Goal: Check status: Check status

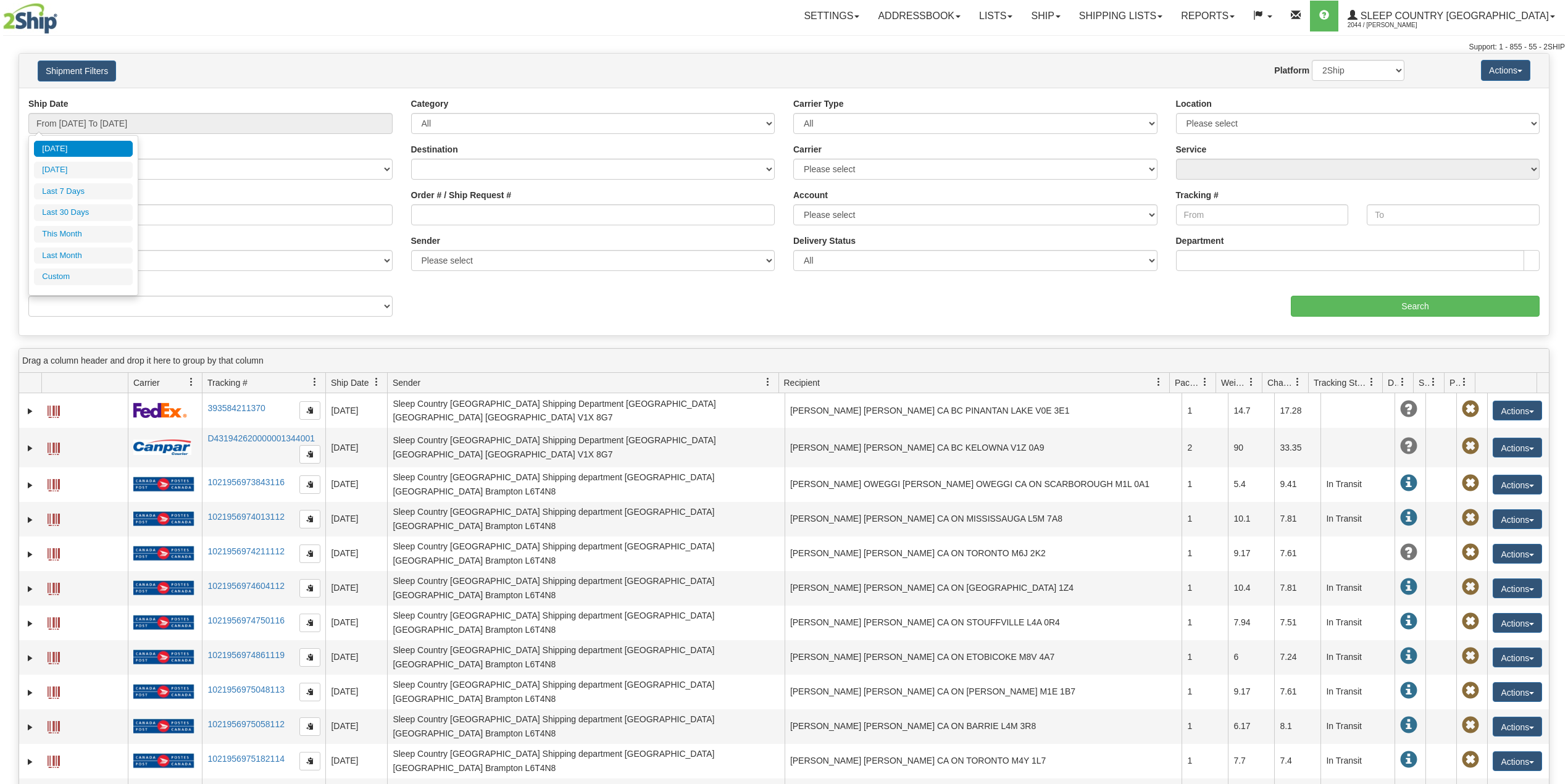
click at [127, 125] on input "From [DATE] To [DATE]" at bounding box center [211, 123] width 364 height 21
click at [79, 211] on li "Last 30 Days" at bounding box center [83, 212] width 99 height 16
type input "From 08/27/2025 To 09/25/2025"
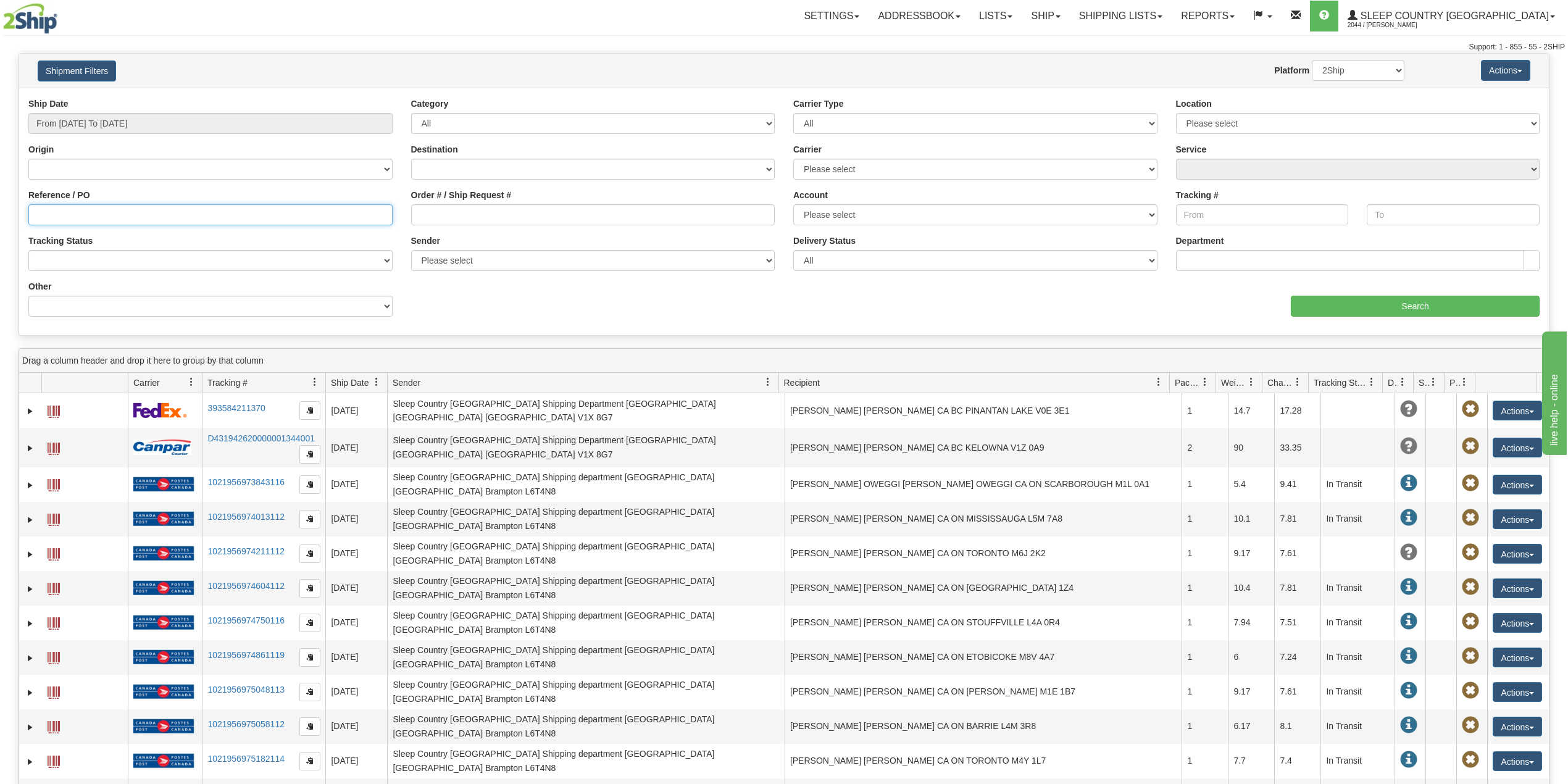
click at [80, 215] on input "Reference / PO" at bounding box center [211, 214] width 364 height 21
paste input "9000I115404"
click at [1346, 303] on input "Search" at bounding box center [1414, 306] width 248 height 21
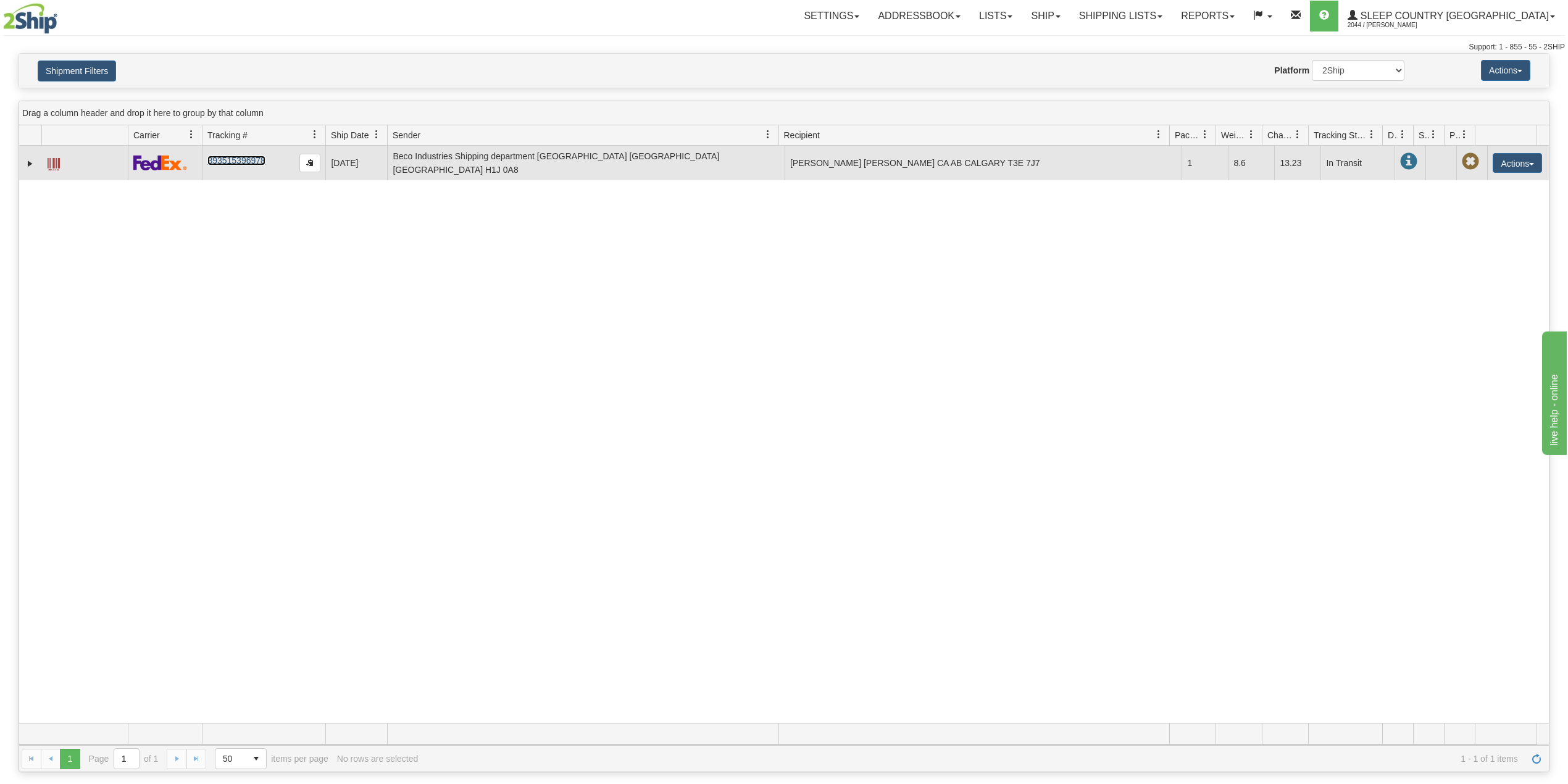
click at [230, 157] on link "393515396978" at bounding box center [236, 161] width 58 height 10
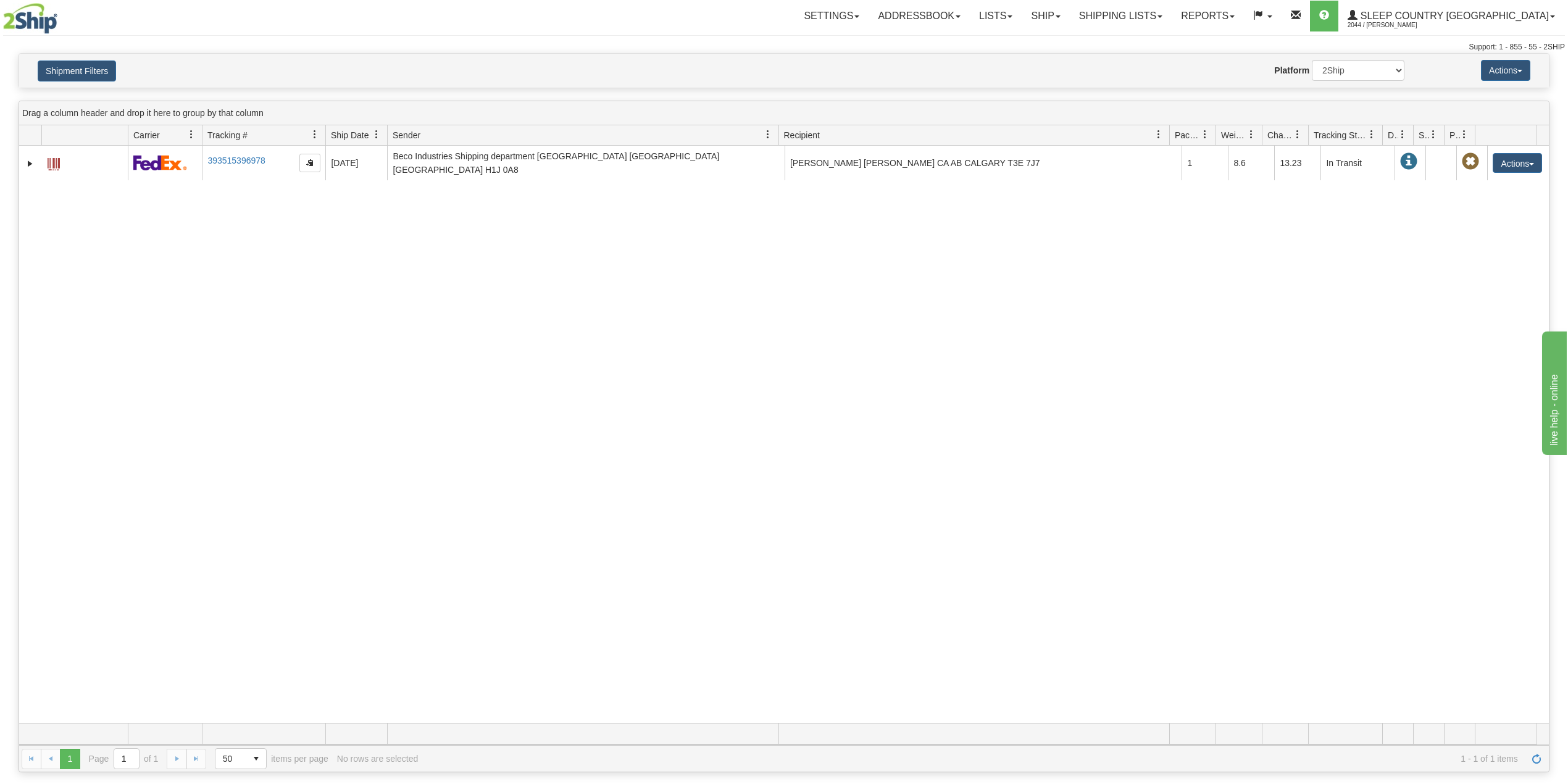
click at [92, 85] on div "Shipment Filters Website Agent Nothing selected Client User Platform 2Ship Impo…" at bounding box center [783, 71] width 1529 height 34
click at [88, 75] on button "Shipment Filters" at bounding box center [77, 71] width 78 height 21
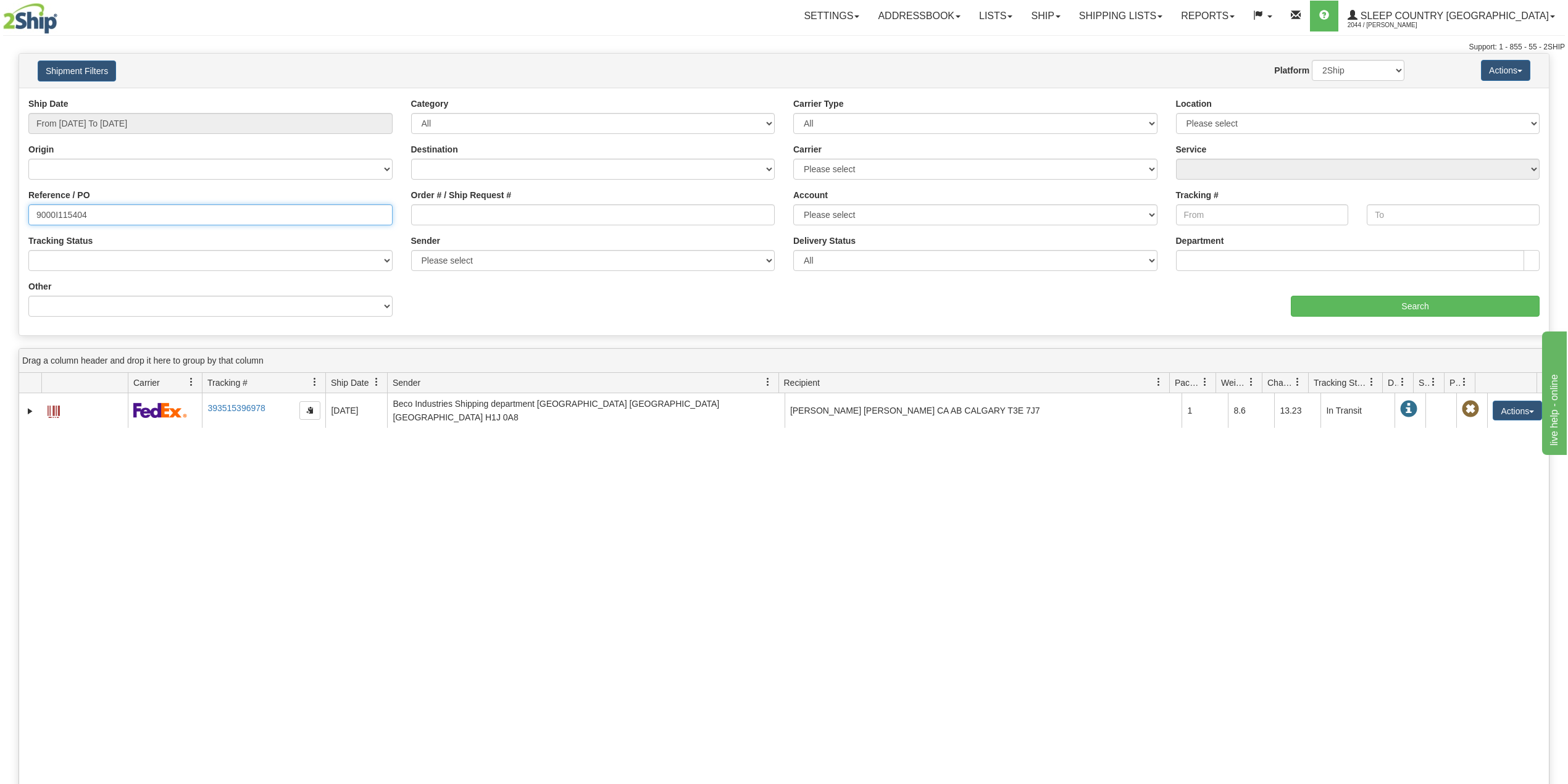
click at [71, 205] on input "9000I115404" at bounding box center [211, 214] width 364 height 21
paste input "02889"
type input "9000I102889"
click at [1340, 302] on input "Search" at bounding box center [1414, 306] width 248 height 21
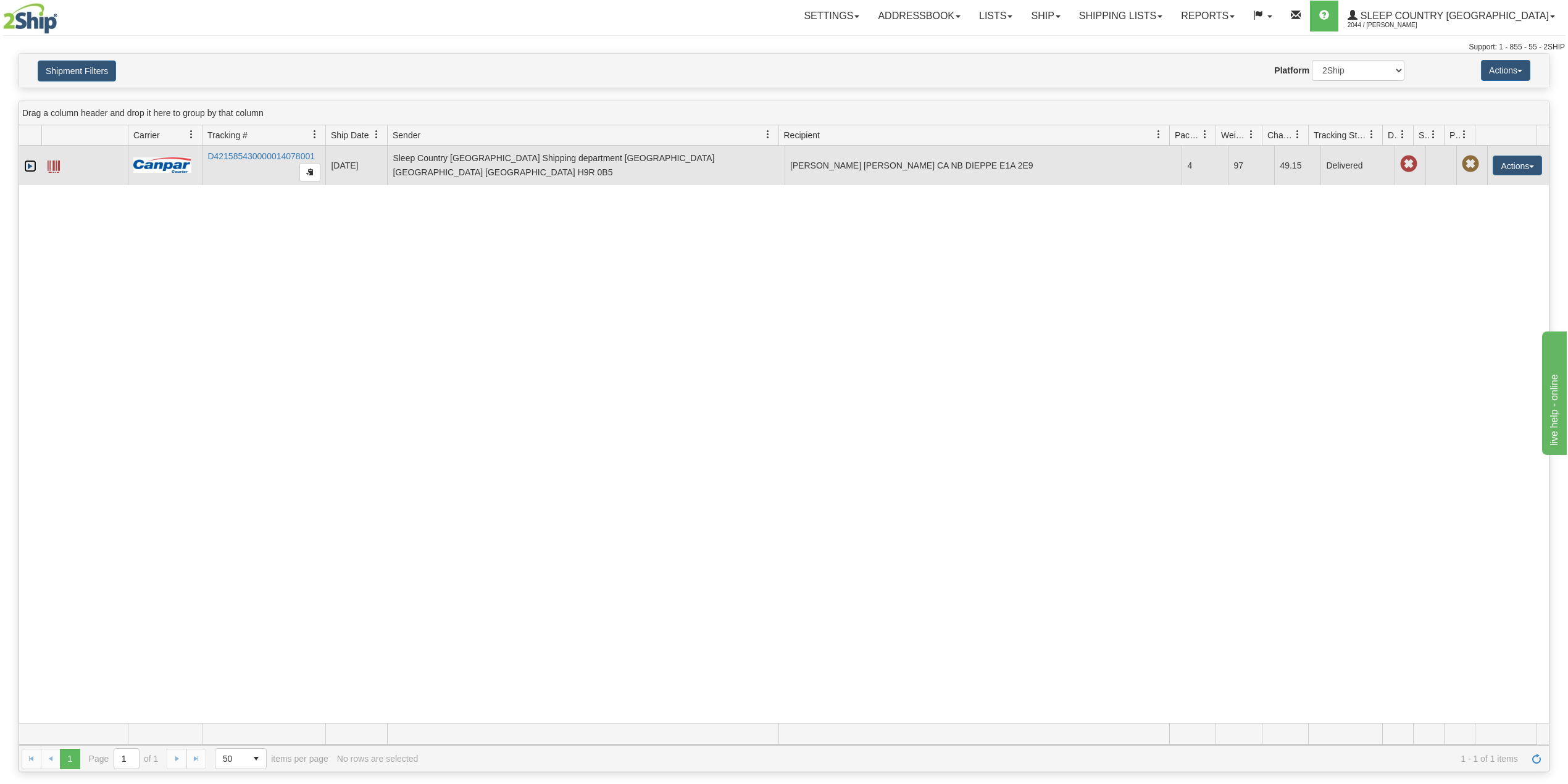
click at [26, 171] on link "Expand" at bounding box center [30, 166] width 13 height 13
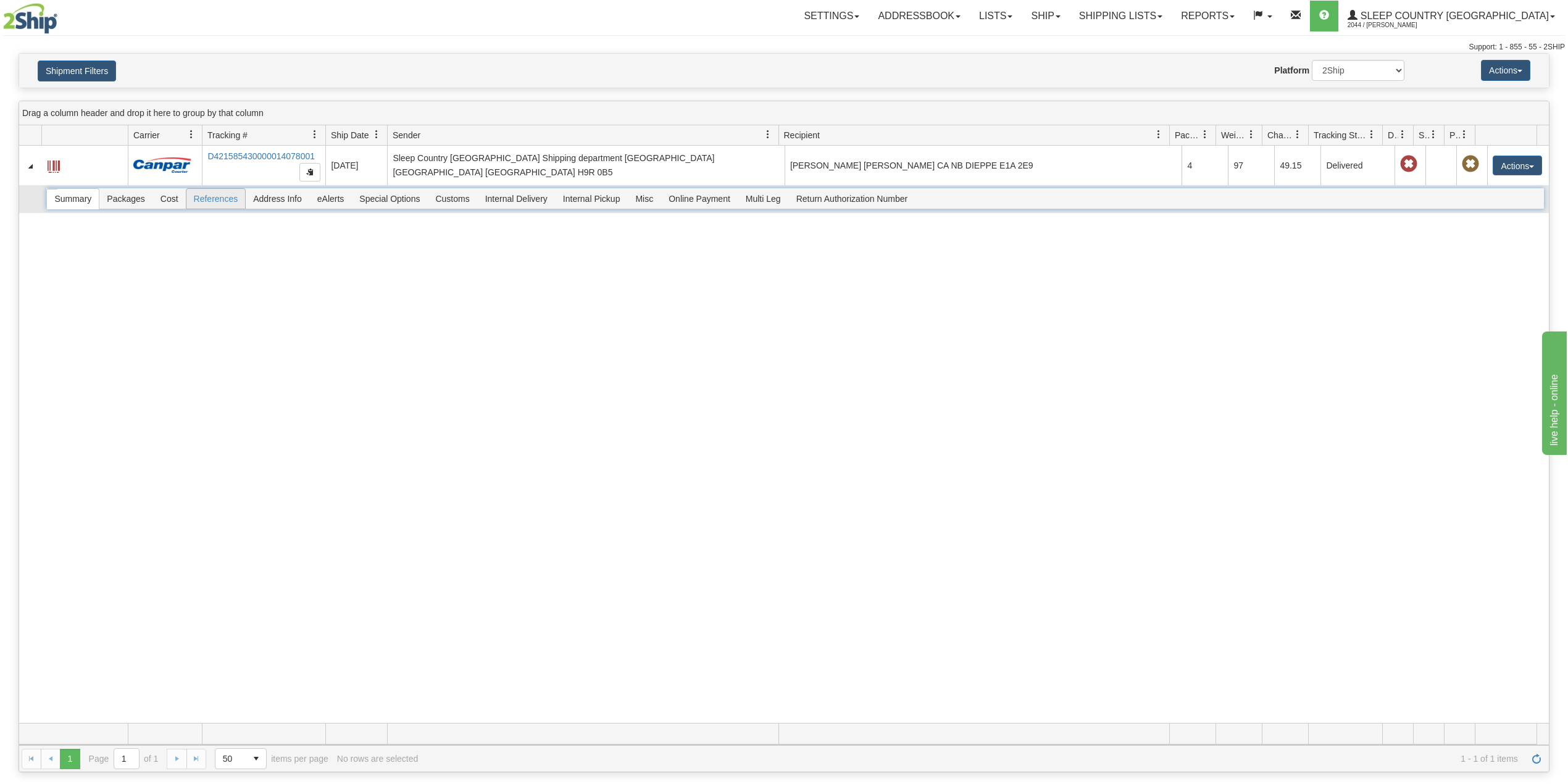
click at [224, 200] on span "References" at bounding box center [216, 199] width 59 height 20
click at [460, 201] on div at bounding box center [795, 199] width 1497 height 21
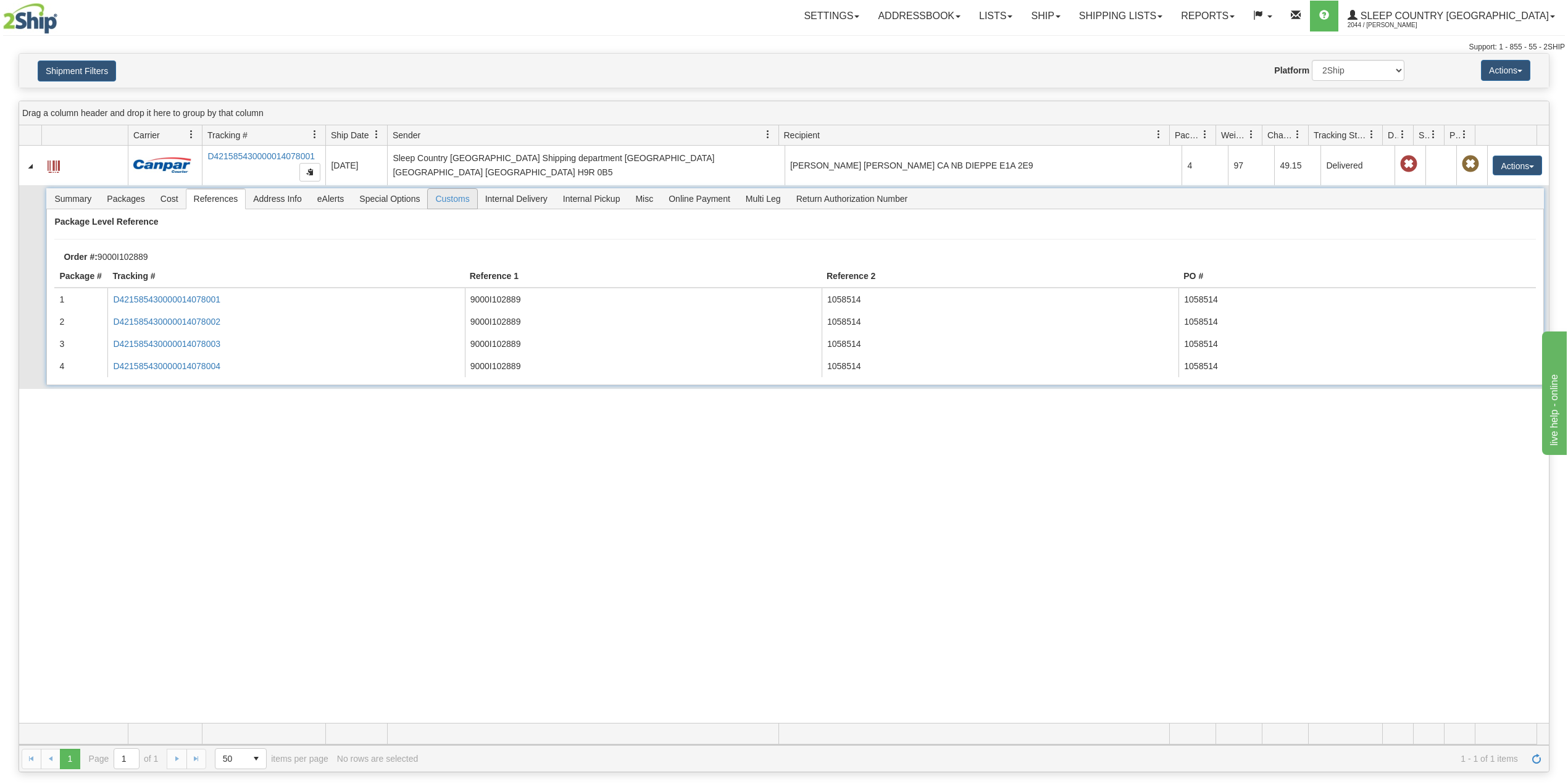
click at [460, 204] on span "Customs" at bounding box center [452, 199] width 49 height 20
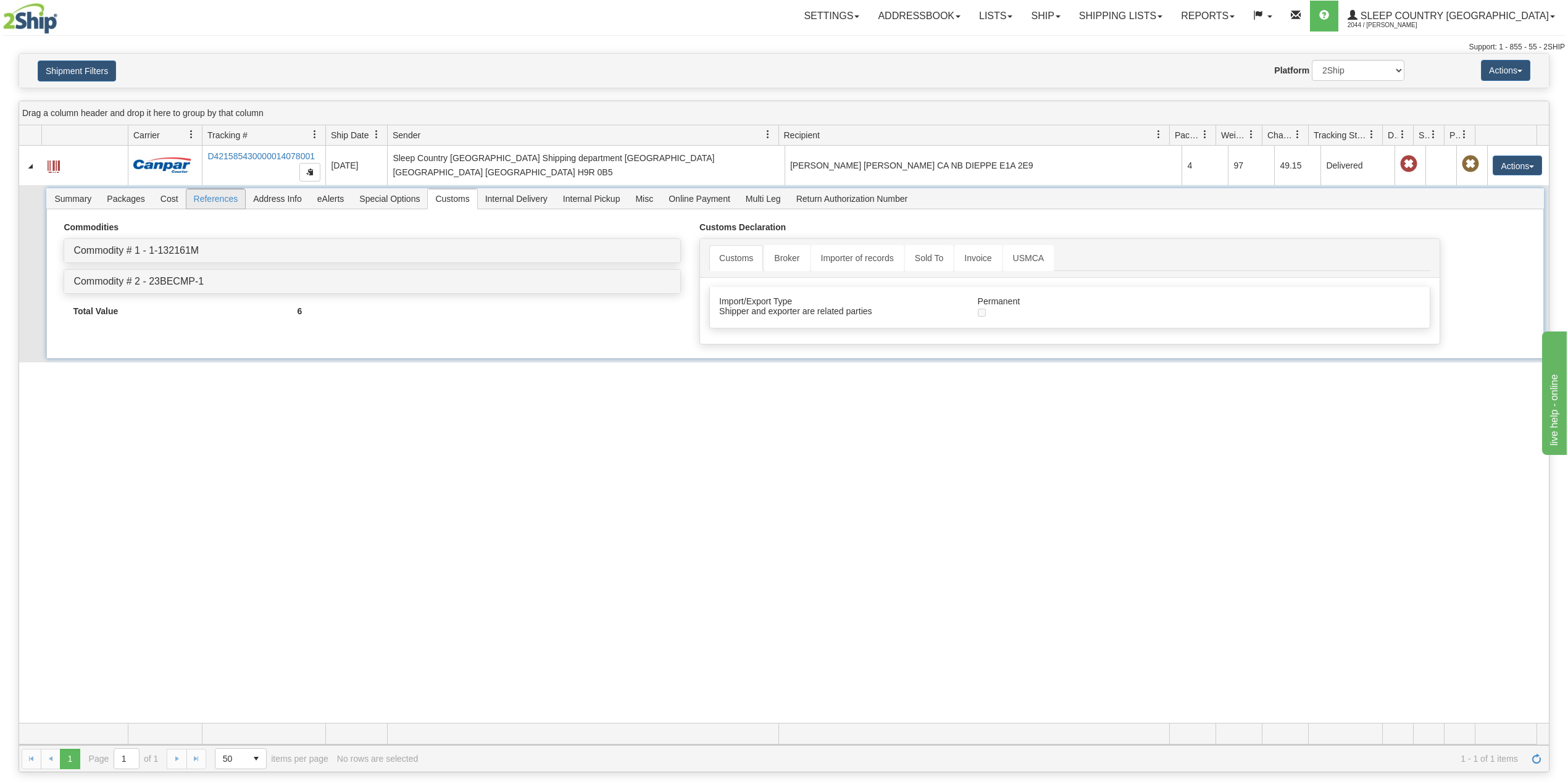
click at [213, 198] on span "References" at bounding box center [216, 199] width 59 height 20
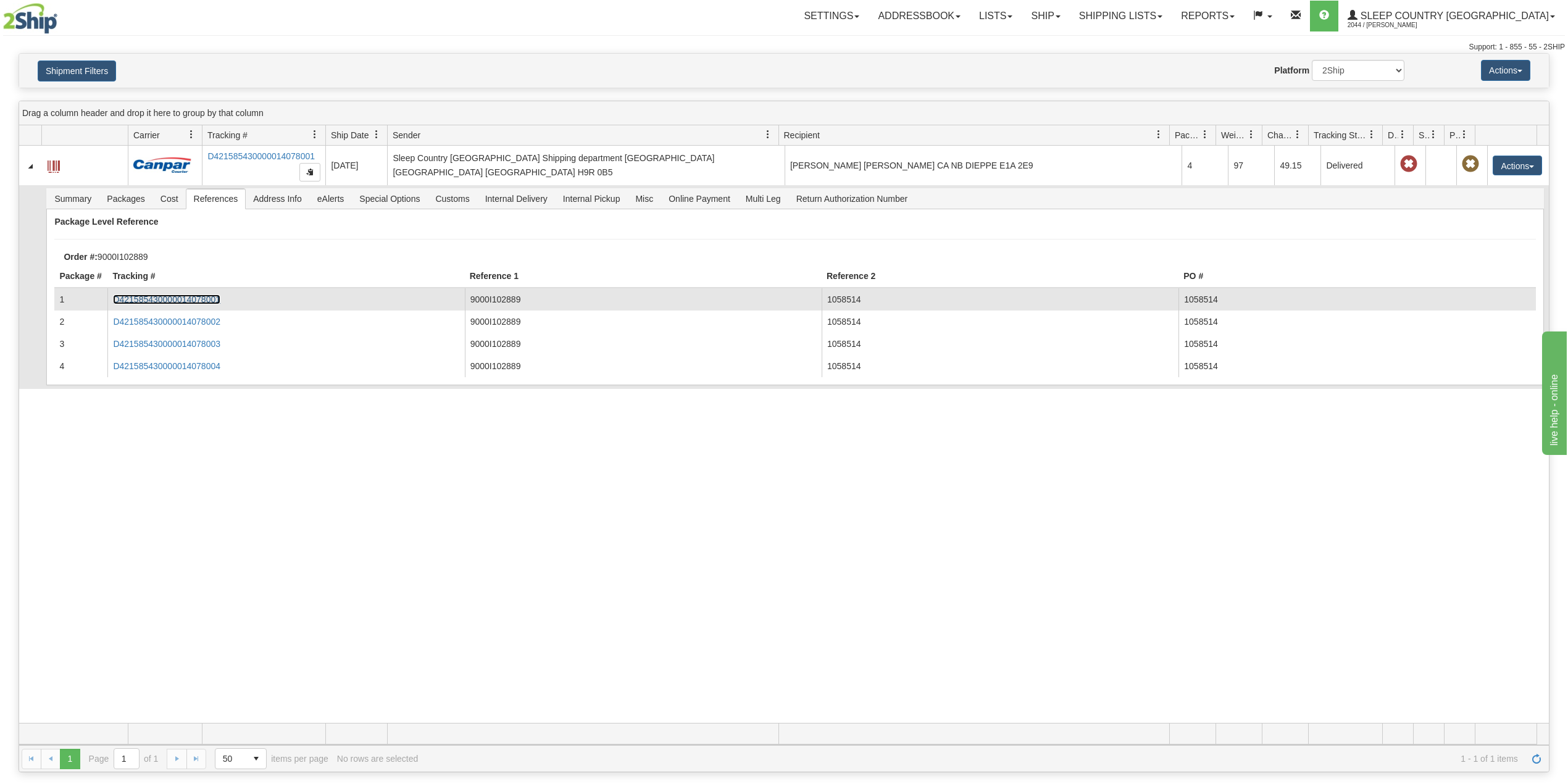
click at [195, 300] on link "D421585430000014078001" at bounding box center [167, 300] width 107 height 10
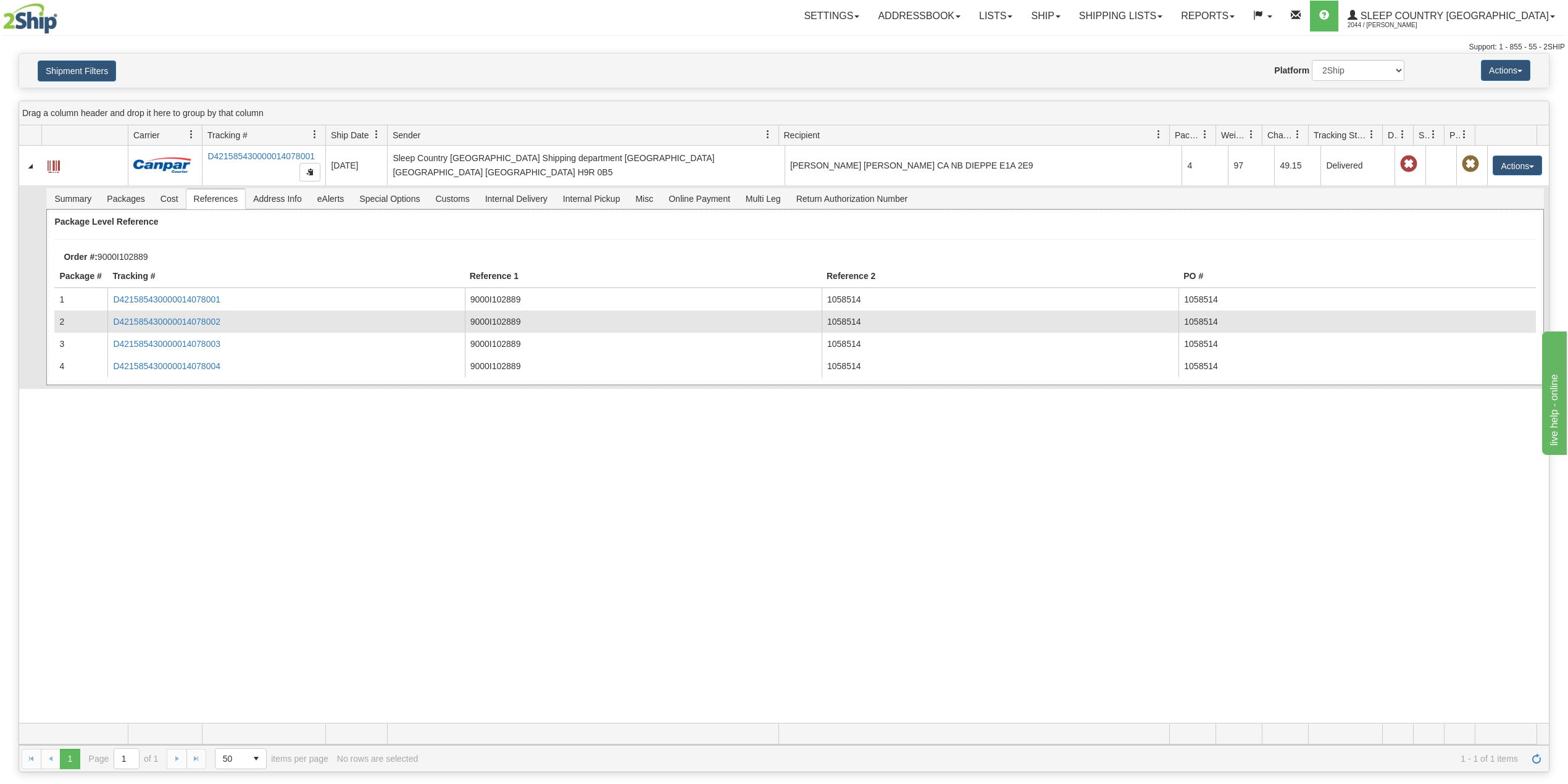
click at [189, 329] on td "D421585430000014078002" at bounding box center [286, 321] width 357 height 22
click at [189, 326] on link "D421585430000014078002" at bounding box center [167, 322] width 107 height 10
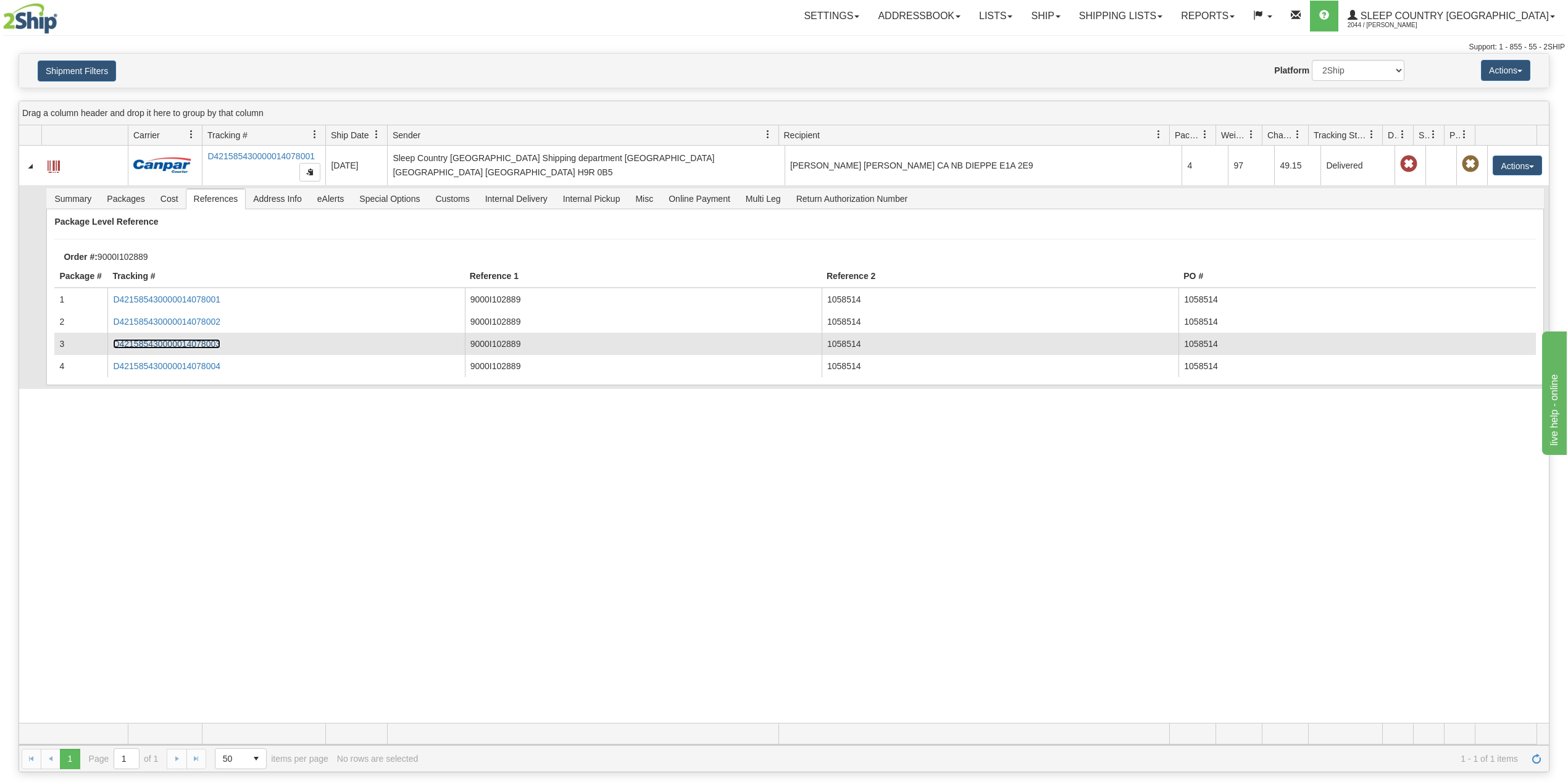
click at [200, 343] on link "D421585430000014078003" at bounding box center [167, 344] width 107 height 10
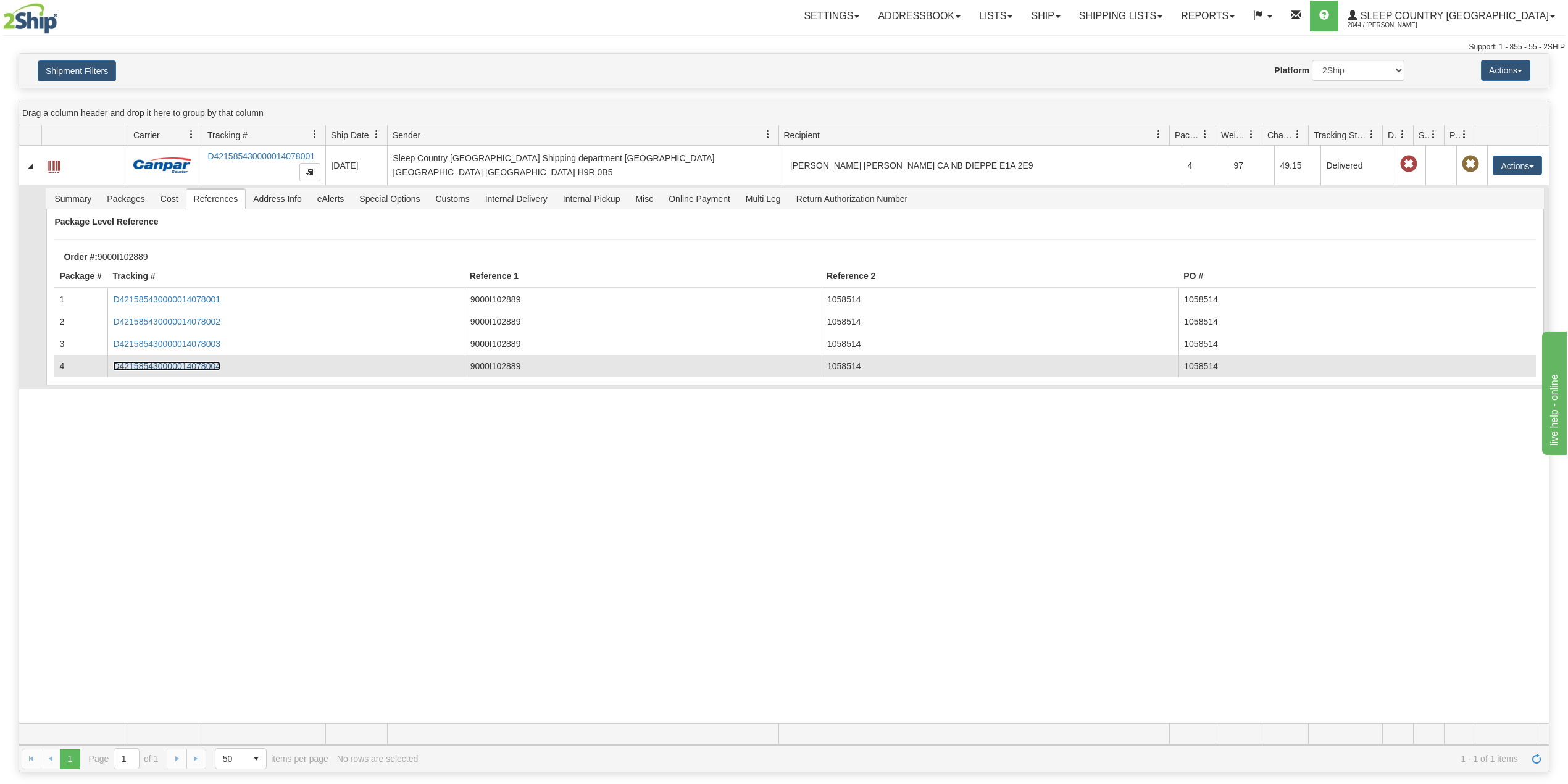
click at [205, 369] on link "D421585430000014078004" at bounding box center [167, 366] width 107 height 10
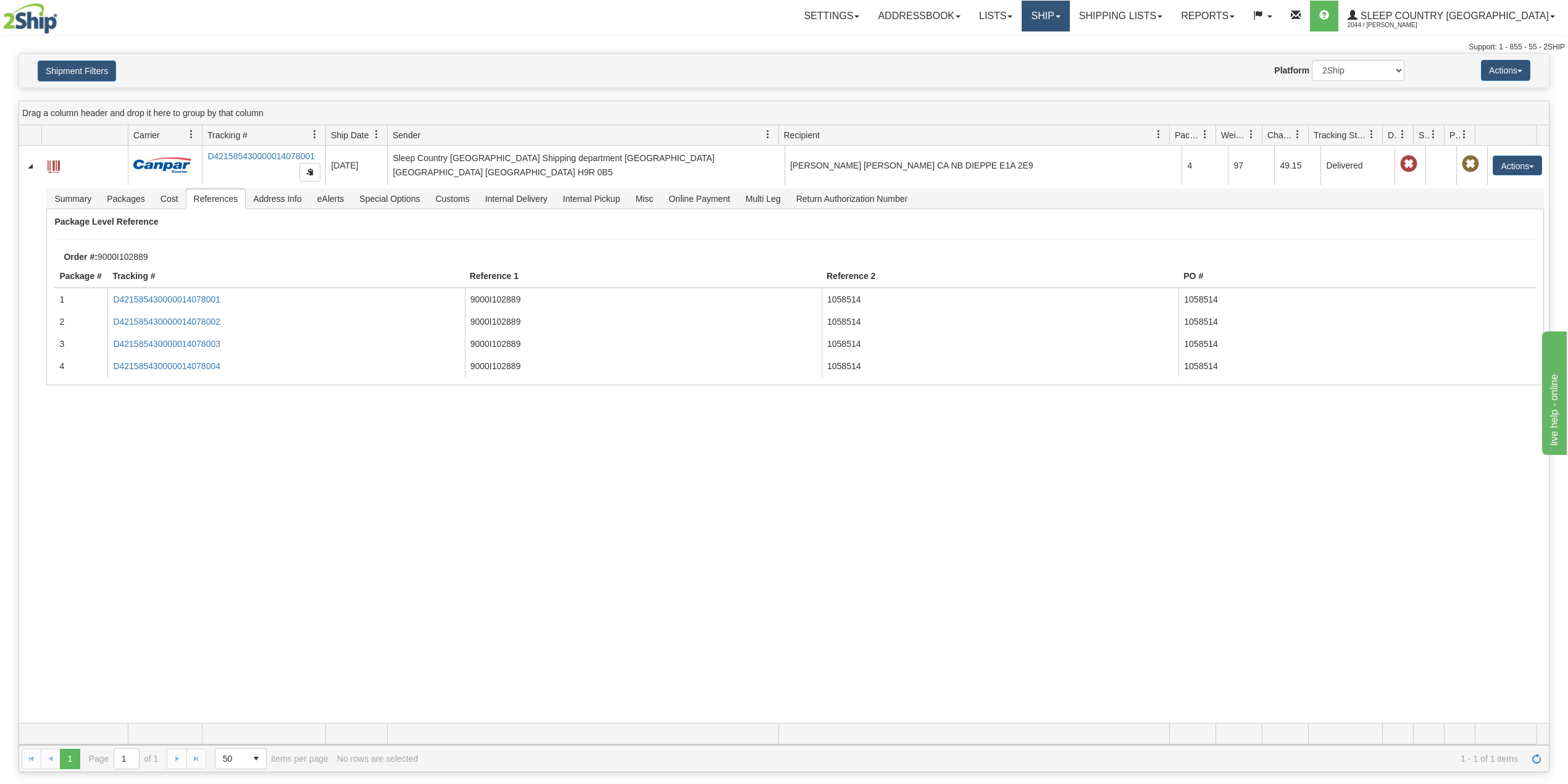
drag, startPoint x: 1093, startPoint y: 18, endPoint x: 1099, endPoint y: 32, distance: 15.2
click at [1069, 18] on link "Ship" at bounding box center [1045, 16] width 47 height 31
click at [1057, 58] on span "OnHold / Order Queue" at bounding box center [1014, 59] width 87 height 10
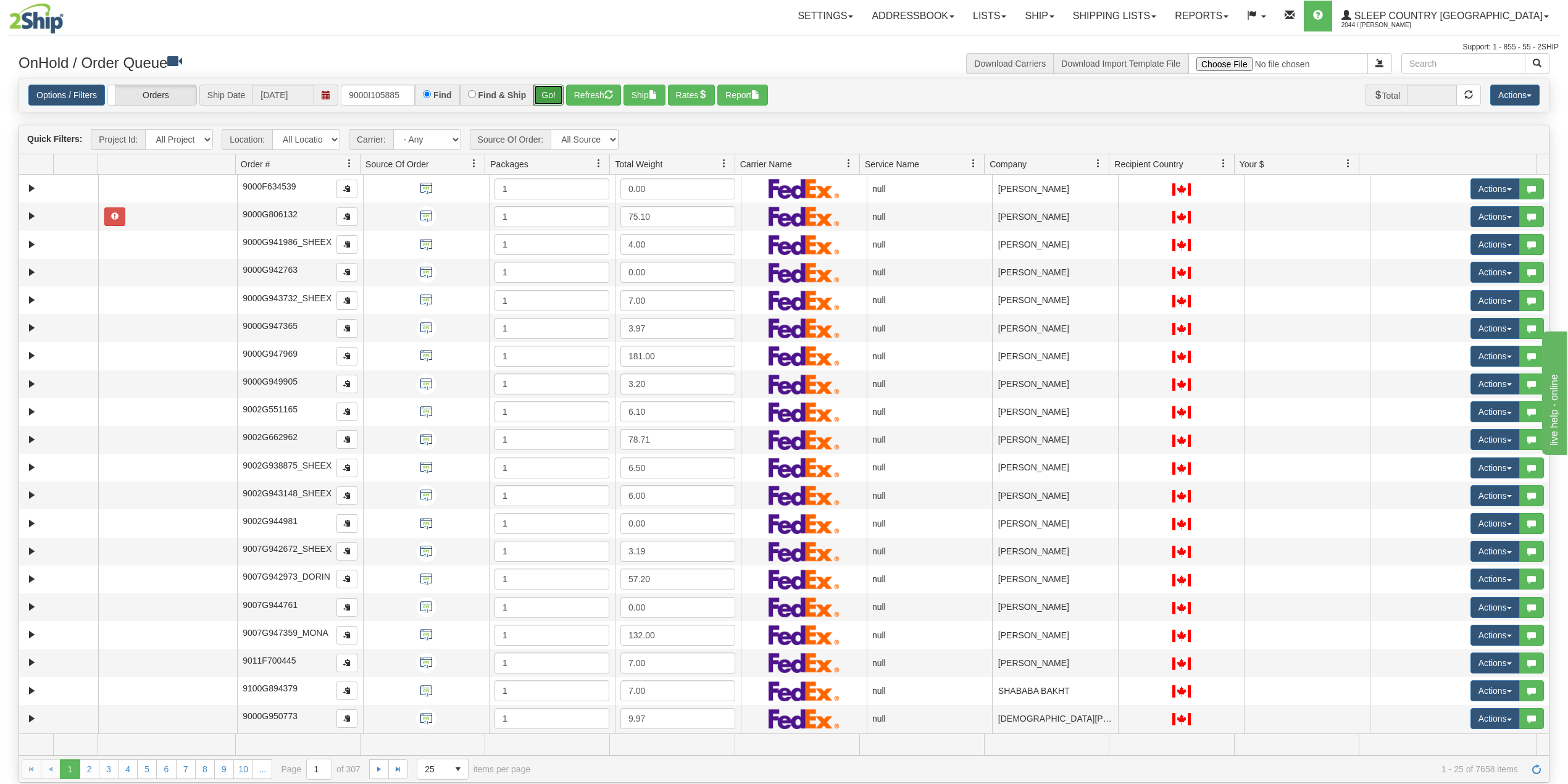
click at [549, 92] on button "Go!" at bounding box center [549, 95] width 30 height 21
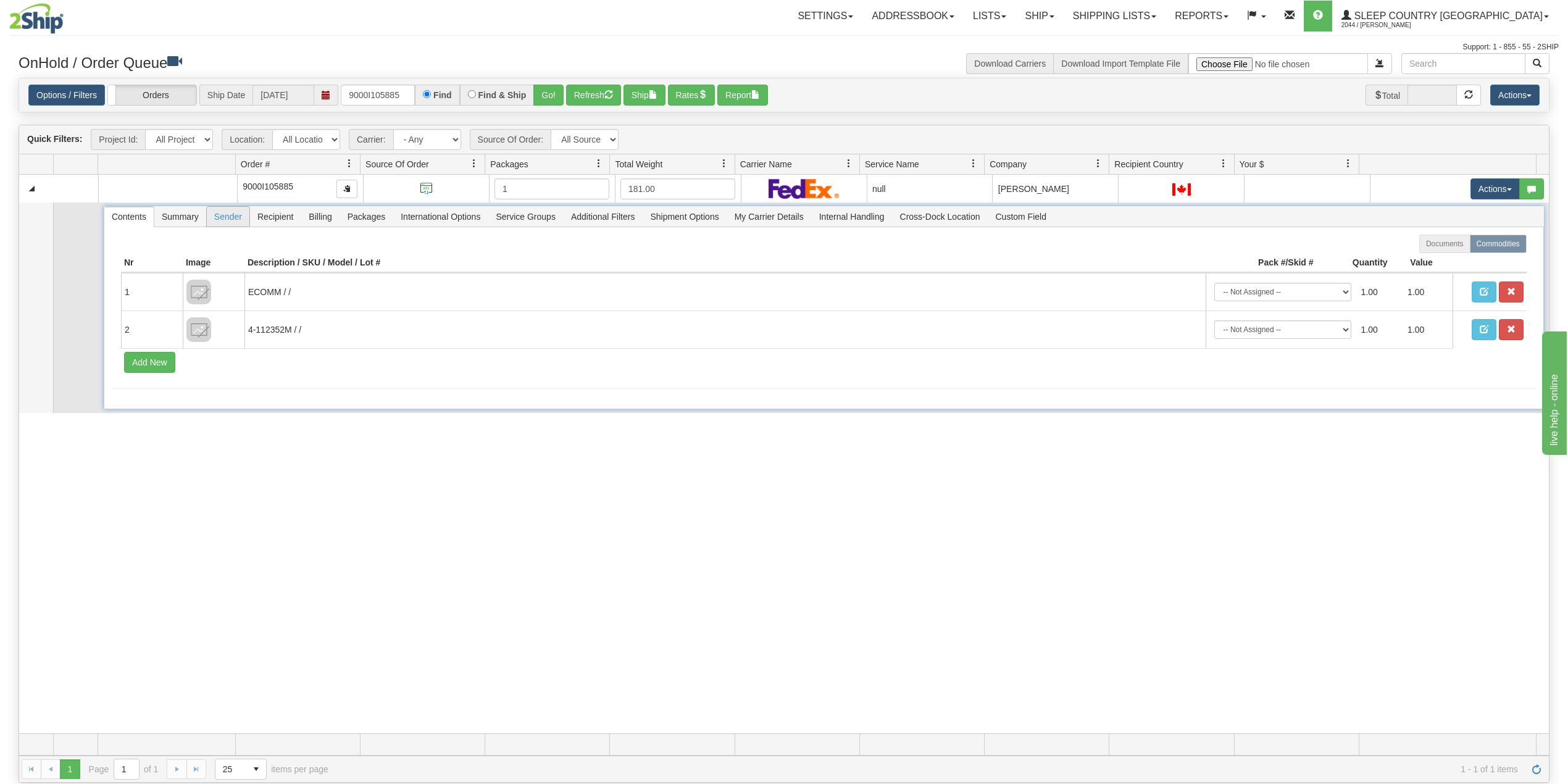
click at [218, 218] on span "Sender" at bounding box center [228, 216] width 42 height 20
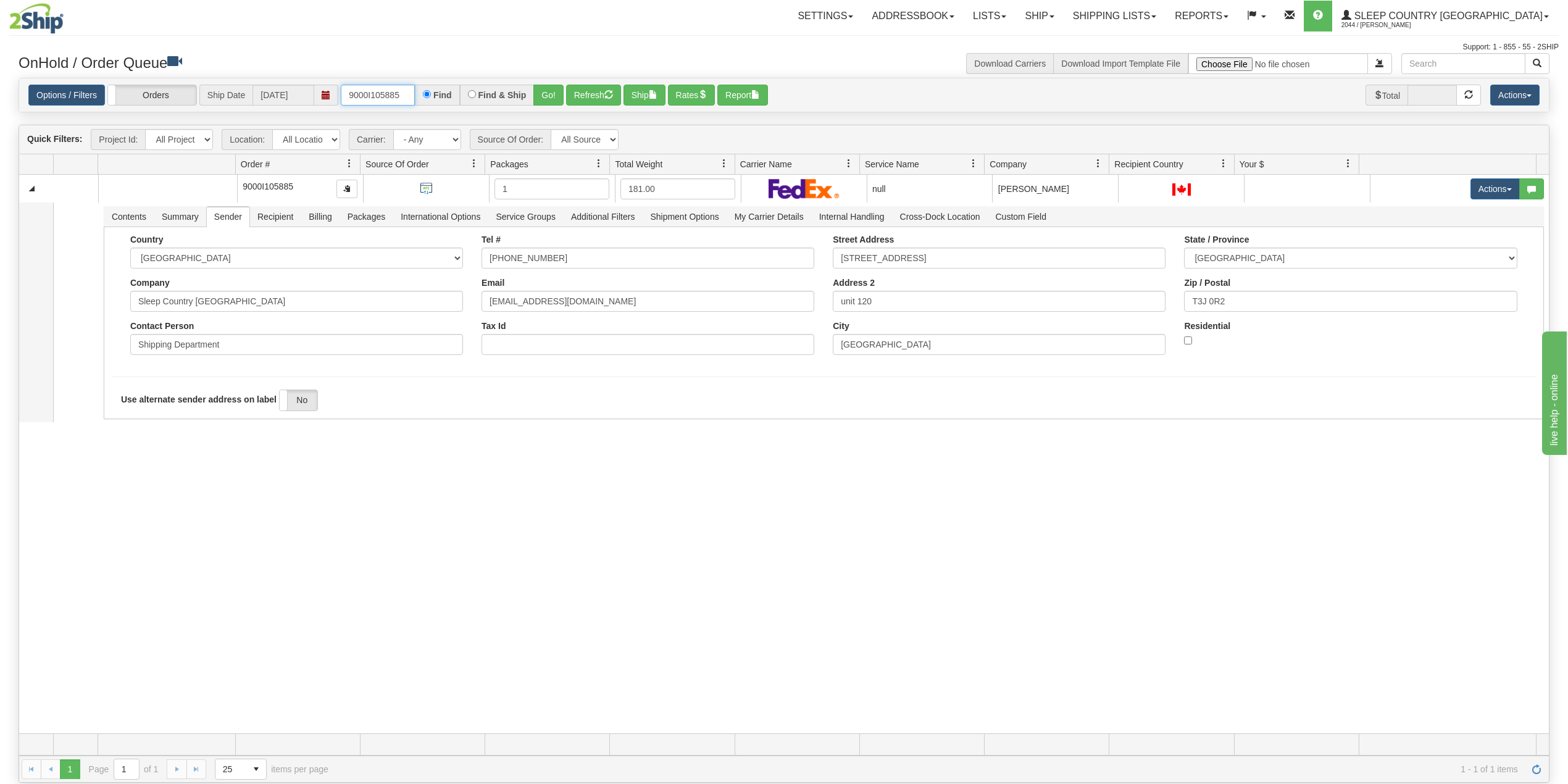
click at [386, 96] on input "9000I105885" at bounding box center [377, 95] width 74 height 21
paste input "8624"
type input "9000I108624"
click at [549, 96] on button "Go!" at bounding box center [549, 95] width 30 height 21
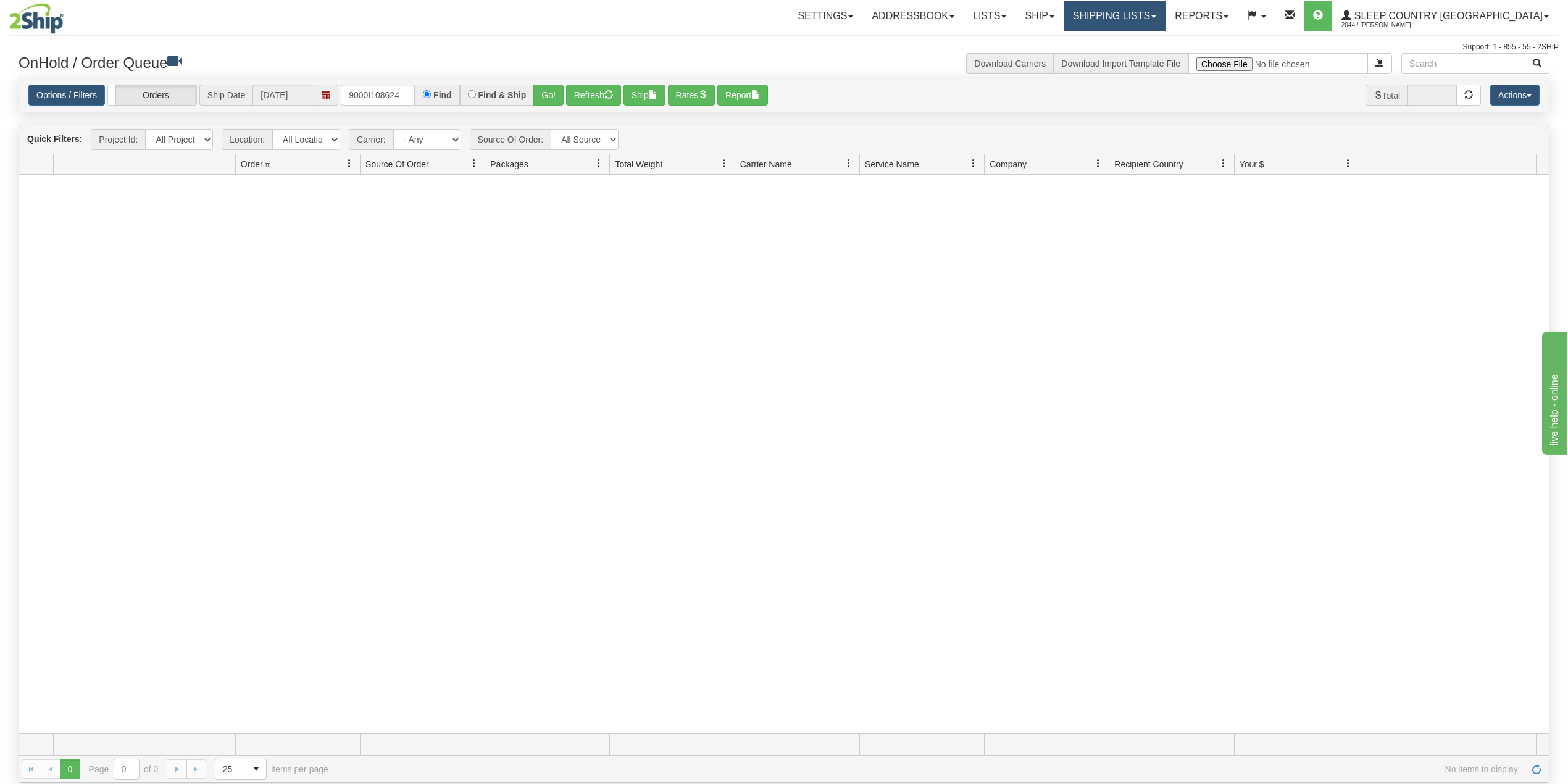
click at [1165, 9] on link "Shipping lists" at bounding box center [1114, 16] width 102 height 31
click at [1153, 60] on span "Search Shipment History" at bounding box center [1104, 59] width 95 height 10
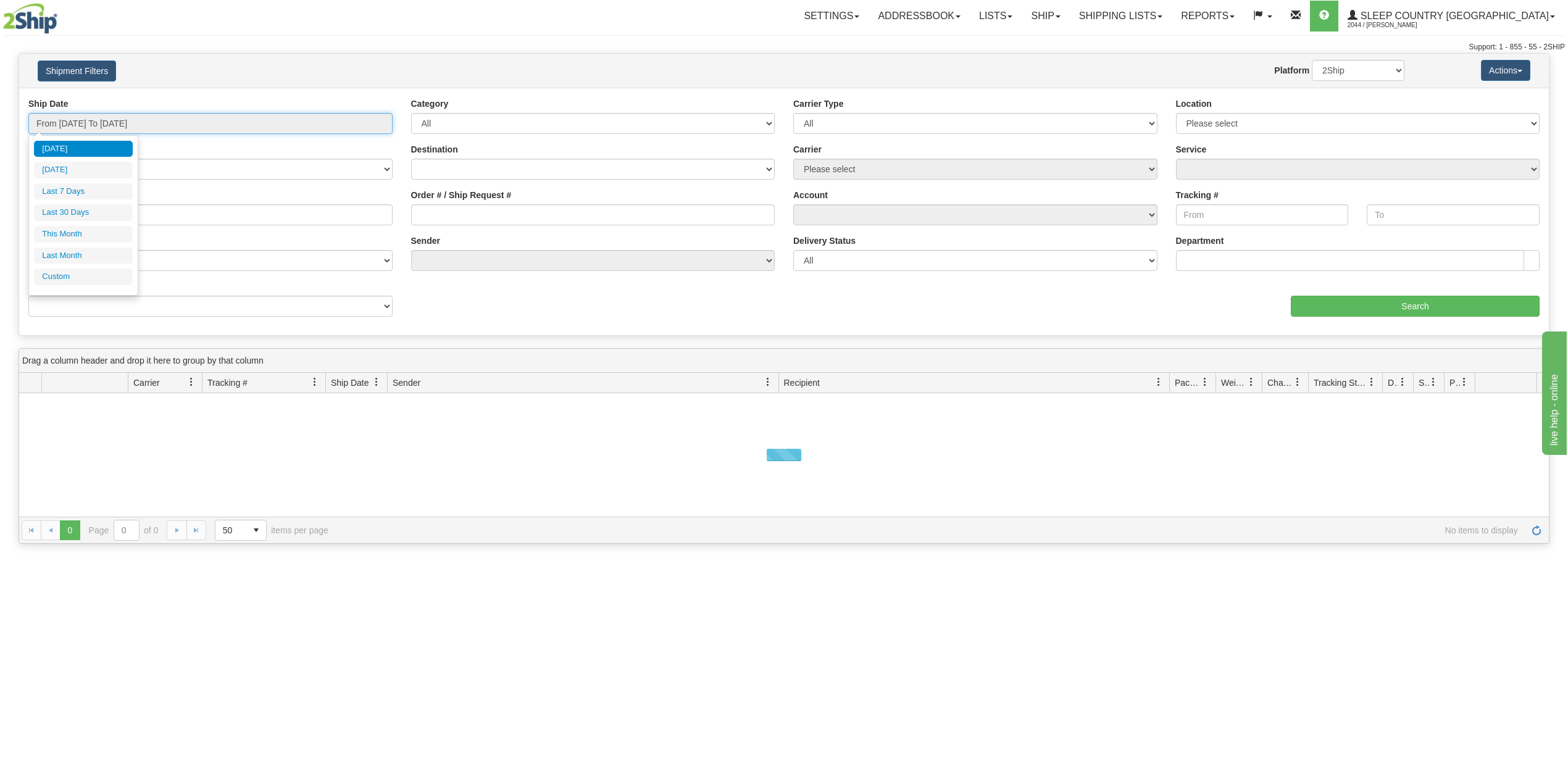
click at [97, 126] on input "From [DATE] To [DATE]" at bounding box center [211, 123] width 364 height 21
click at [79, 216] on li "Last 30 Days" at bounding box center [83, 212] width 99 height 16
type input "From 08/27/2025 To 09/25/2025"
click at [79, 216] on input "Reference / PO" at bounding box center [211, 214] width 364 height 21
paste input "9000I108624"
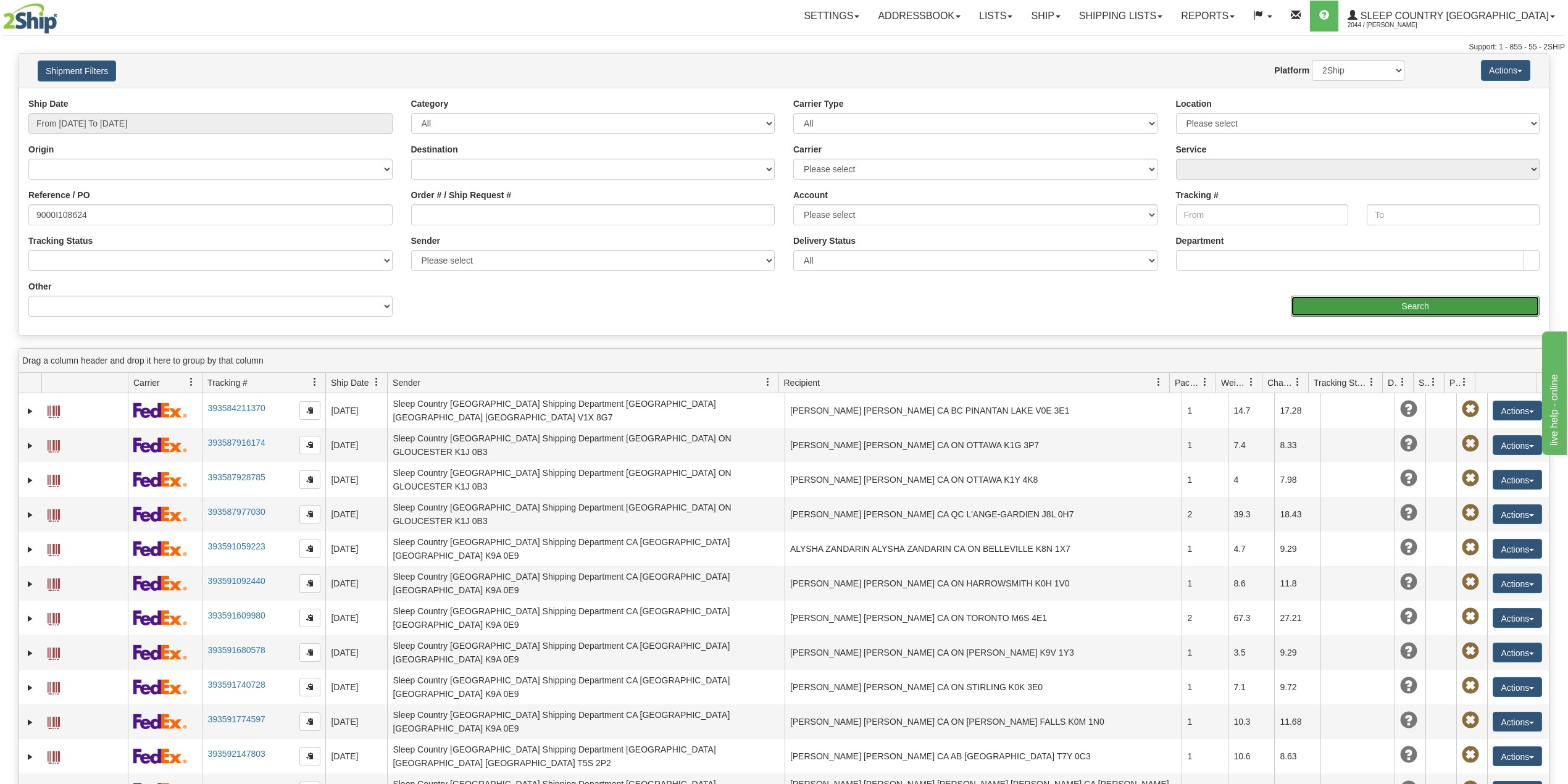
click at [1340, 307] on input "Search" at bounding box center [1414, 306] width 248 height 21
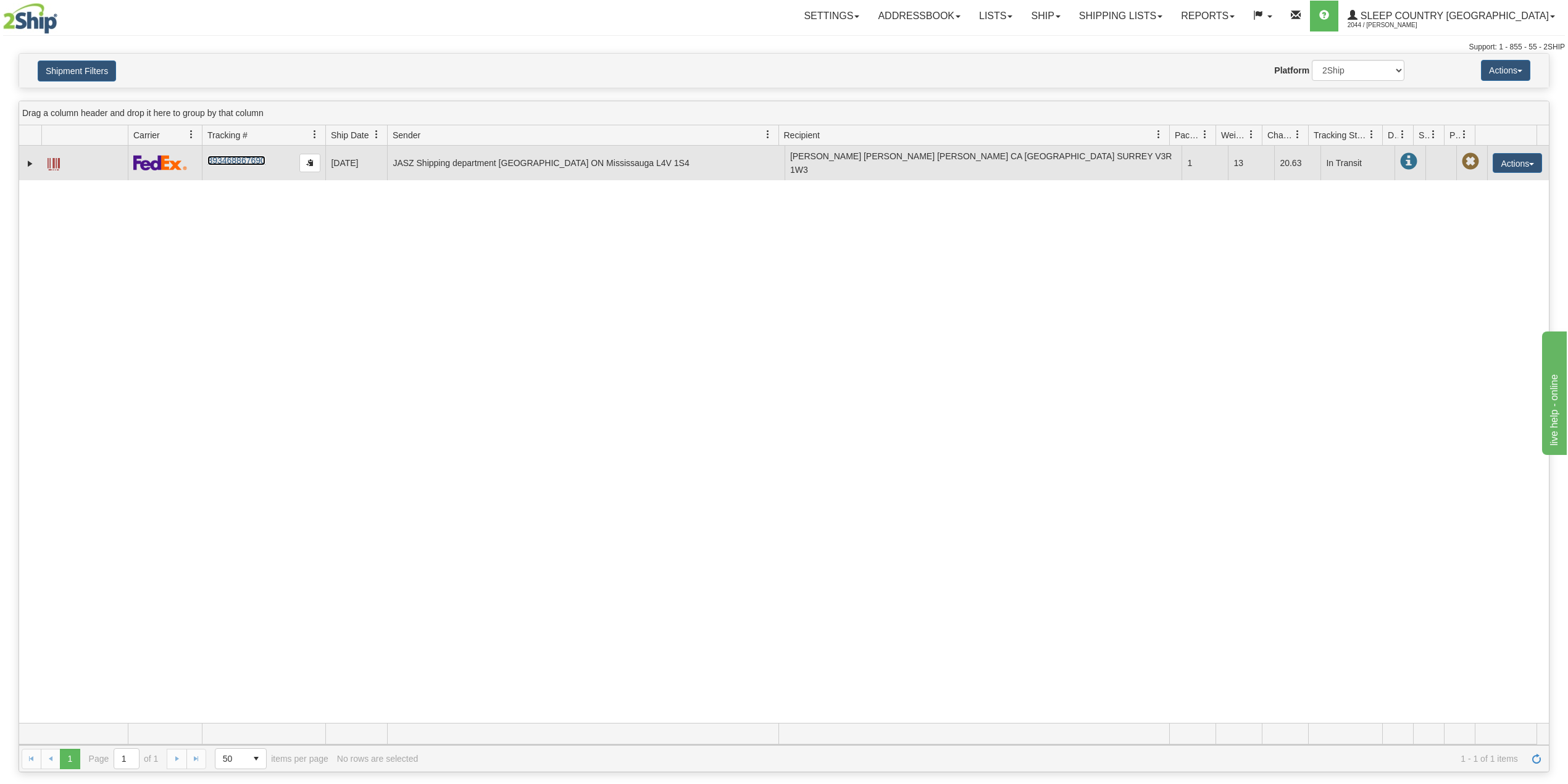
click at [230, 161] on link "393468867690" at bounding box center [236, 161] width 58 height 10
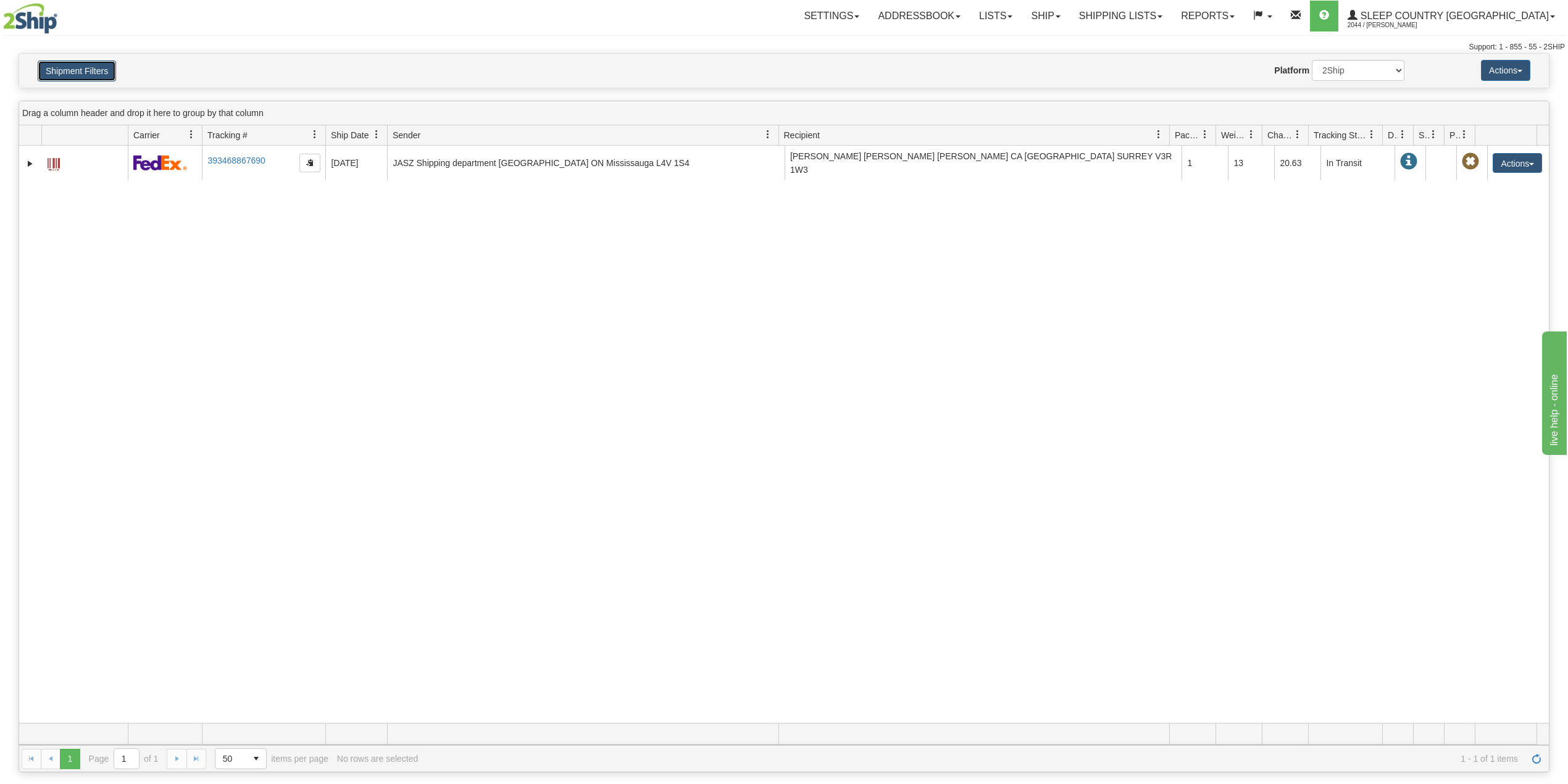
click at [69, 73] on button "Shipment Filters" at bounding box center [77, 71] width 78 height 21
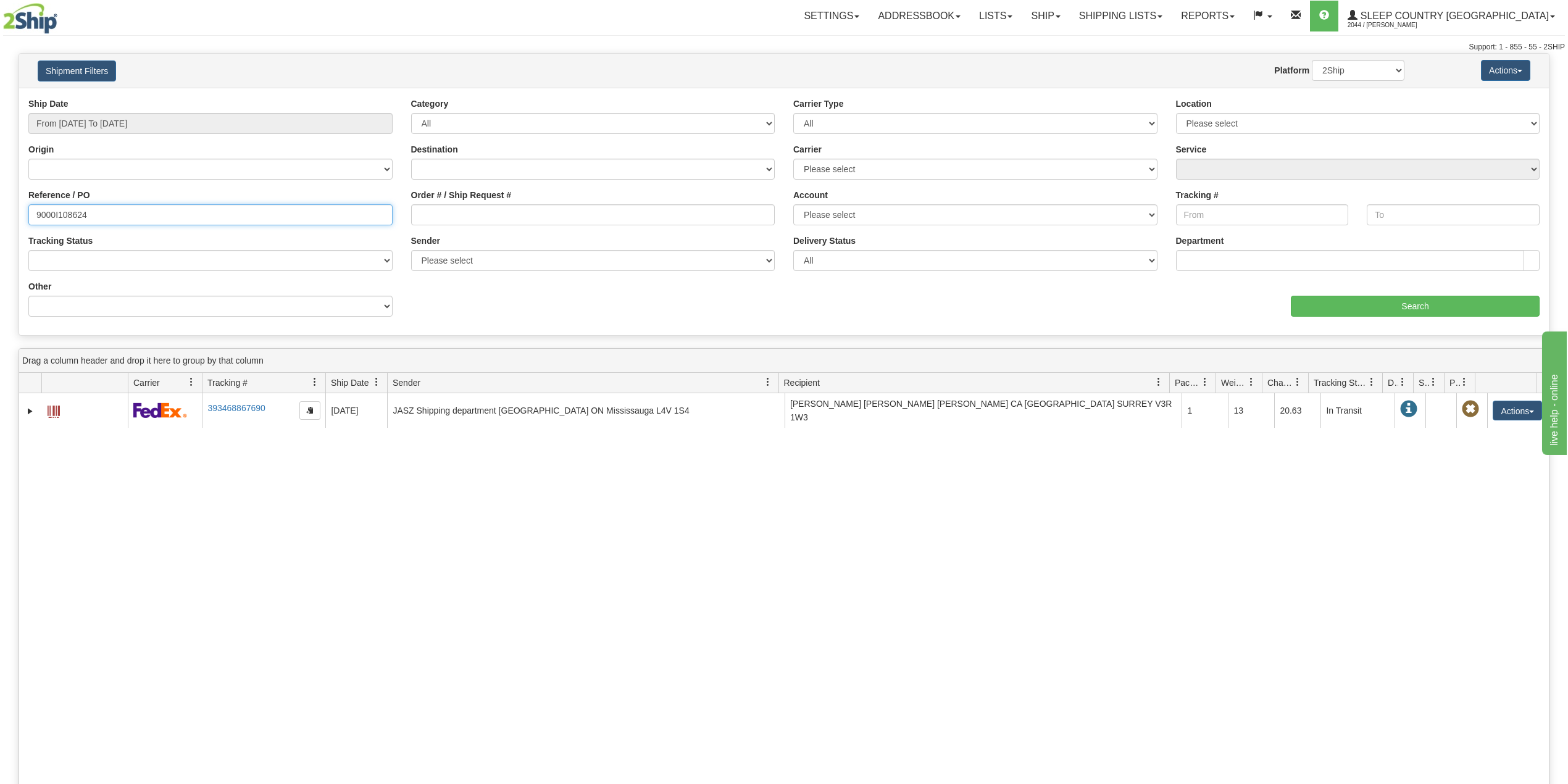
click at [63, 213] on input "9000I108624" at bounding box center [211, 214] width 364 height 21
click at [63, 214] on input "9000I108624" at bounding box center [211, 214] width 364 height 21
paste input "021107"
type input "9000I021107"
click at [1361, 306] on input "Search" at bounding box center [1414, 306] width 248 height 21
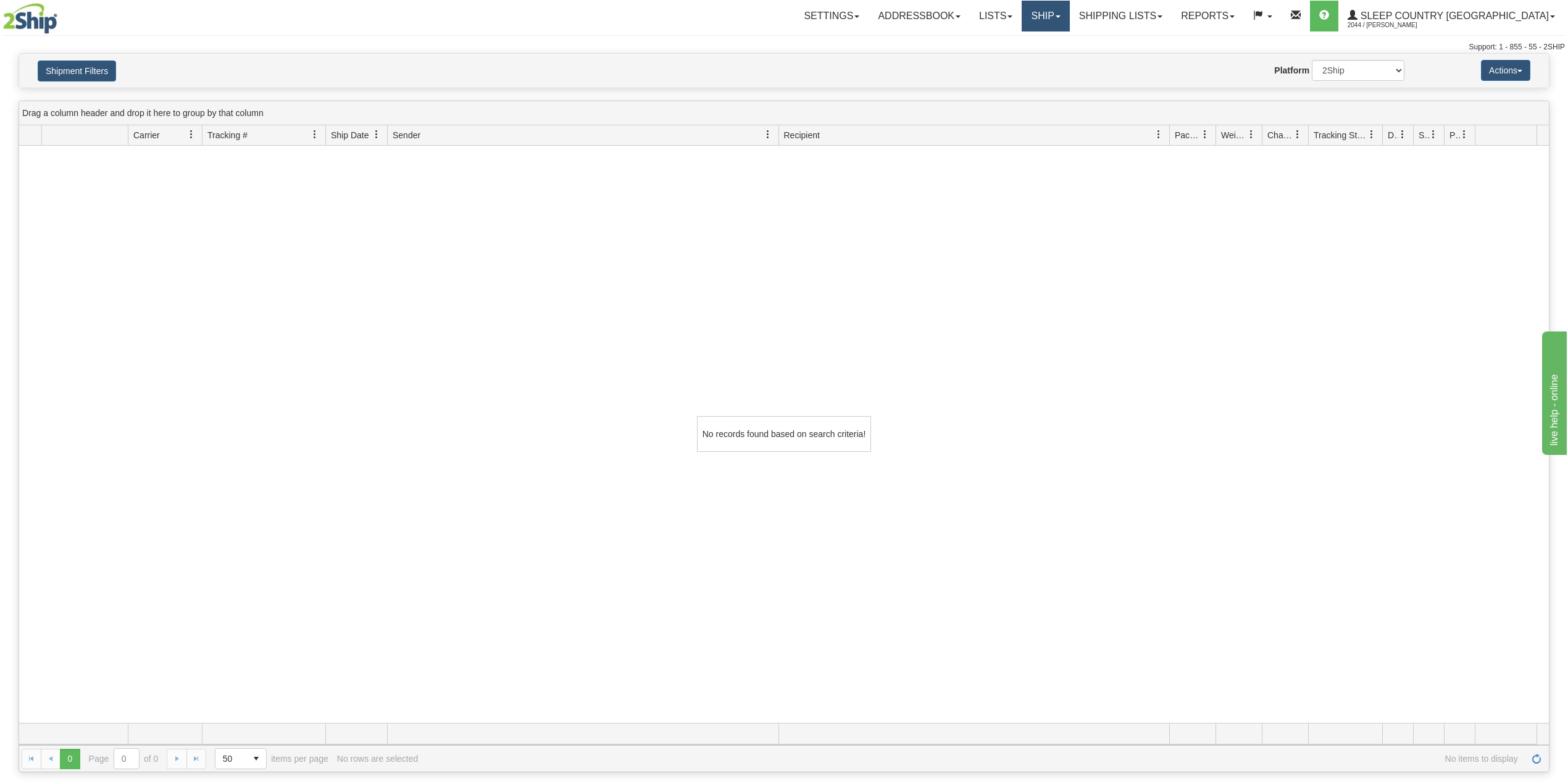
click at [1069, 9] on link "Ship" at bounding box center [1045, 16] width 47 height 31
click at [1057, 57] on span "OnHold / Order Queue" at bounding box center [1014, 59] width 87 height 10
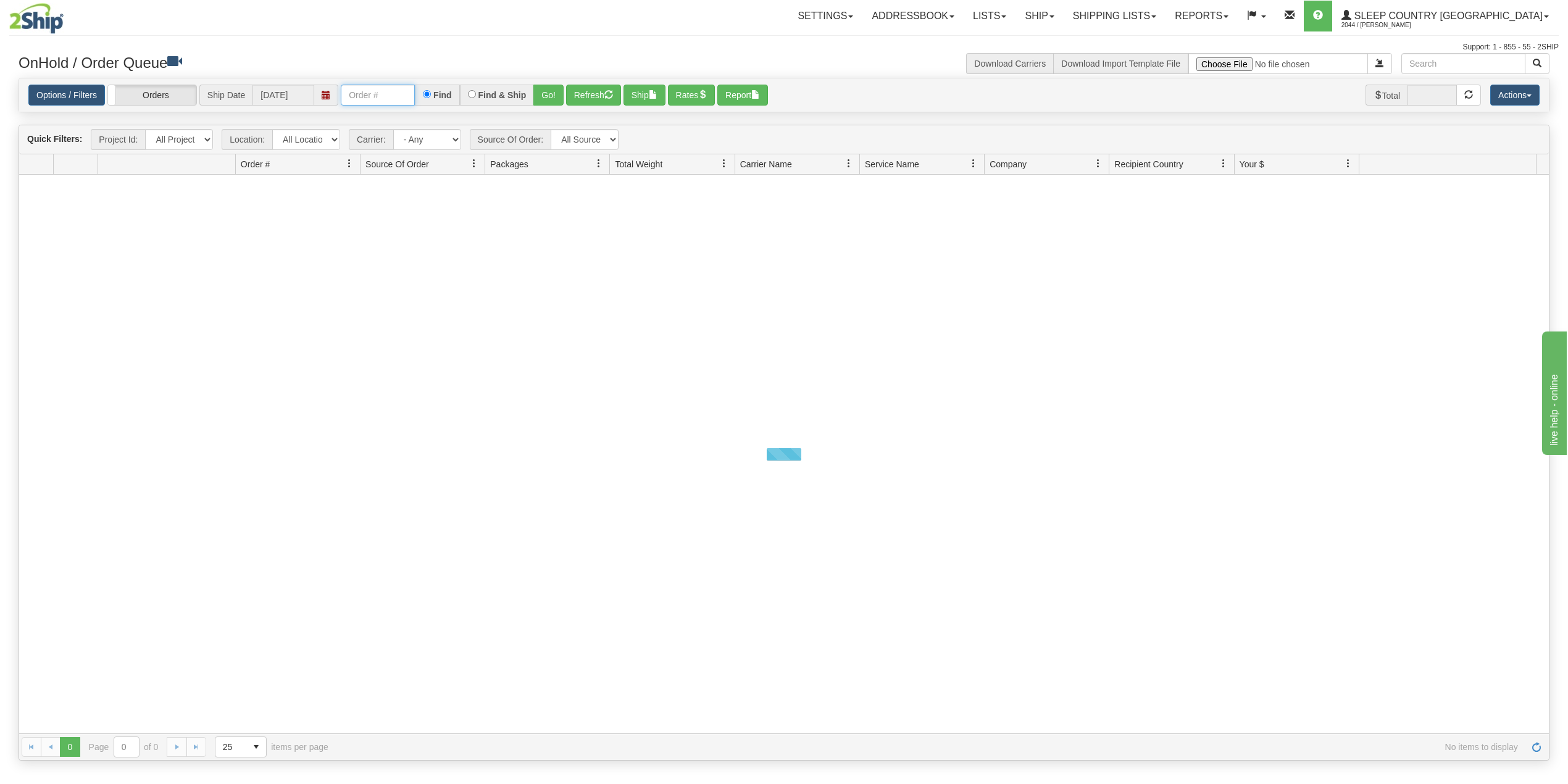
drag, startPoint x: 388, startPoint y: 96, endPoint x: 398, endPoint y: 107, distance: 14.9
click at [388, 96] on input "text" at bounding box center [377, 95] width 74 height 21
paste input "9000I021107"
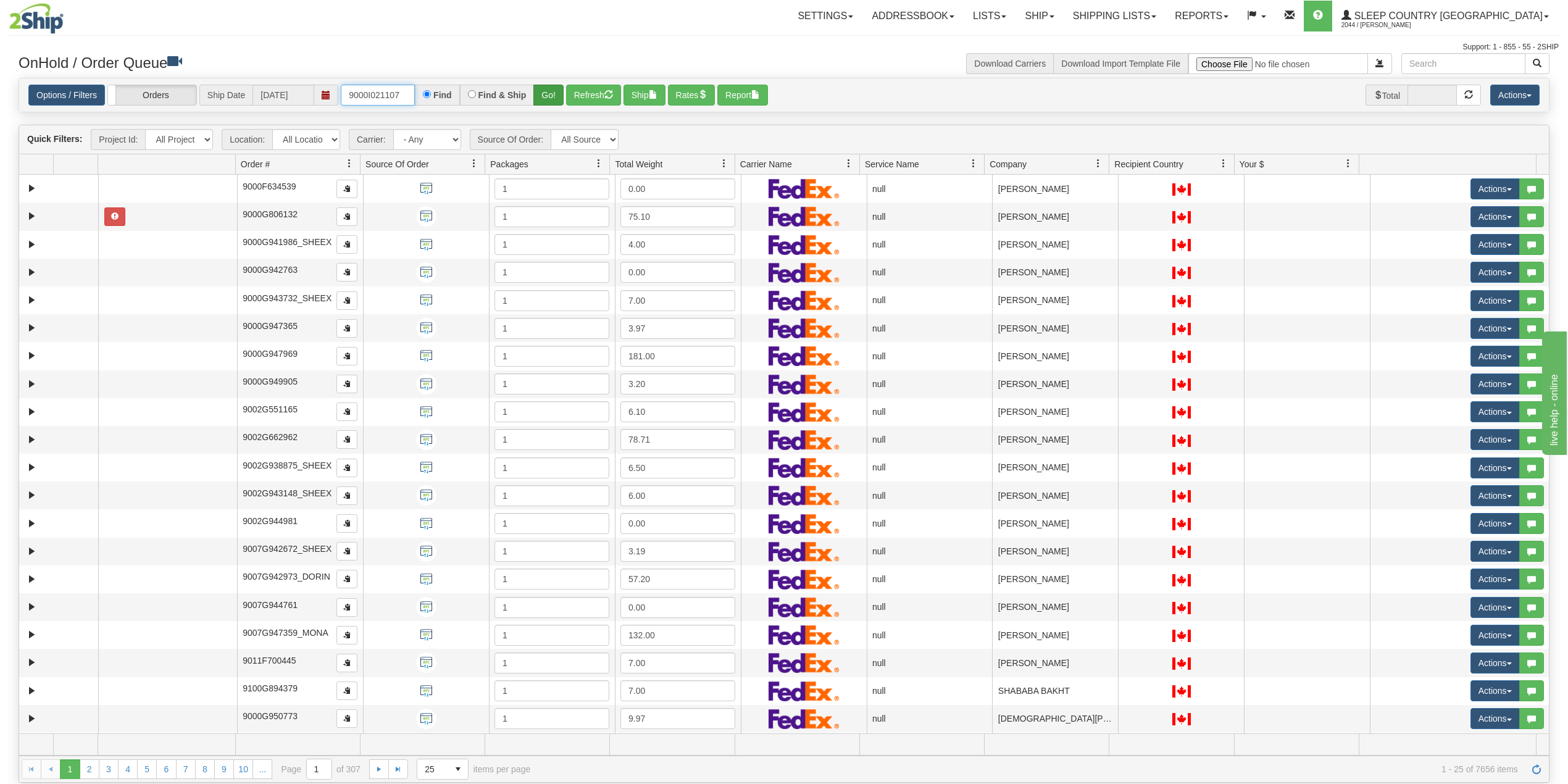
type input "9000I021107"
click at [547, 94] on button "Go!" at bounding box center [549, 95] width 30 height 21
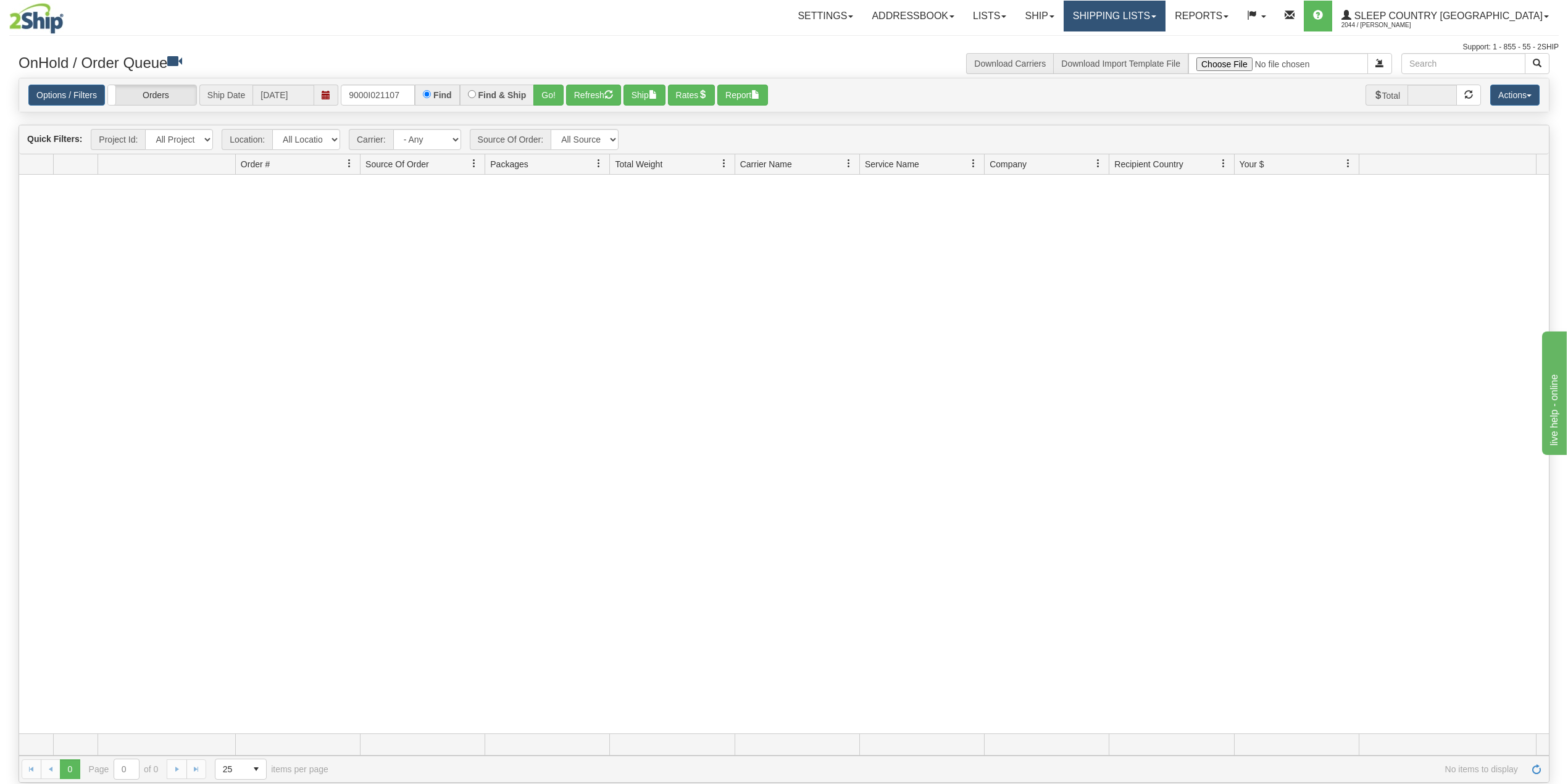
click at [1152, 13] on link "Shipping lists" at bounding box center [1114, 16] width 102 height 31
click at [1129, 40] on span "Current Shipments" at bounding box center [1093, 44] width 72 height 10
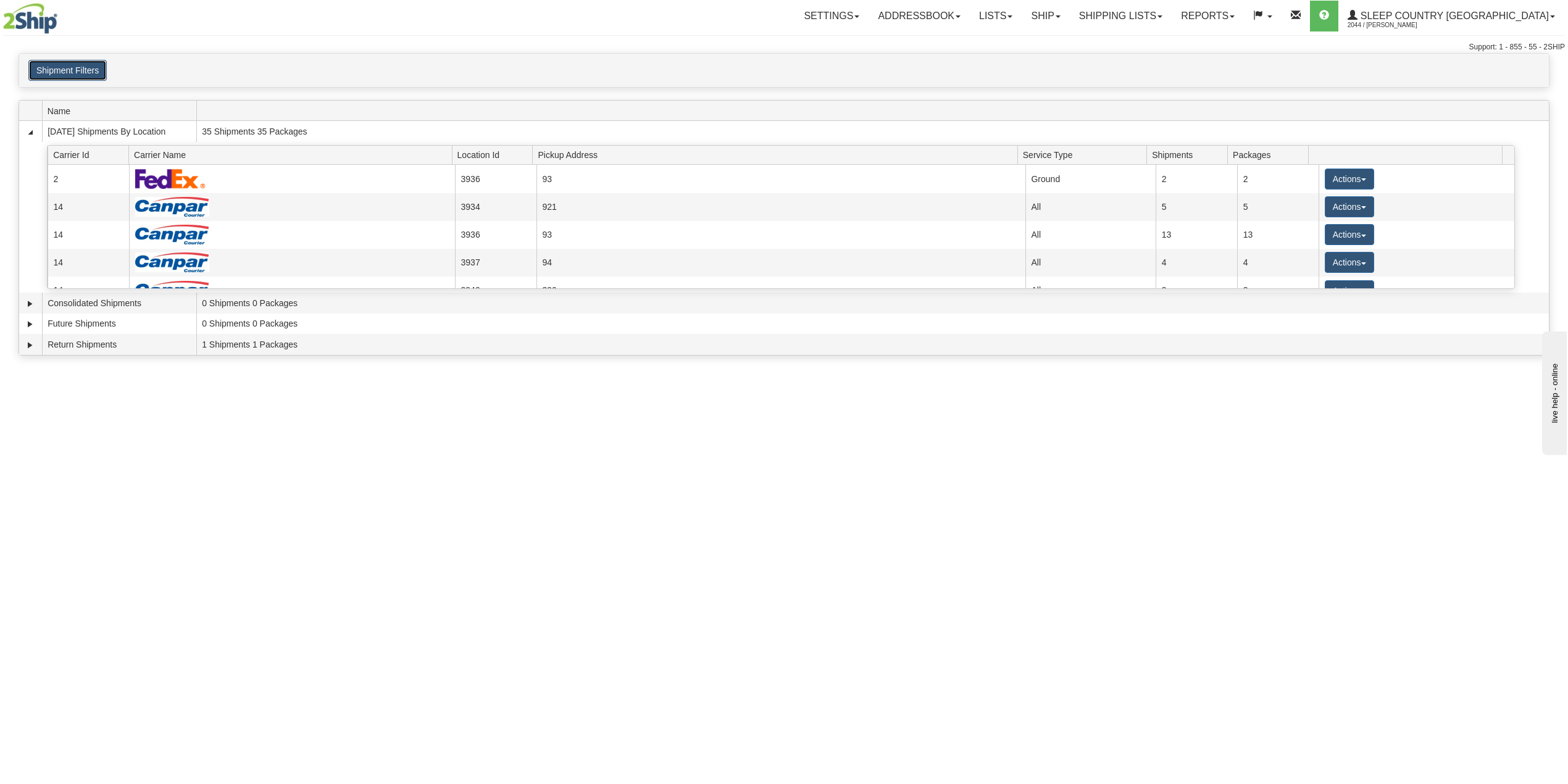
click at [65, 66] on button "Shipment Filters" at bounding box center [68, 70] width 78 height 21
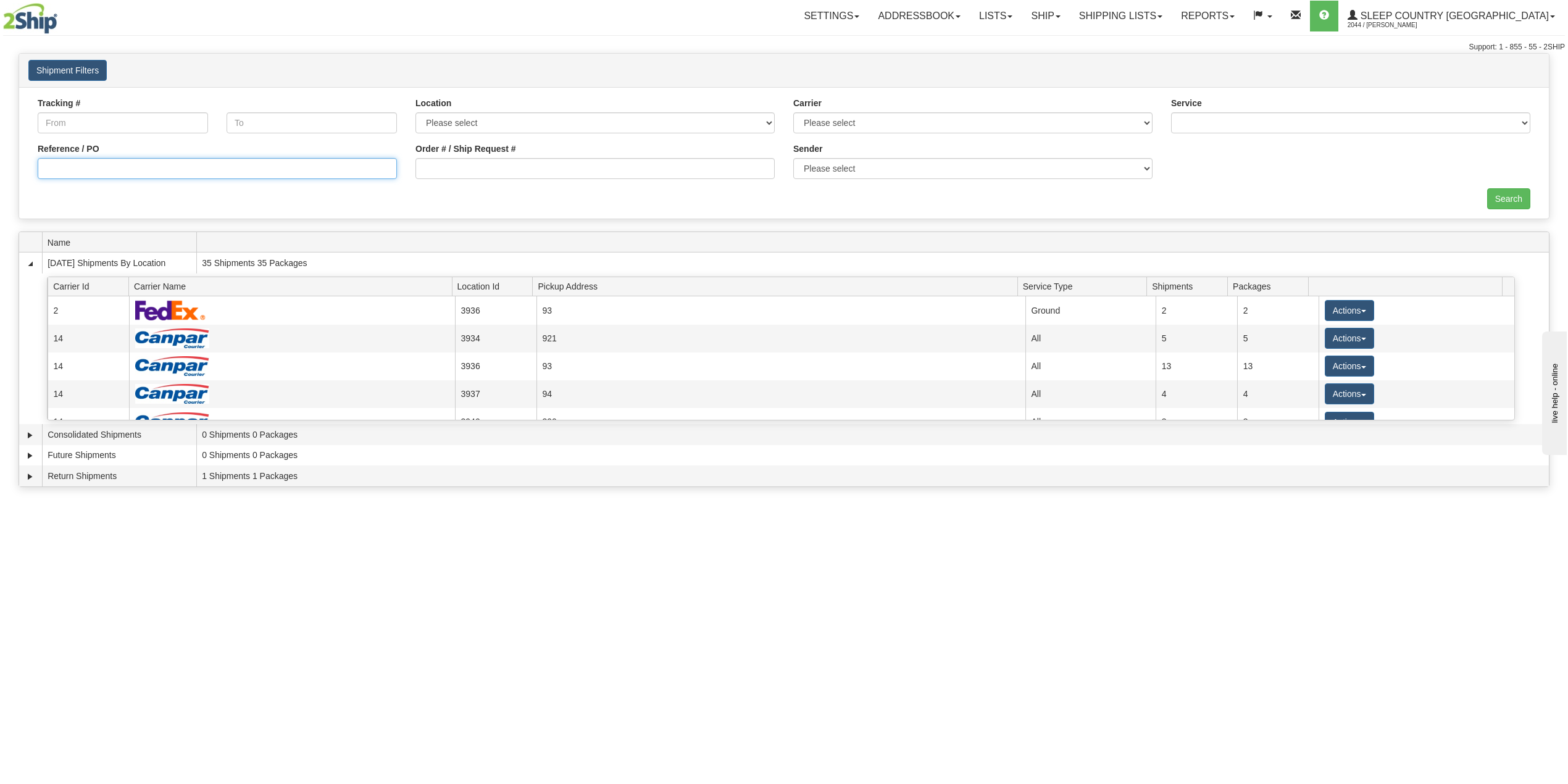
click at [75, 169] on input "Reference / PO" at bounding box center [217, 168] width 359 height 21
paste input "9000I021107"
type input "9000I021107"
click at [1502, 194] on input "Search" at bounding box center [1509, 199] width 43 height 21
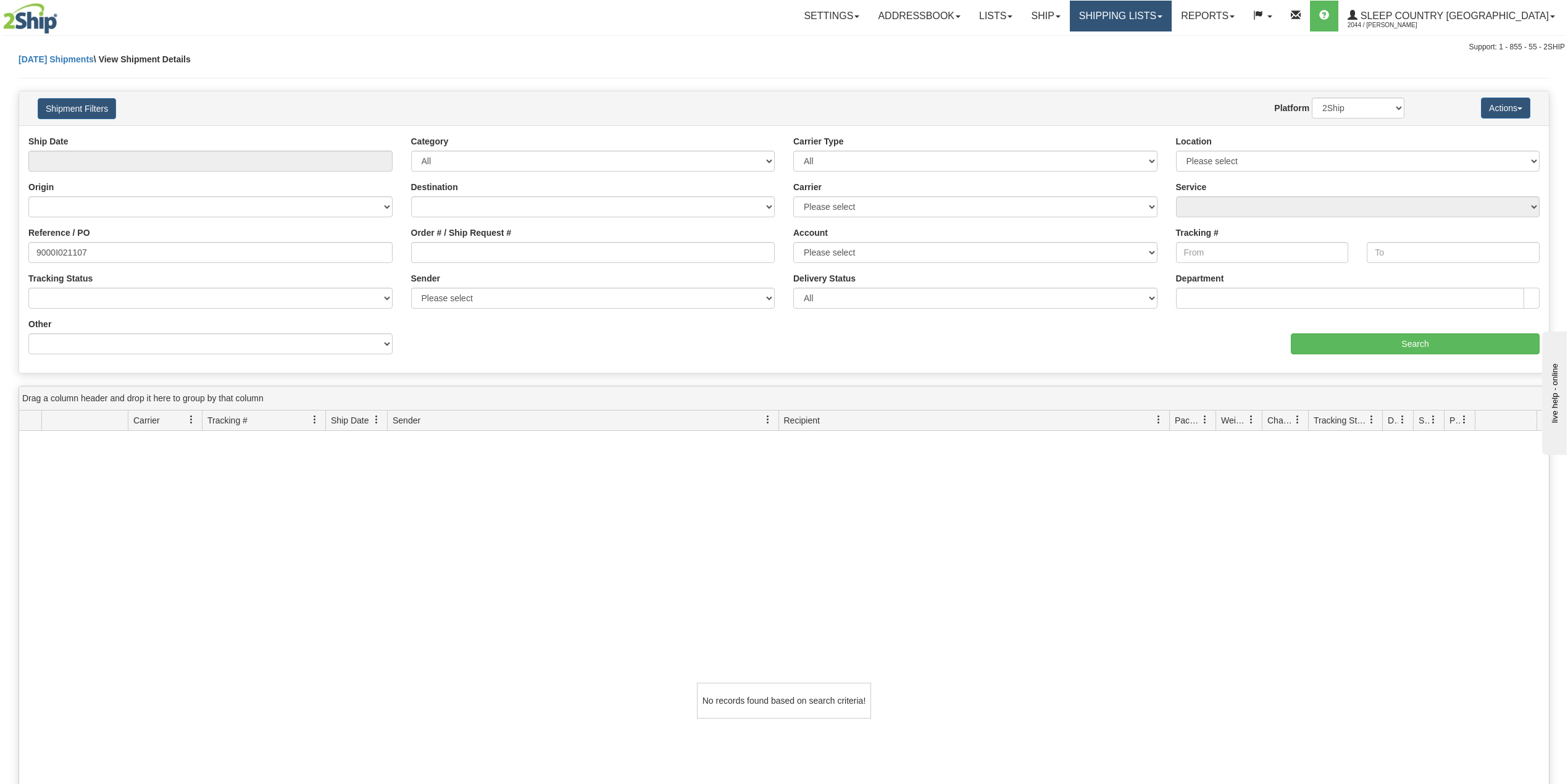
click at [1172, 20] on link "Shipping lists" at bounding box center [1120, 16] width 102 height 31
click at [1147, 59] on span "Search Shipment History" at bounding box center [1110, 59] width 95 height 10
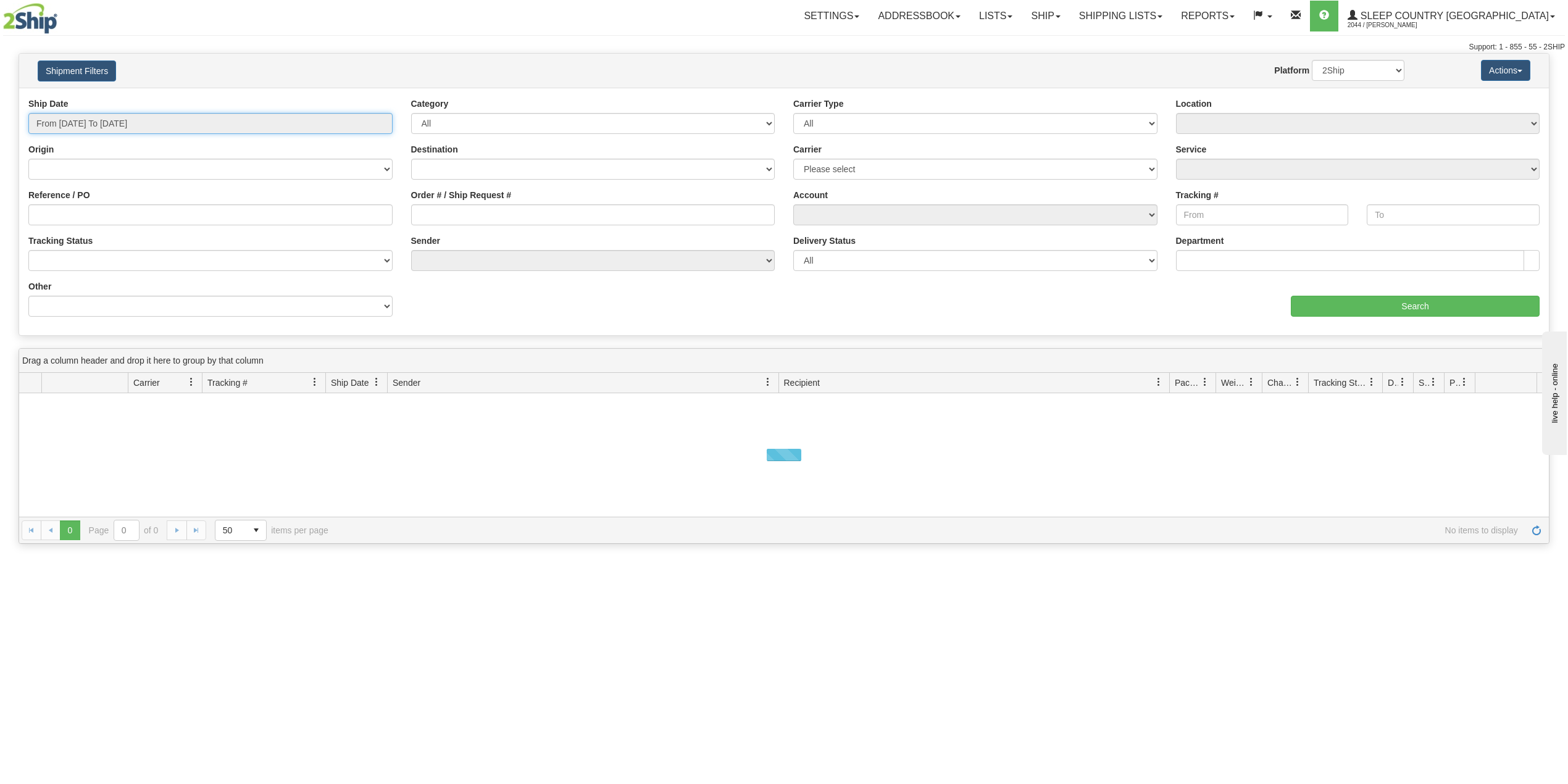
type input "[DATE]"
click at [128, 129] on input "From [DATE] To [DATE]" at bounding box center [211, 123] width 364 height 21
type input "[DATE]"
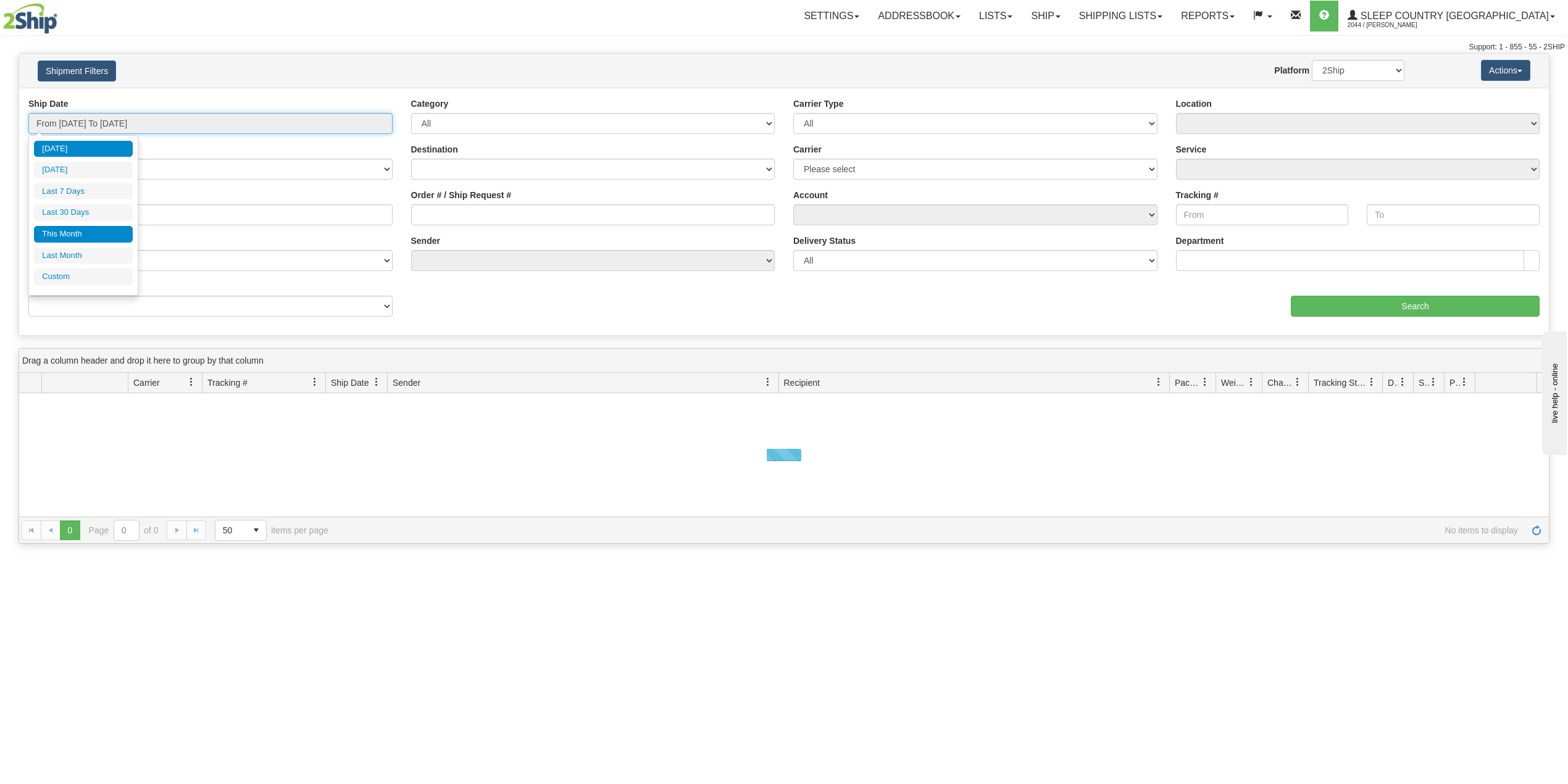
type input "[DATE]"
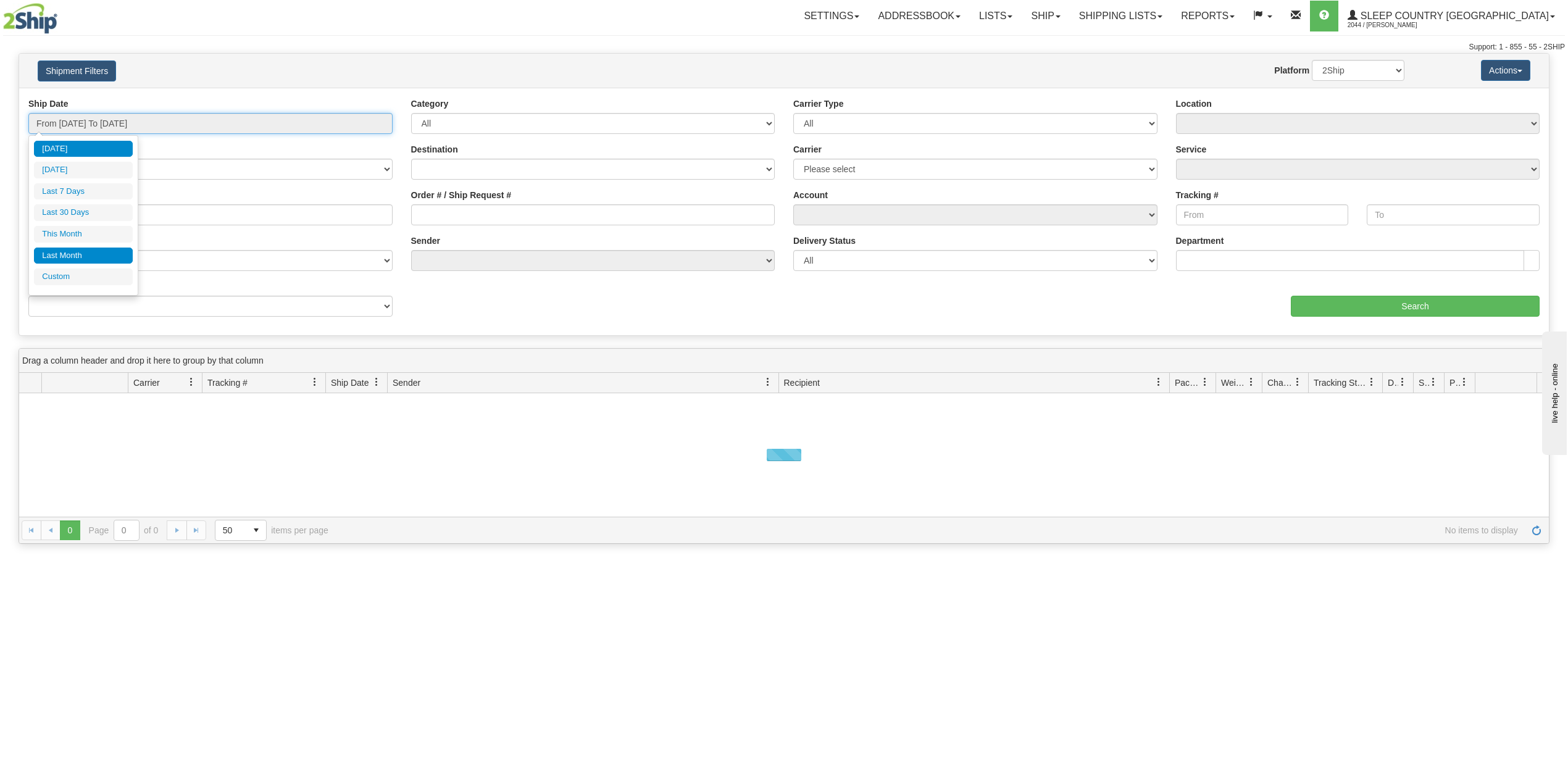
type input "[DATE]"
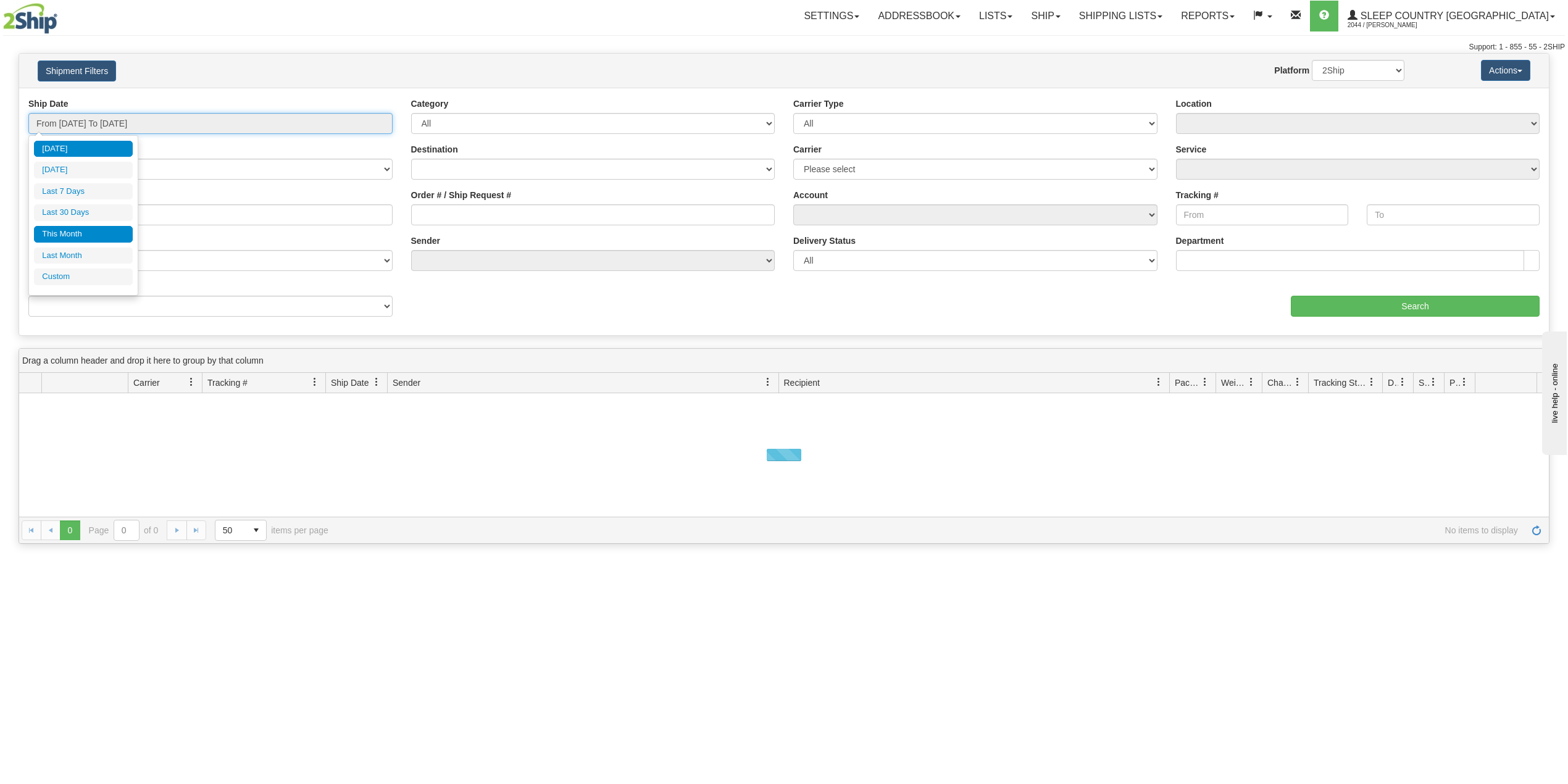
type input "[DATE]"
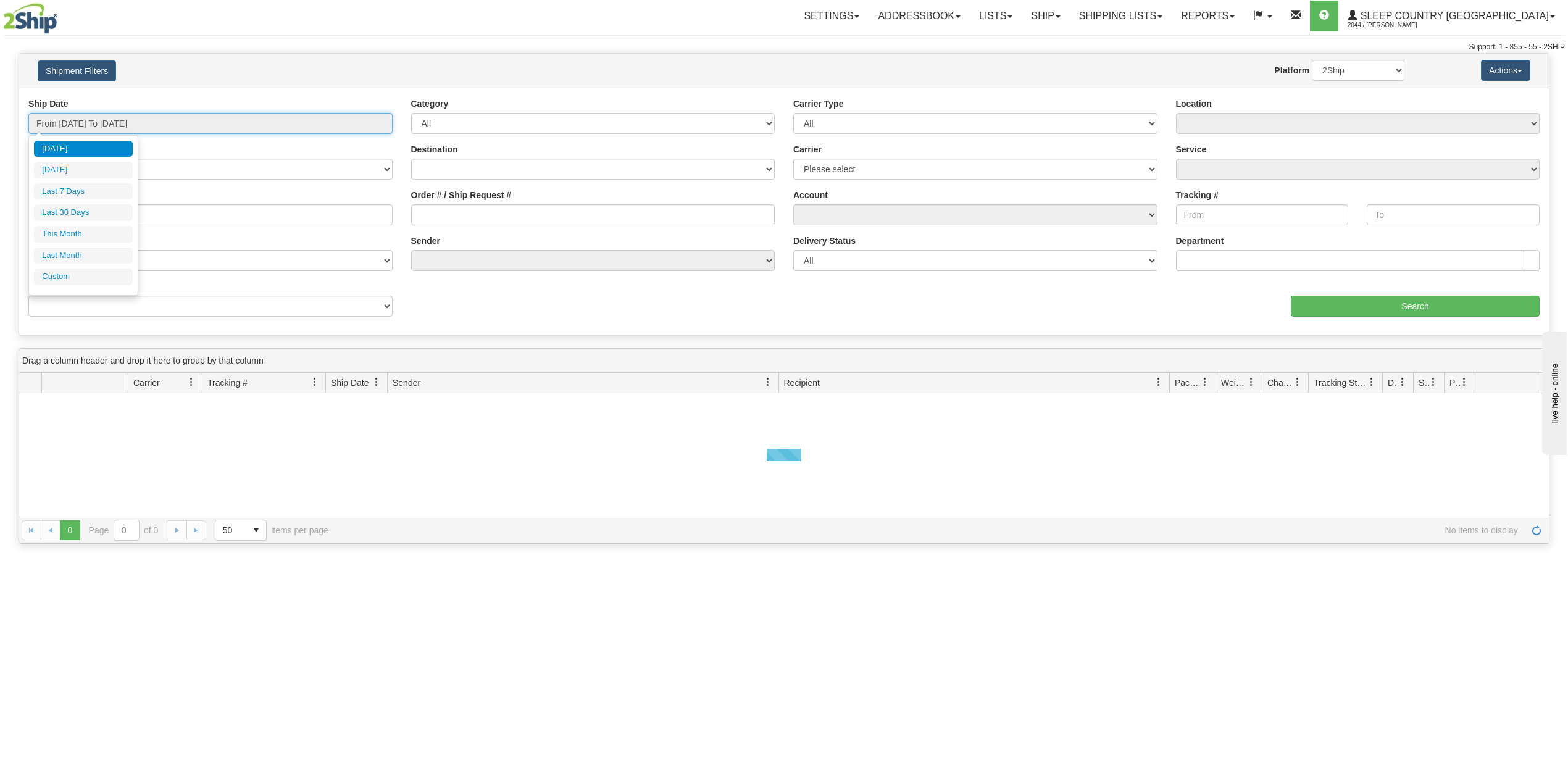
type input "[DATE]"
click at [85, 279] on li "Custom" at bounding box center [83, 277] width 99 height 16
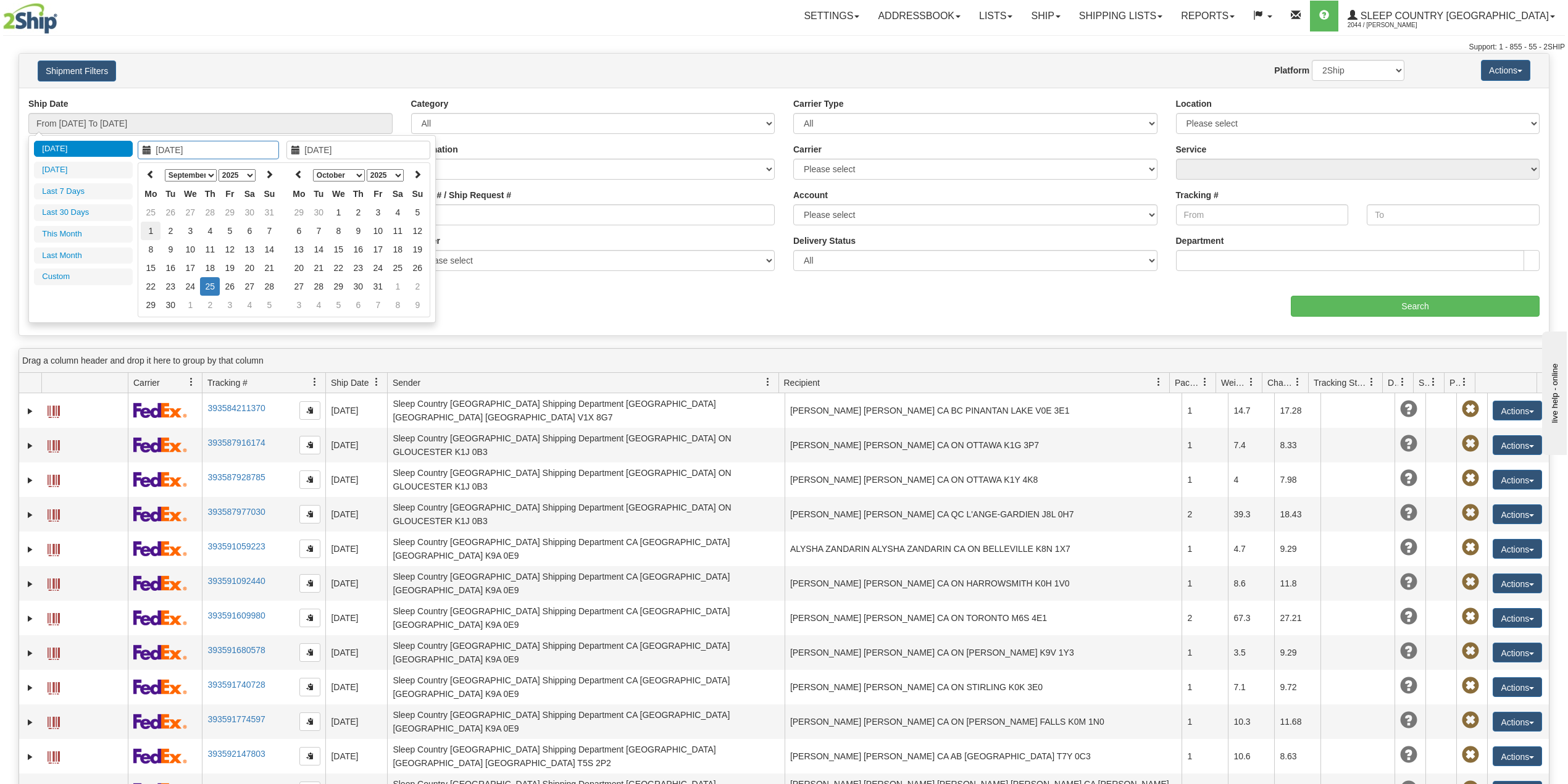
type input "[DATE]"
click at [154, 228] on td "1" at bounding box center [150, 230] width 20 height 18
click at [152, 174] on icon at bounding box center [150, 174] width 9 height 9
type input "[DATE]"
click at [228, 211] on td "1" at bounding box center [230, 212] width 20 height 18
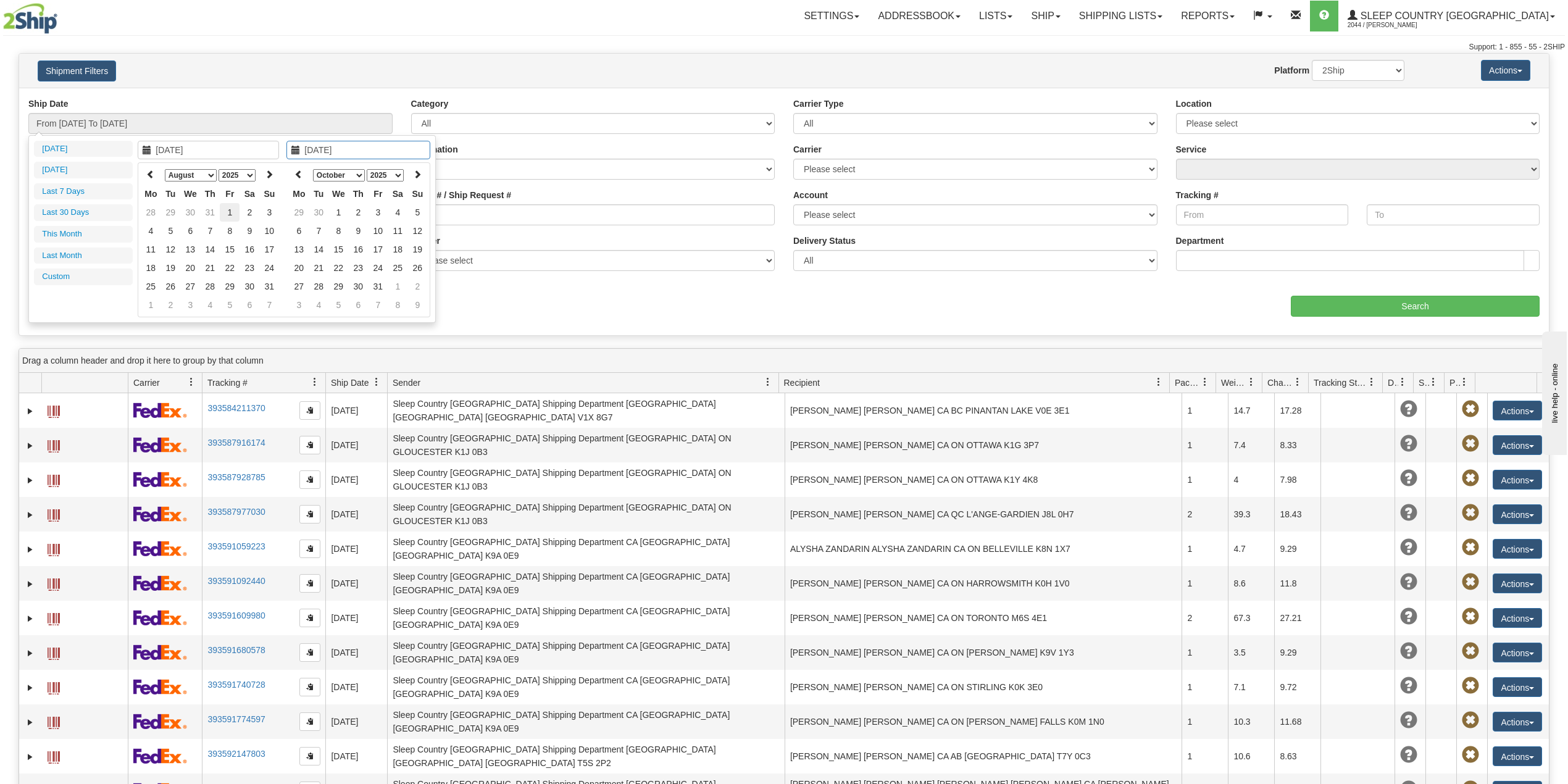
type input "[DATE]"
click at [301, 171] on icon at bounding box center [299, 174] width 9 height 9
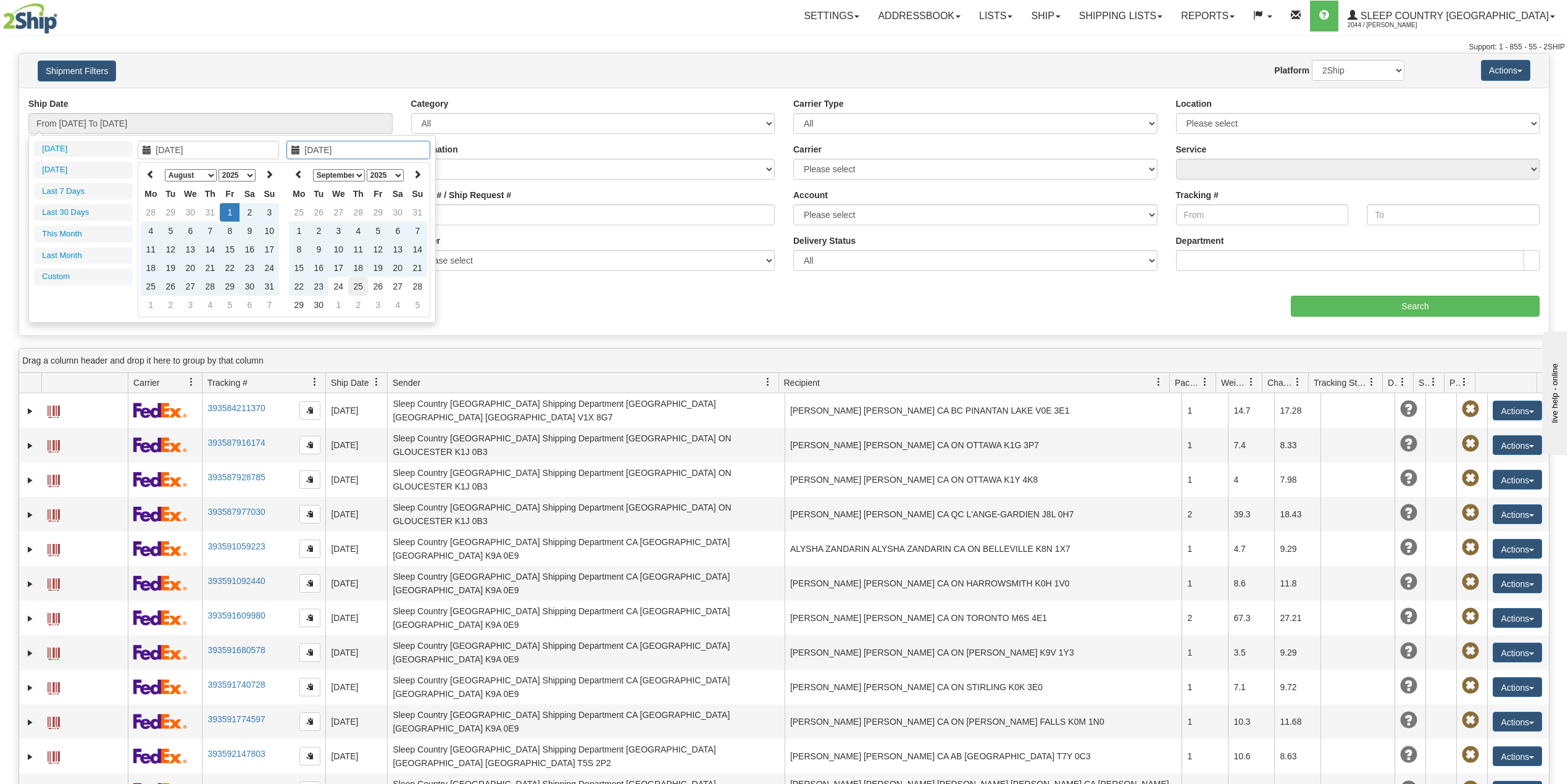
type input "[DATE]"
click at [358, 287] on td "25" at bounding box center [358, 286] width 20 height 18
type input "From 08/01/2025 To 09/25/2025"
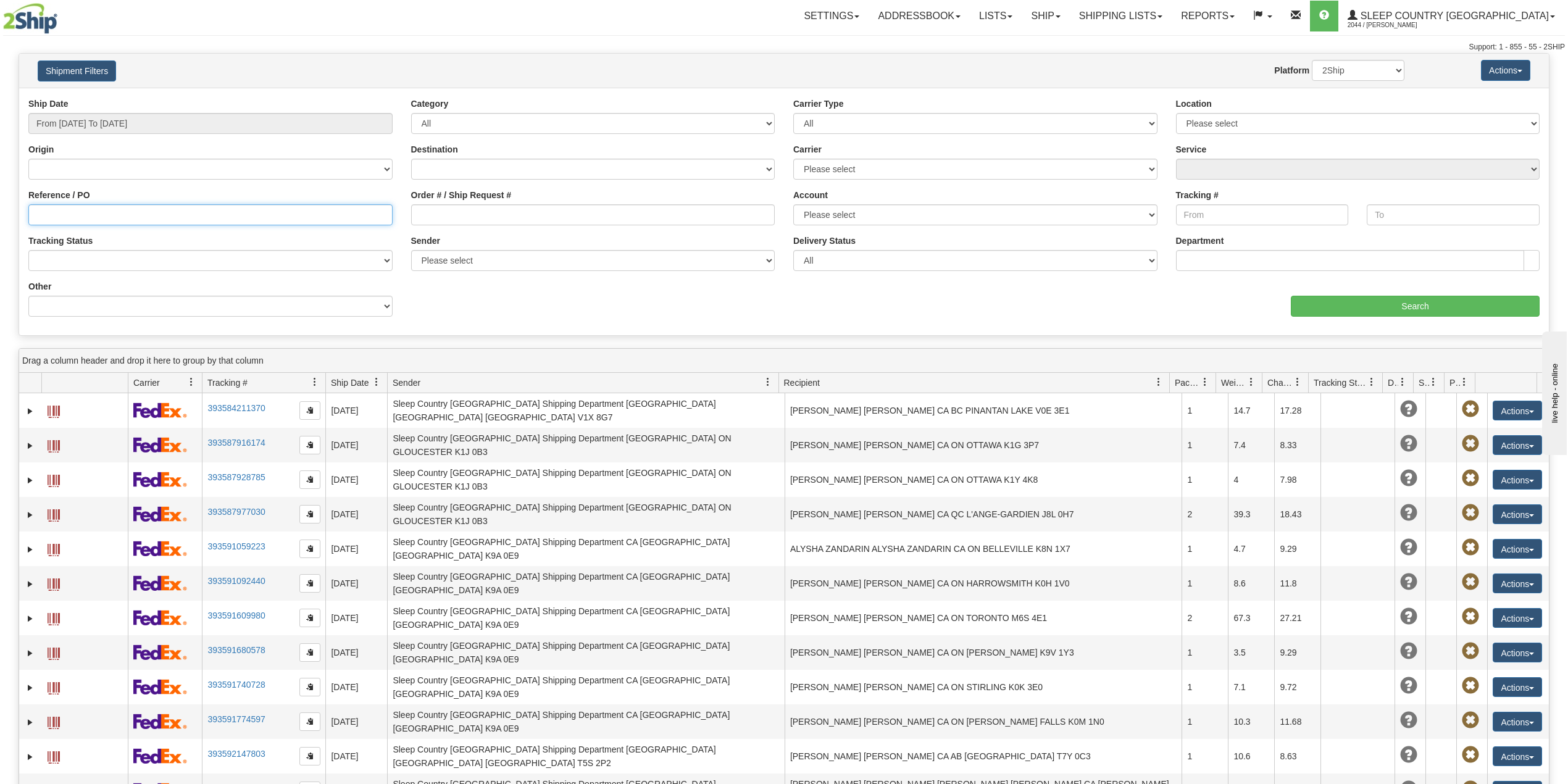
click at [113, 213] on input "Reference / PO" at bounding box center [211, 214] width 364 height 21
paste input "9000I021107"
type input "9000I021107"
click at [1393, 305] on input "Search" at bounding box center [1414, 306] width 248 height 21
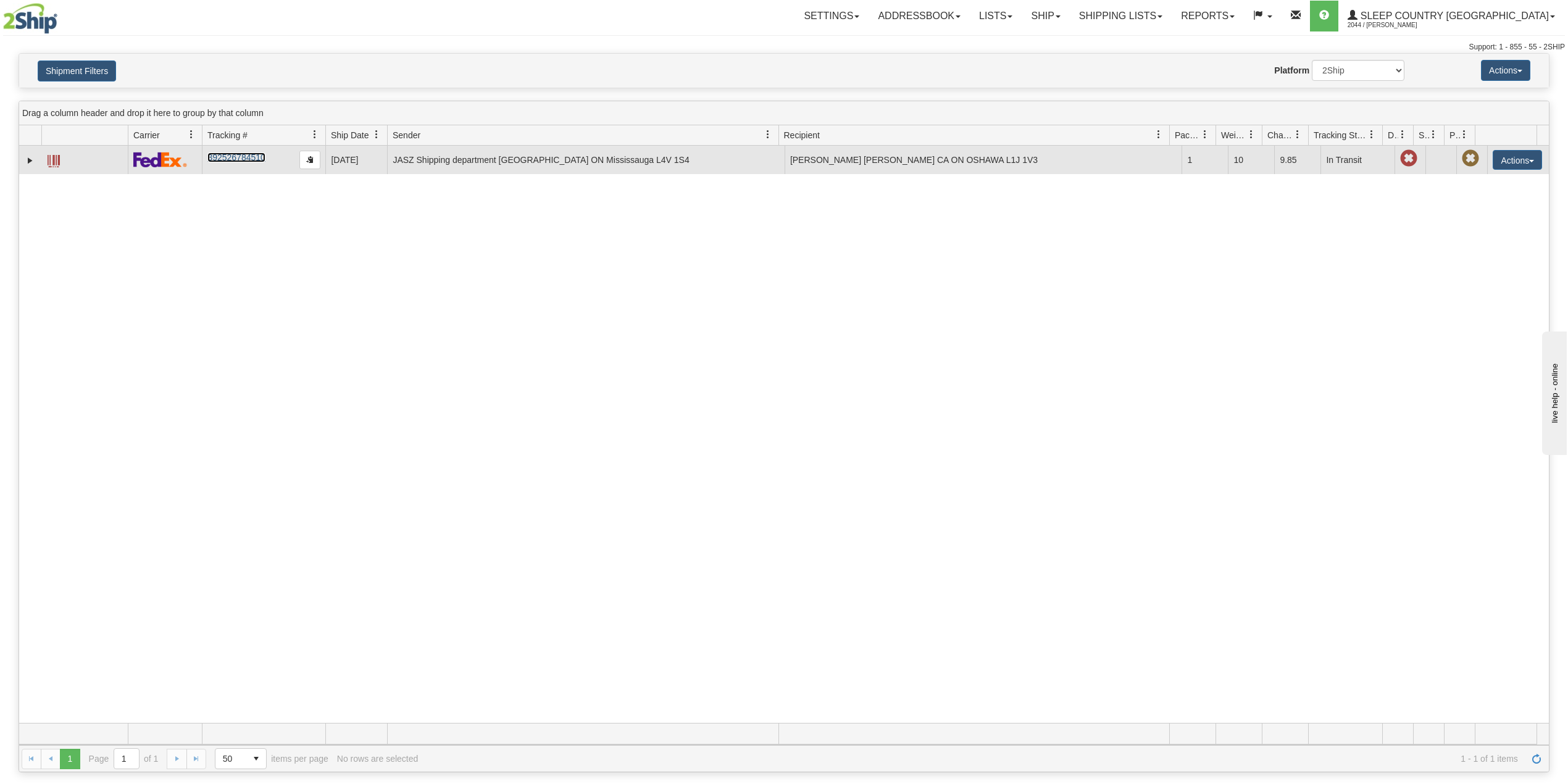
click at [223, 154] on link "392526784510" at bounding box center [236, 157] width 58 height 10
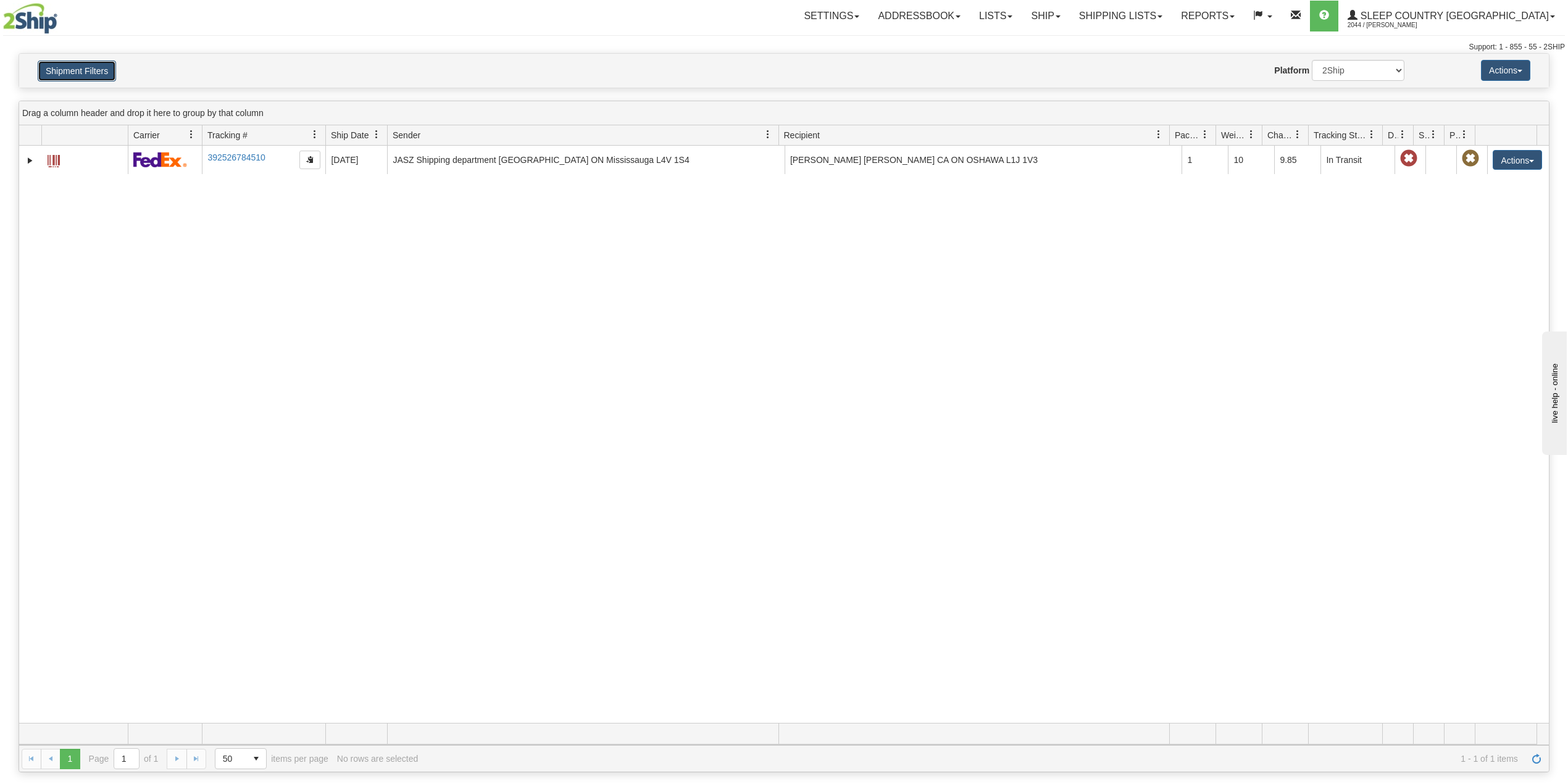
click at [65, 68] on button "Shipment Filters" at bounding box center [77, 71] width 78 height 21
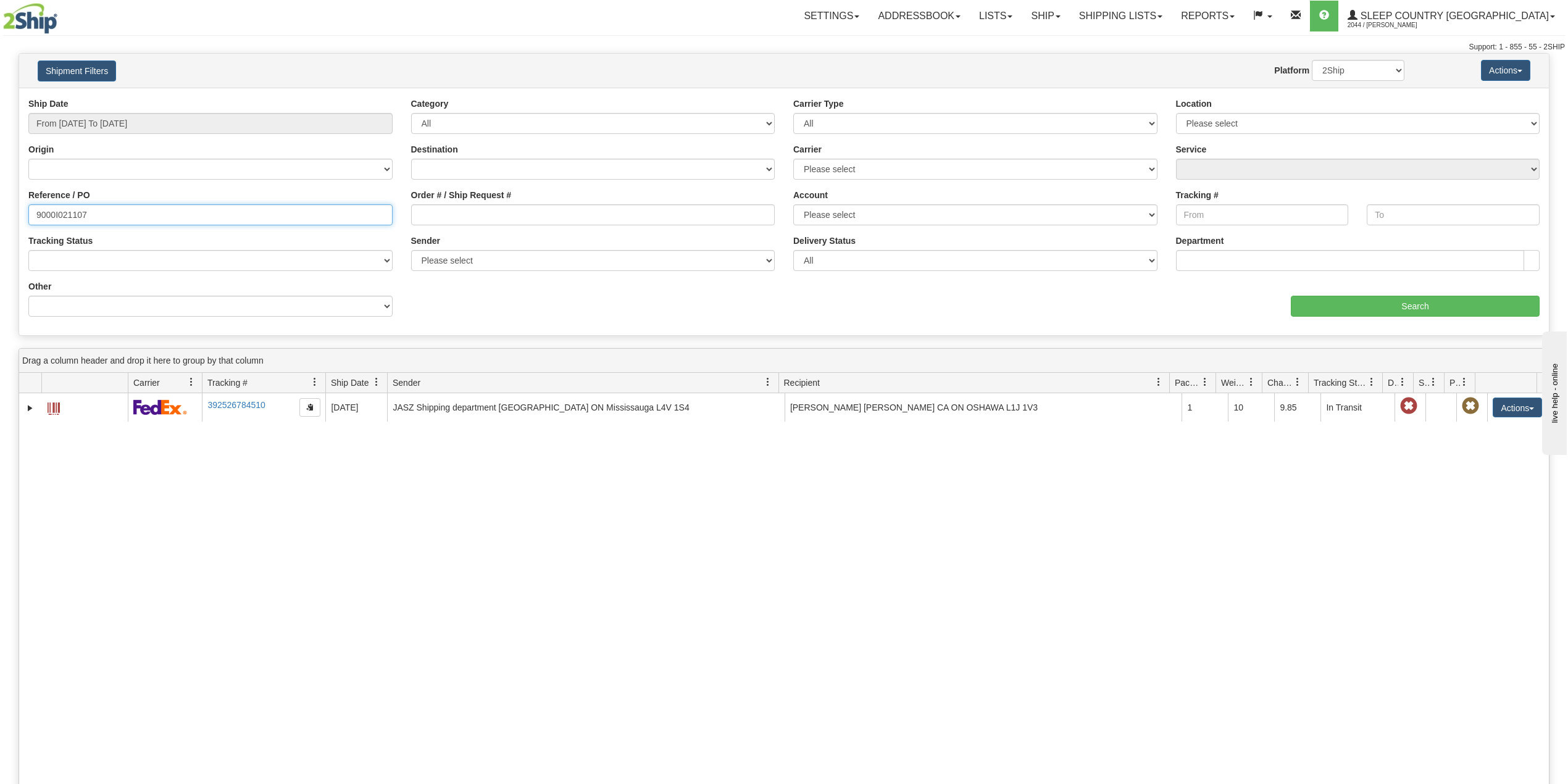
click at [53, 217] on input "9000I021107" at bounding box center [211, 214] width 364 height 21
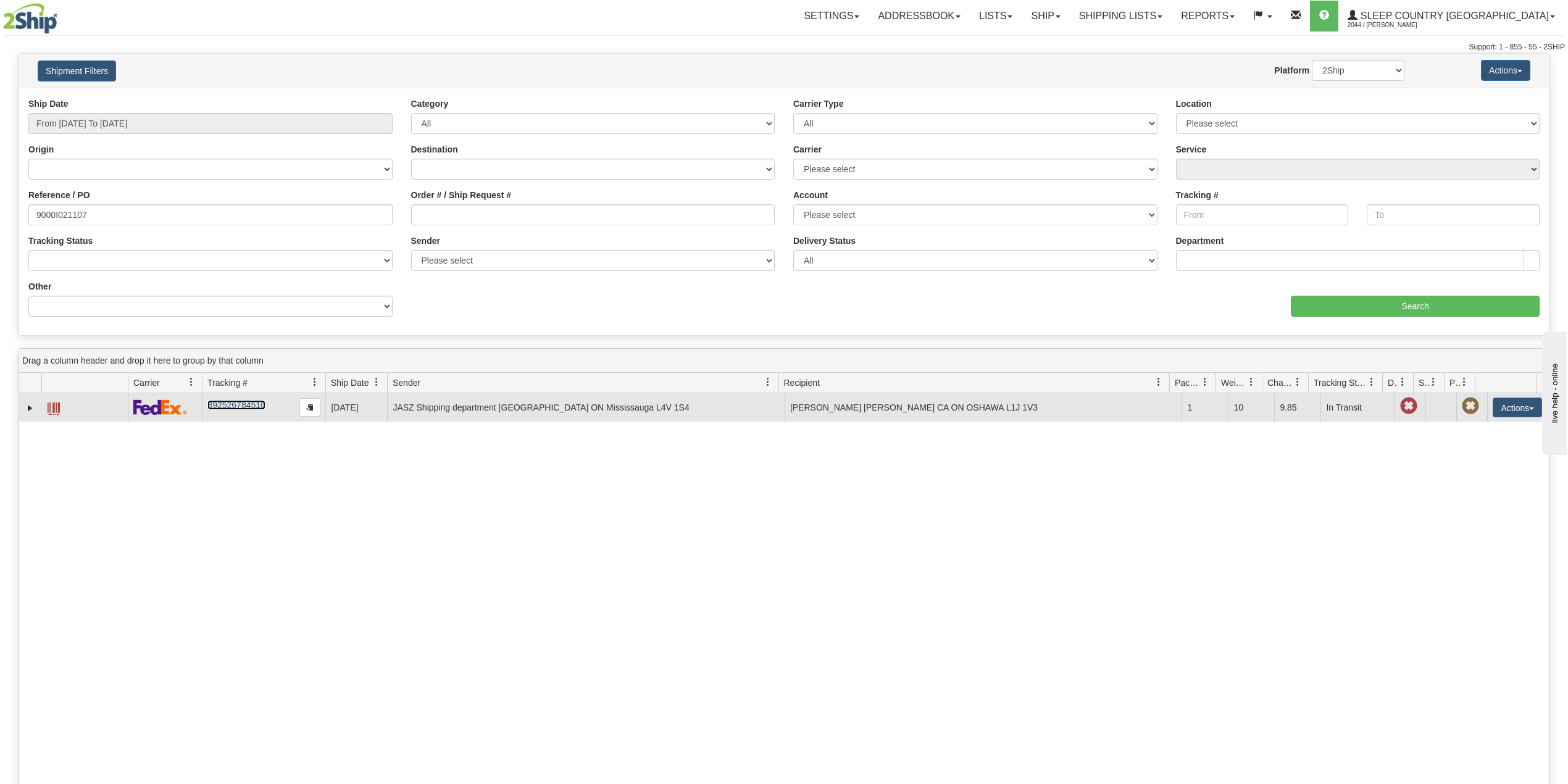
click at [222, 406] on link "392526784510" at bounding box center [236, 405] width 58 height 10
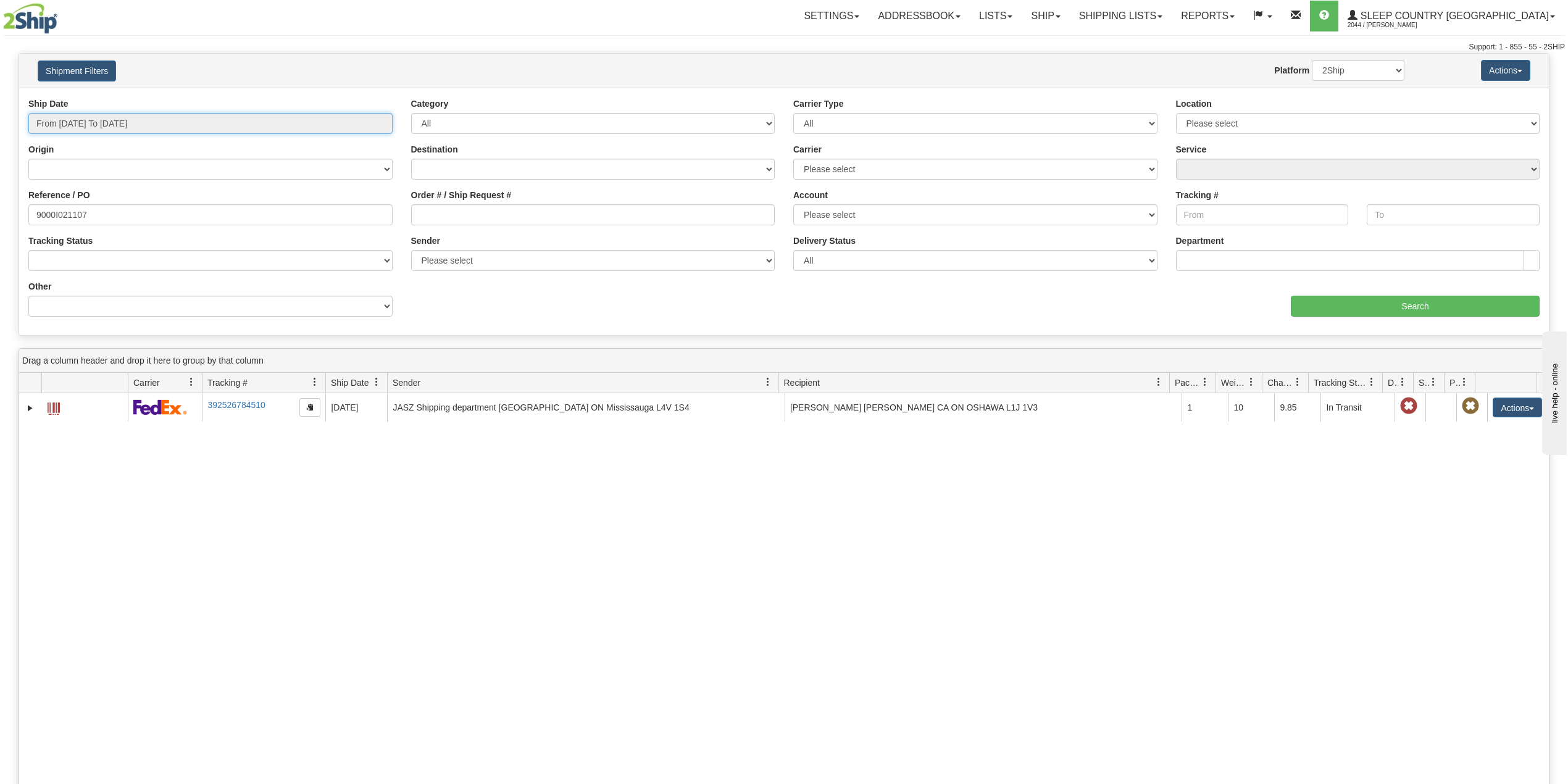
click at [99, 126] on input "From 08/01/2025 To 09/25/2025" at bounding box center [211, 123] width 364 height 21
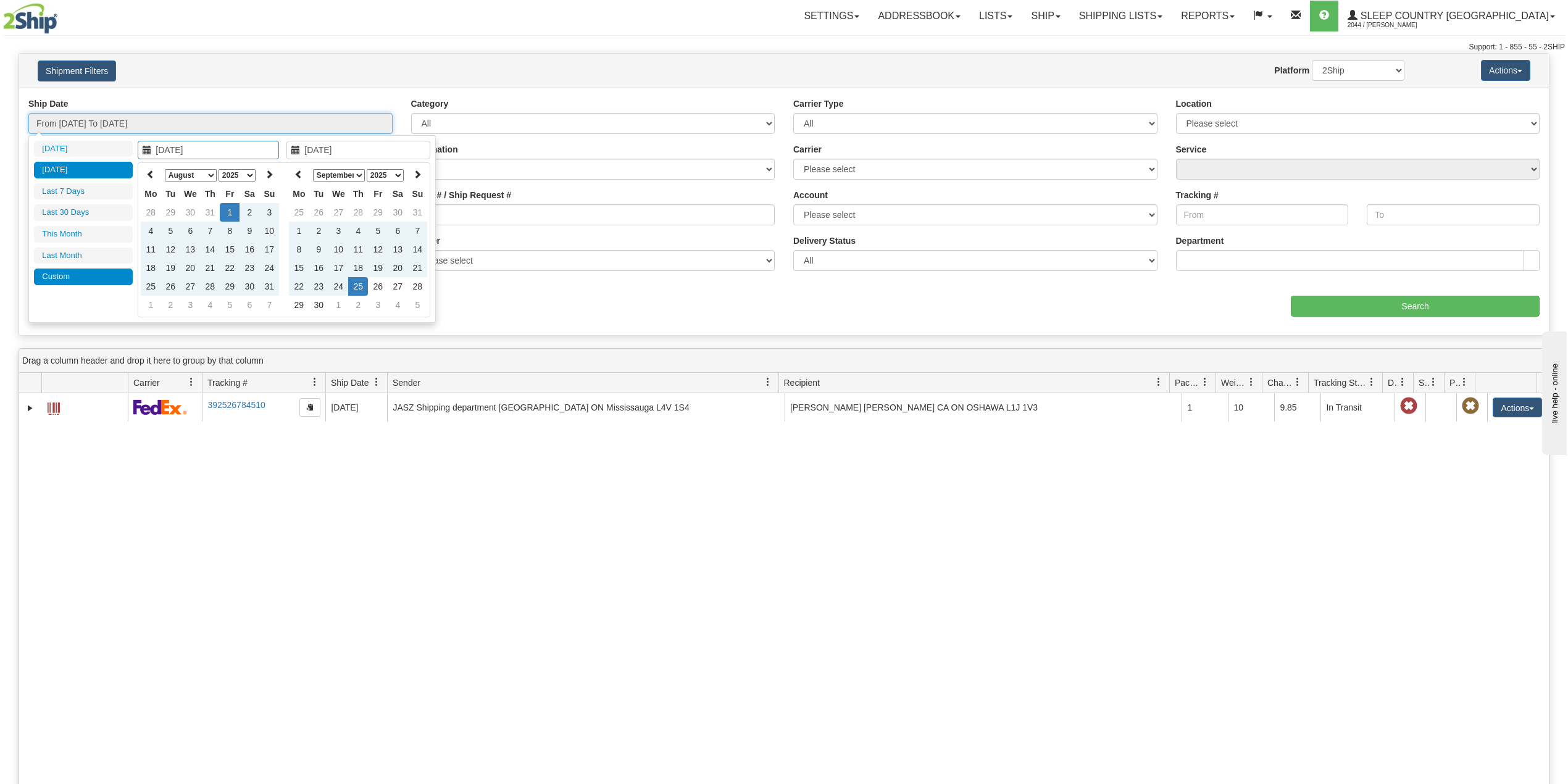
type input "[DATE]"
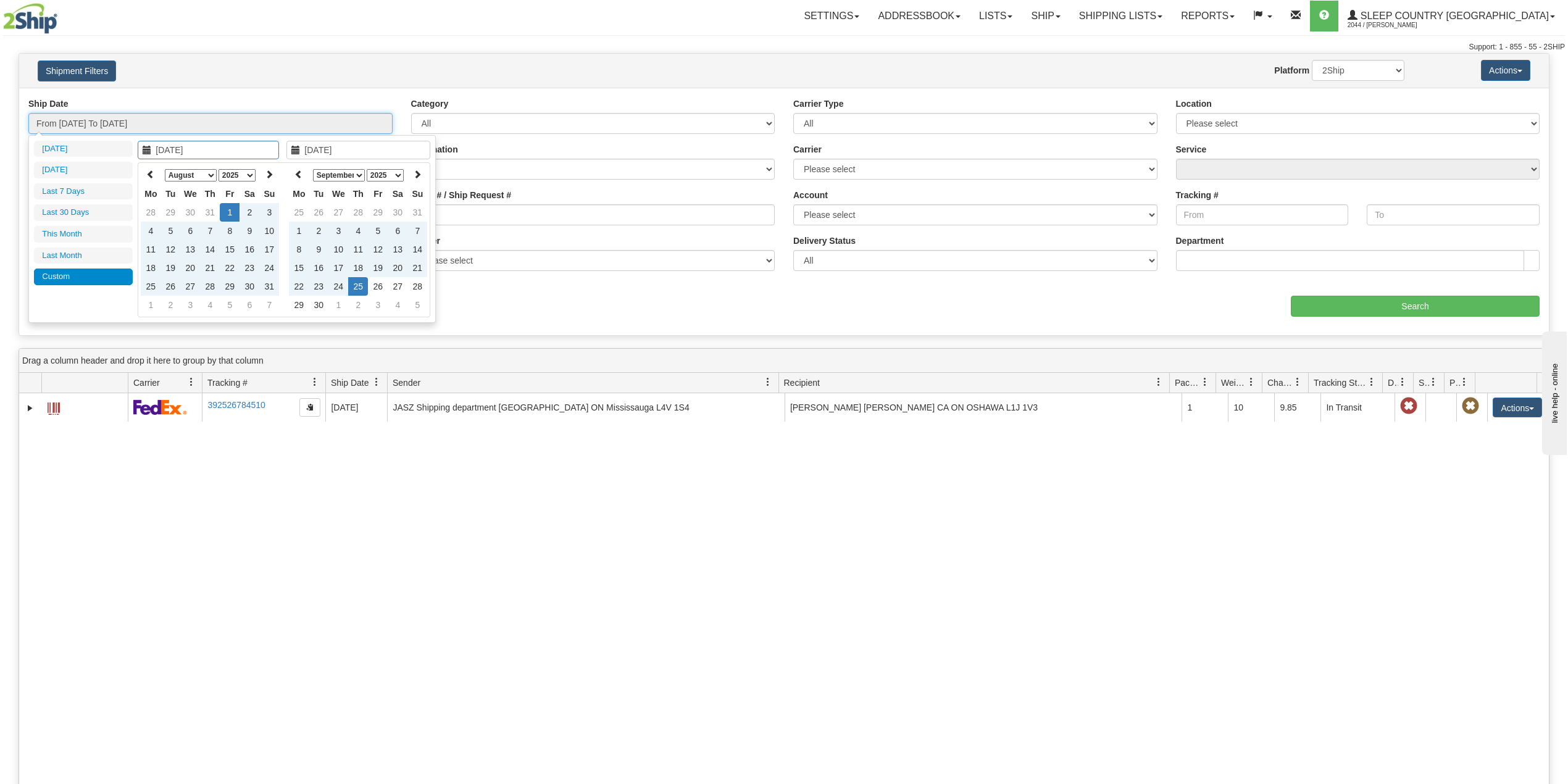
type input "[DATE]"
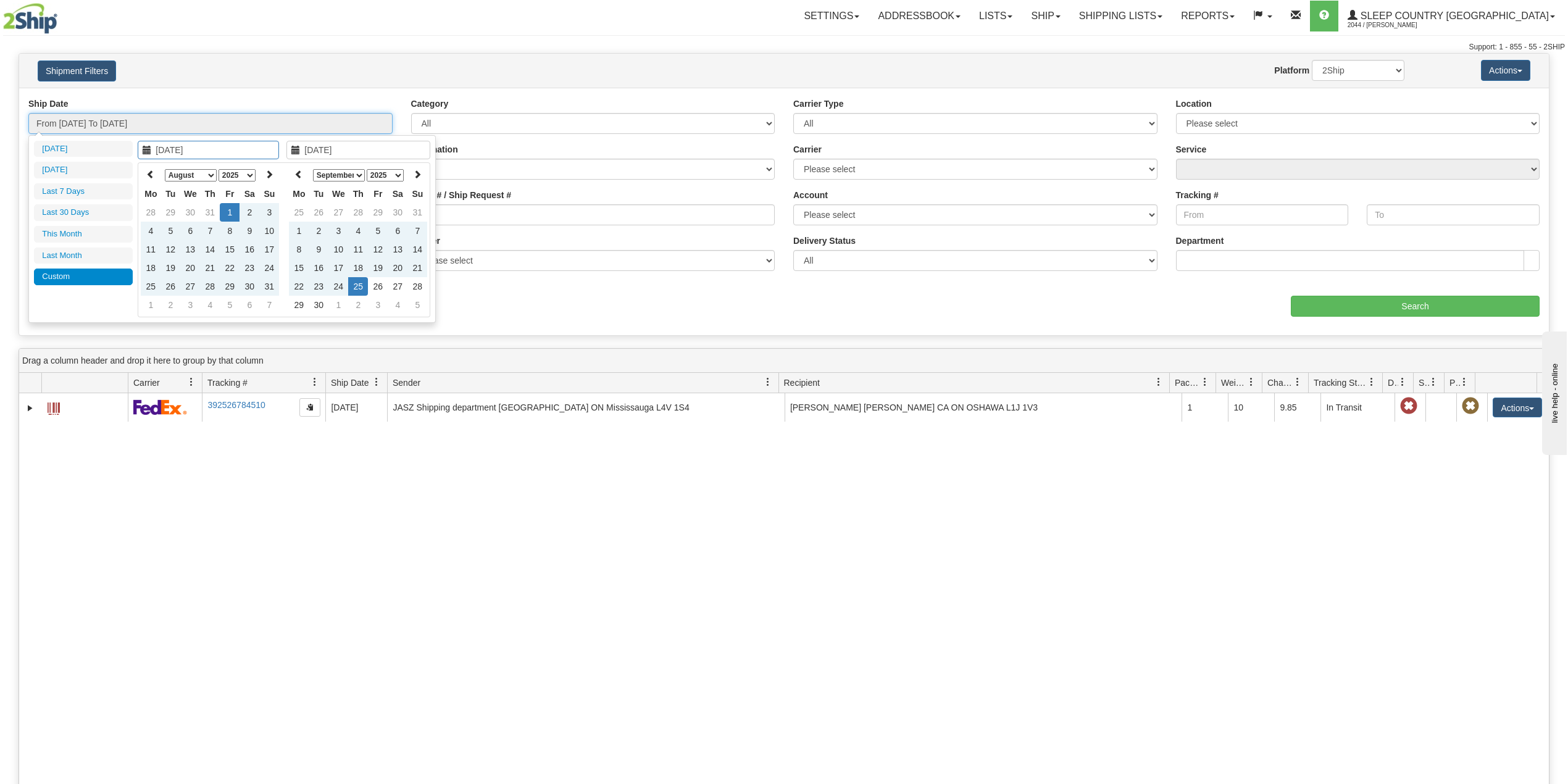
type input "08/04/2025"
type input "[DATE]"
click at [577, 197] on div "Order # / Ship Request #" at bounding box center [593, 207] width 364 height 37
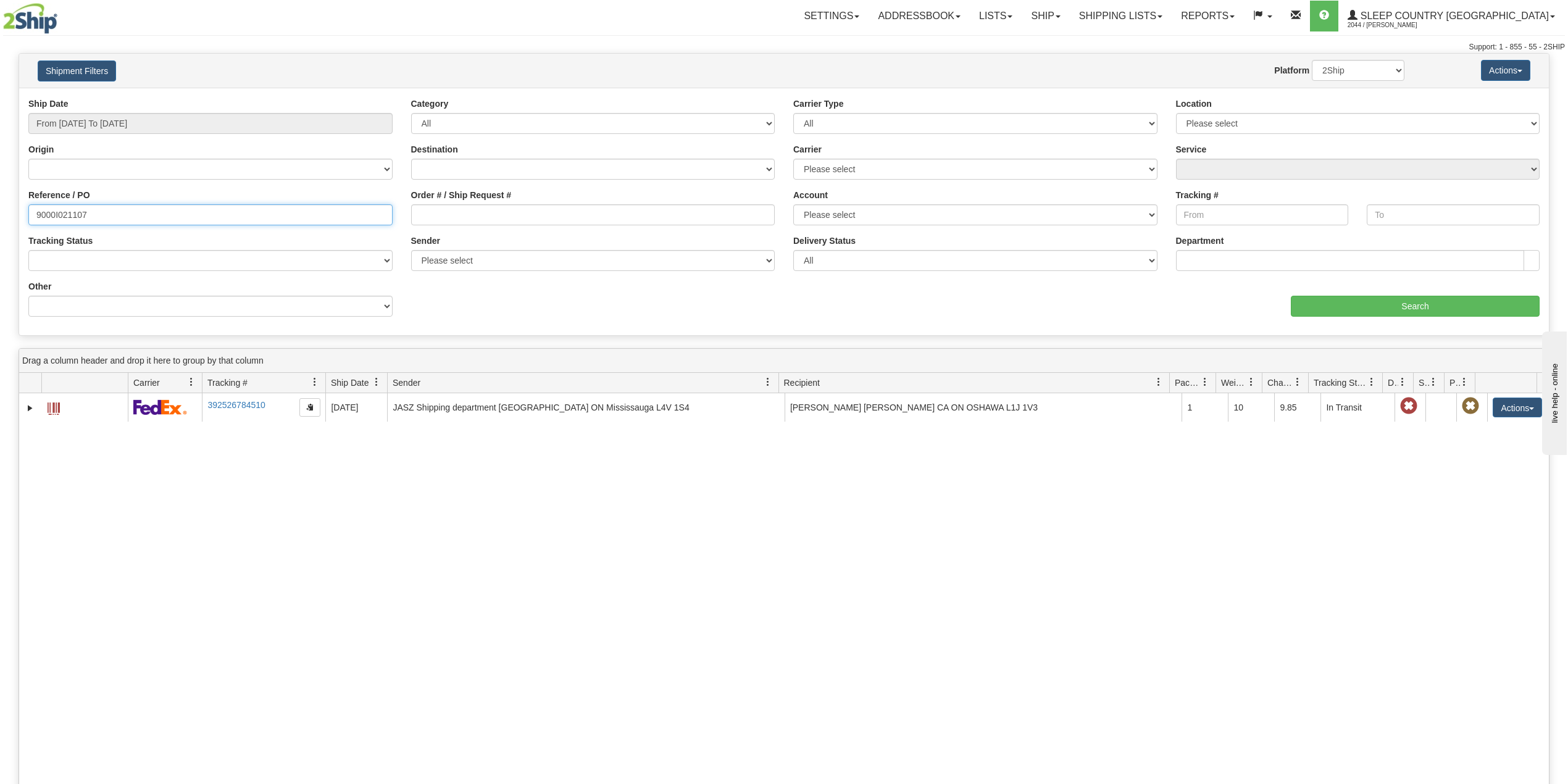
click at [62, 216] on input "9000I021107" at bounding box center [211, 214] width 364 height 21
paste input "2H939376"
type input "9002H939376"
click at [1356, 302] on input "Search" at bounding box center [1414, 306] width 248 height 21
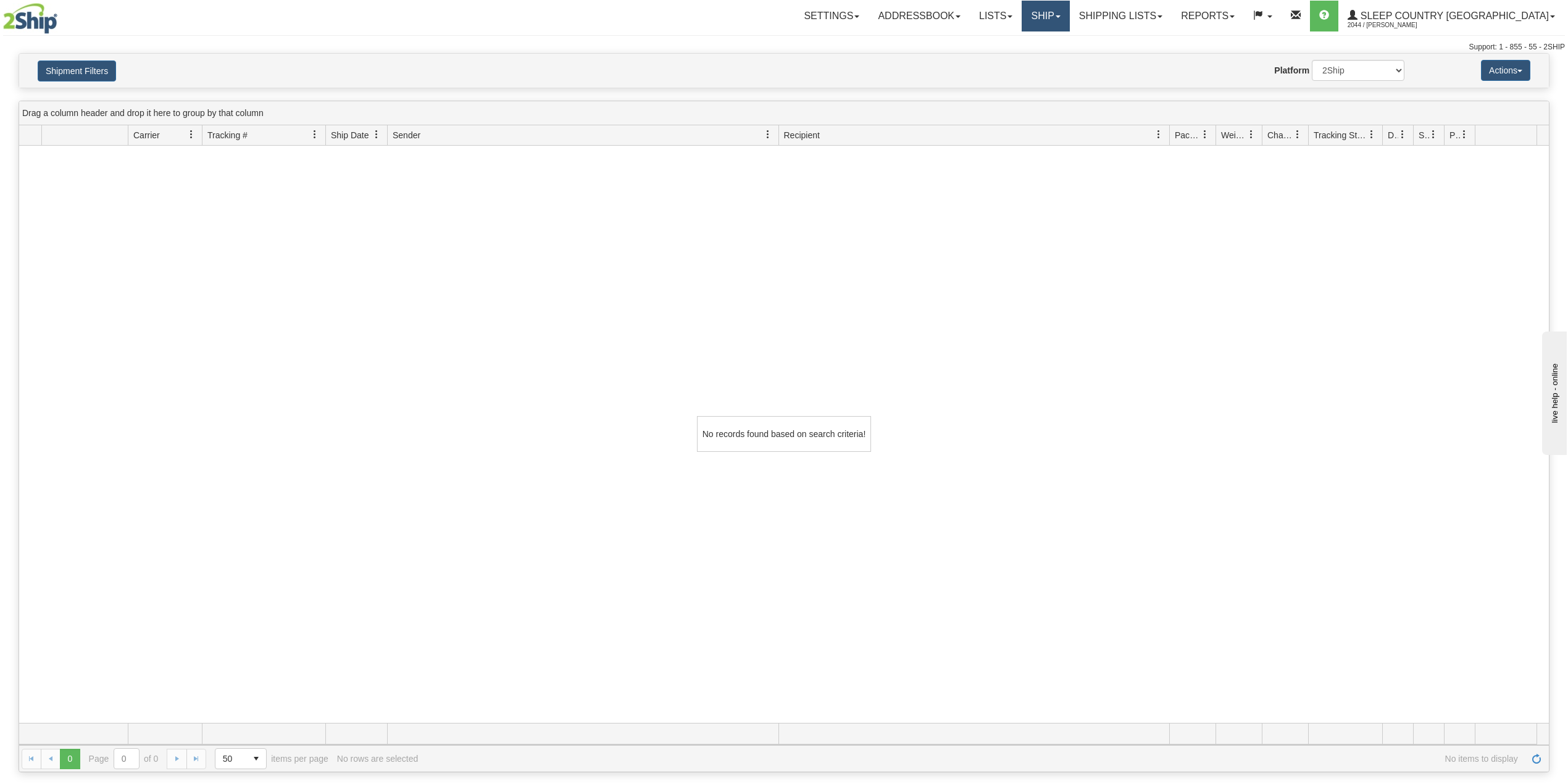
click at [1069, 8] on link "Ship" at bounding box center [1045, 16] width 47 height 31
click at [1057, 63] on span "OnHold / Order Queue" at bounding box center [1014, 59] width 87 height 10
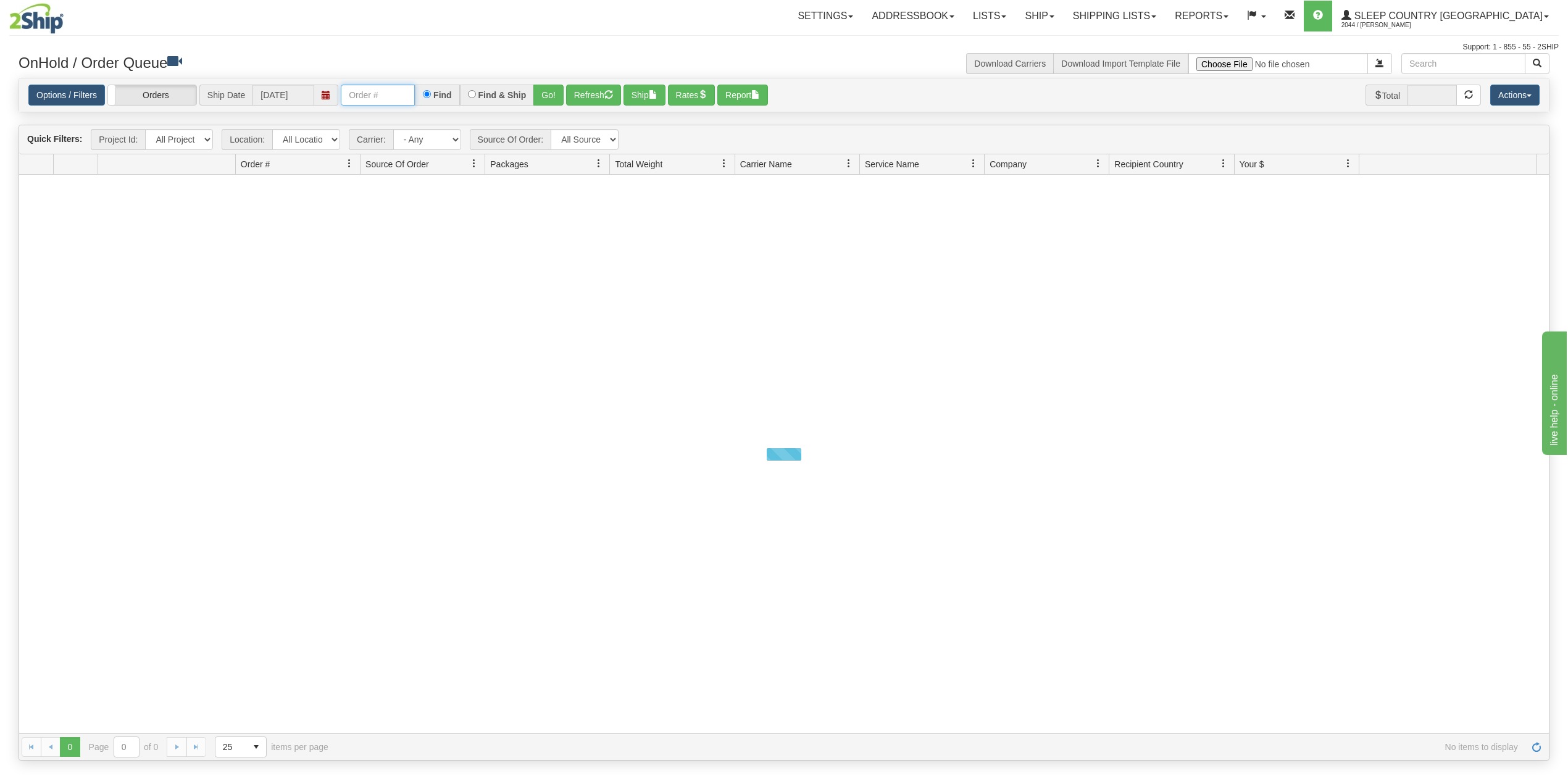
click at [376, 97] on input "text" at bounding box center [377, 95] width 74 height 21
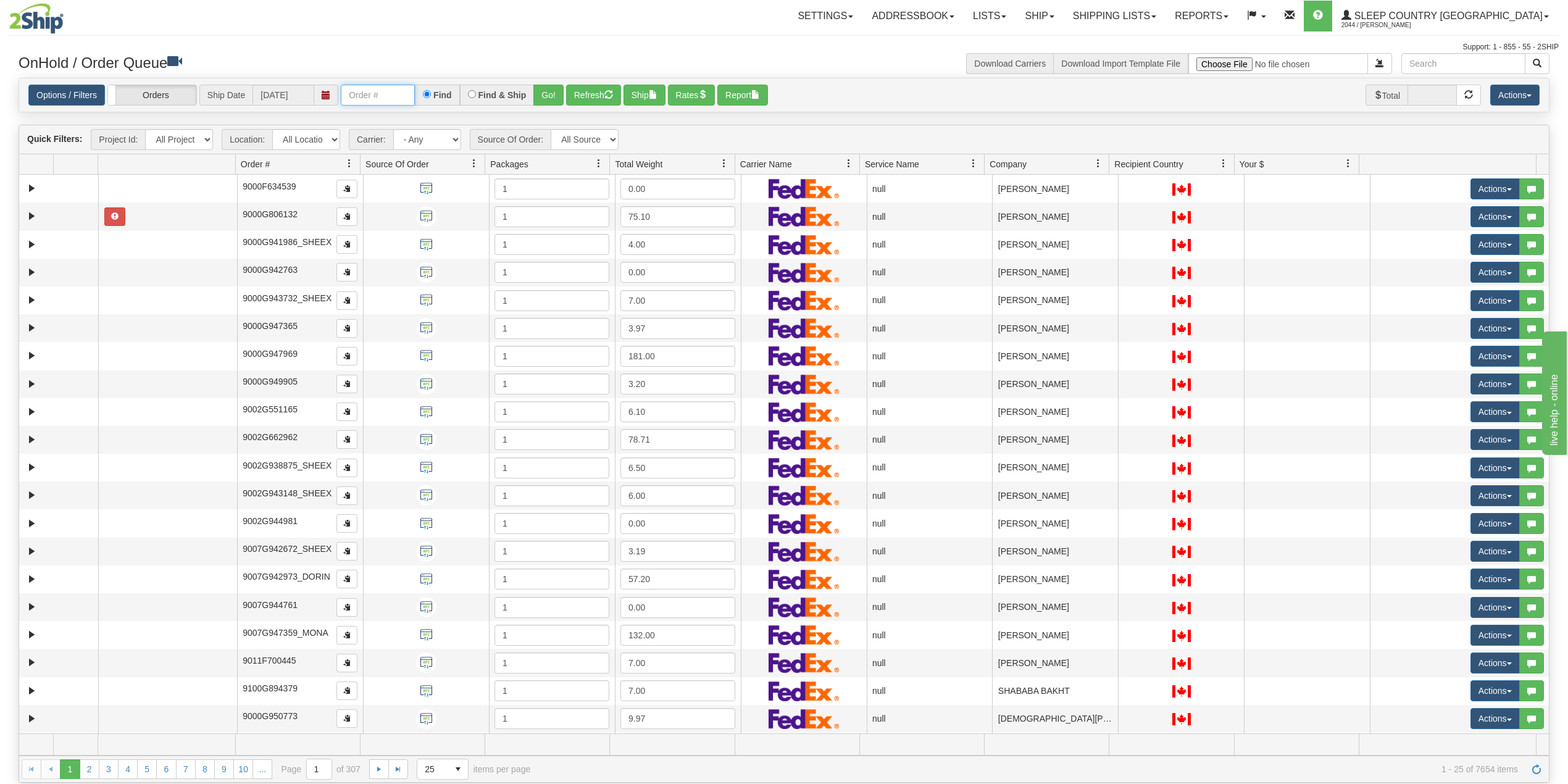
paste input "9002H939376"
type input "9002H939376"
click at [544, 94] on button "Go!" at bounding box center [549, 95] width 30 height 21
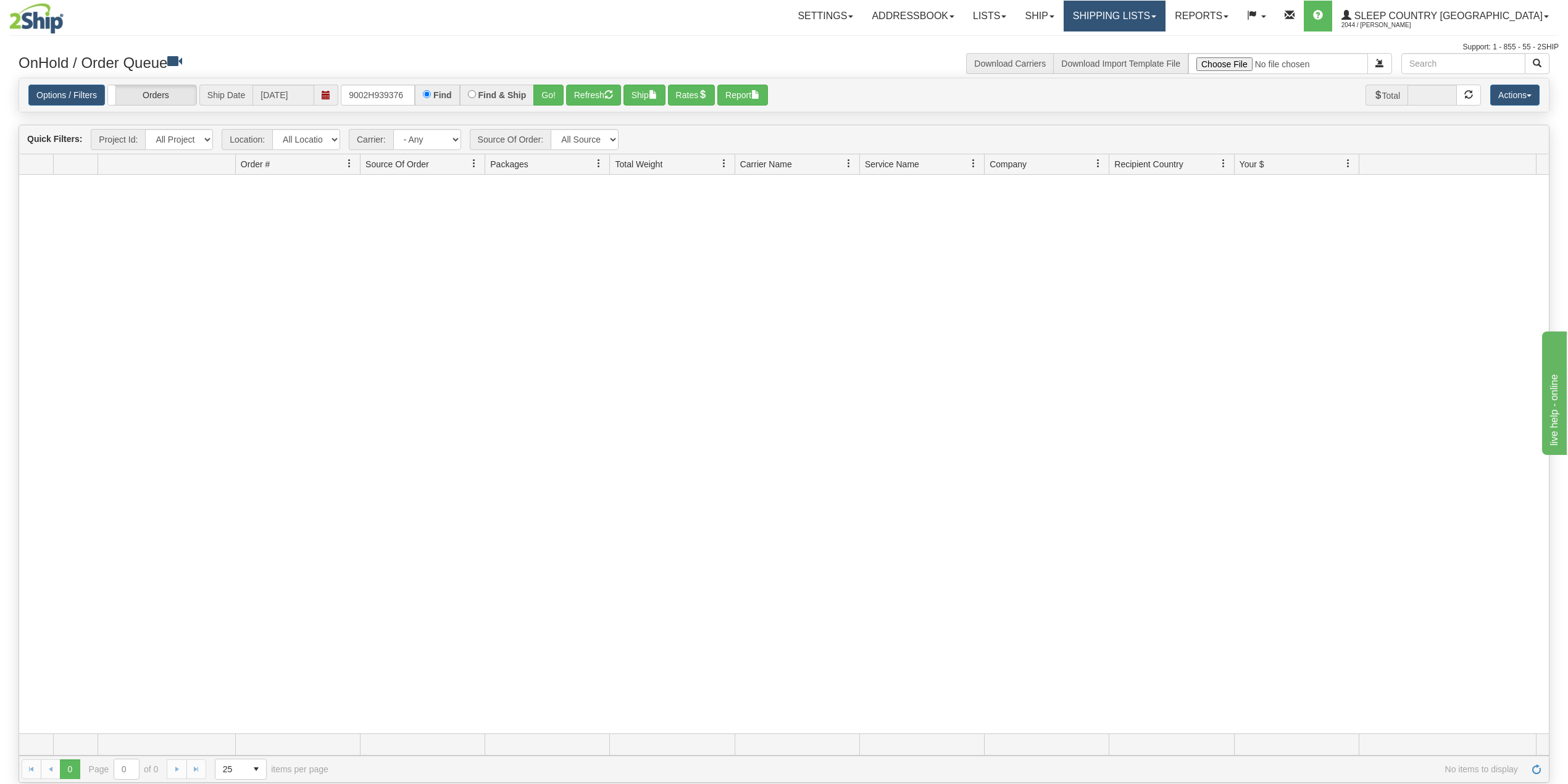
drag, startPoint x: 1185, startPoint y: 11, endPoint x: 1172, endPoint y: 38, distance: 30.0
click at [1165, 11] on link "Shipping lists" at bounding box center [1114, 16] width 102 height 31
click at [1153, 56] on span "Search Shipment History" at bounding box center [1104, 59] width 95 height 10
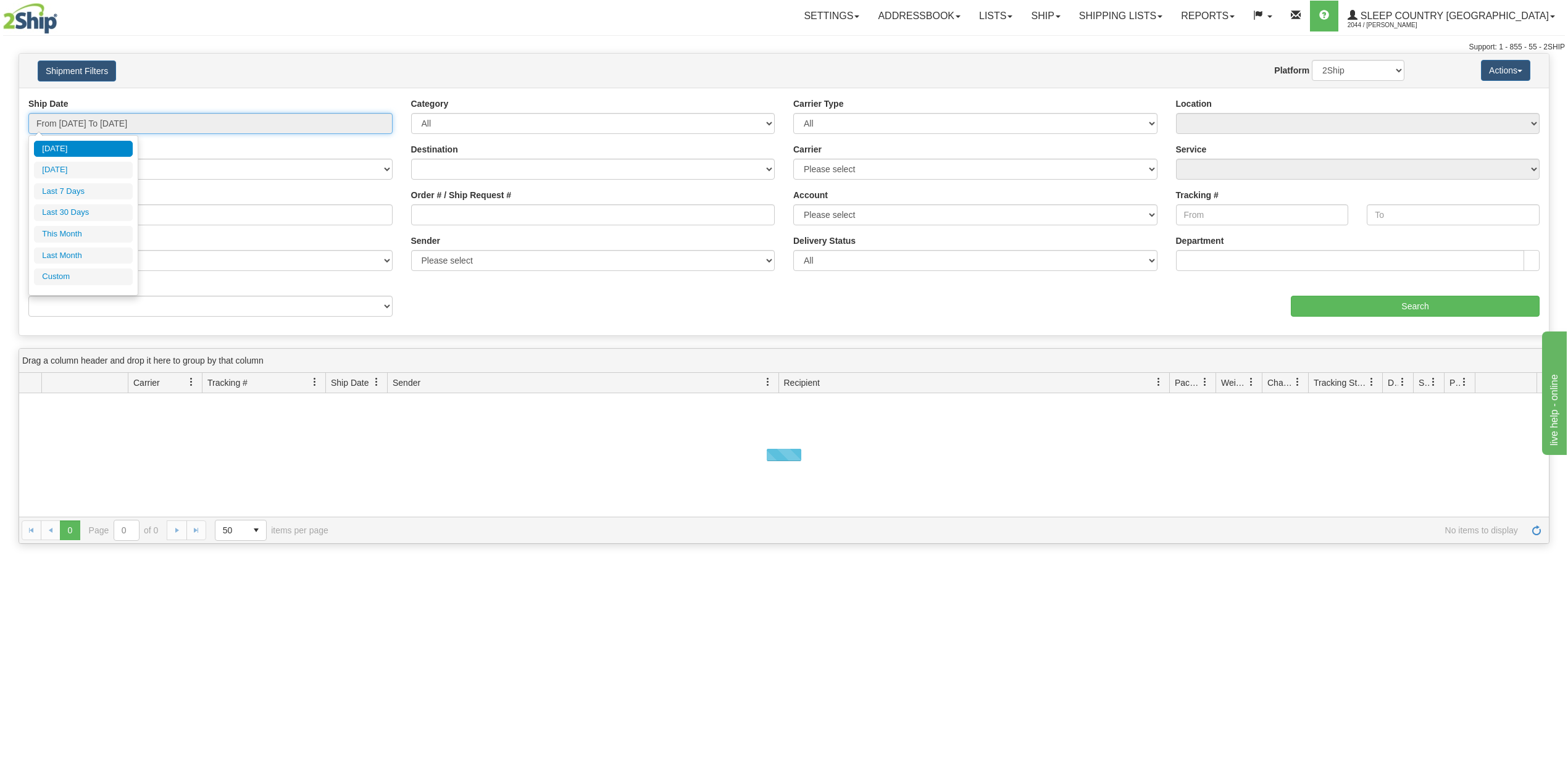
click at [97, 126] on input "From [DATE] To [DATE]" at bounding box center [211, 123] width 364 height 21
click at [77, 216] on li "Last 30 Days" at bounding box center [83, 212] width 99 height 16
type input "From [DATE] To [DATE]"
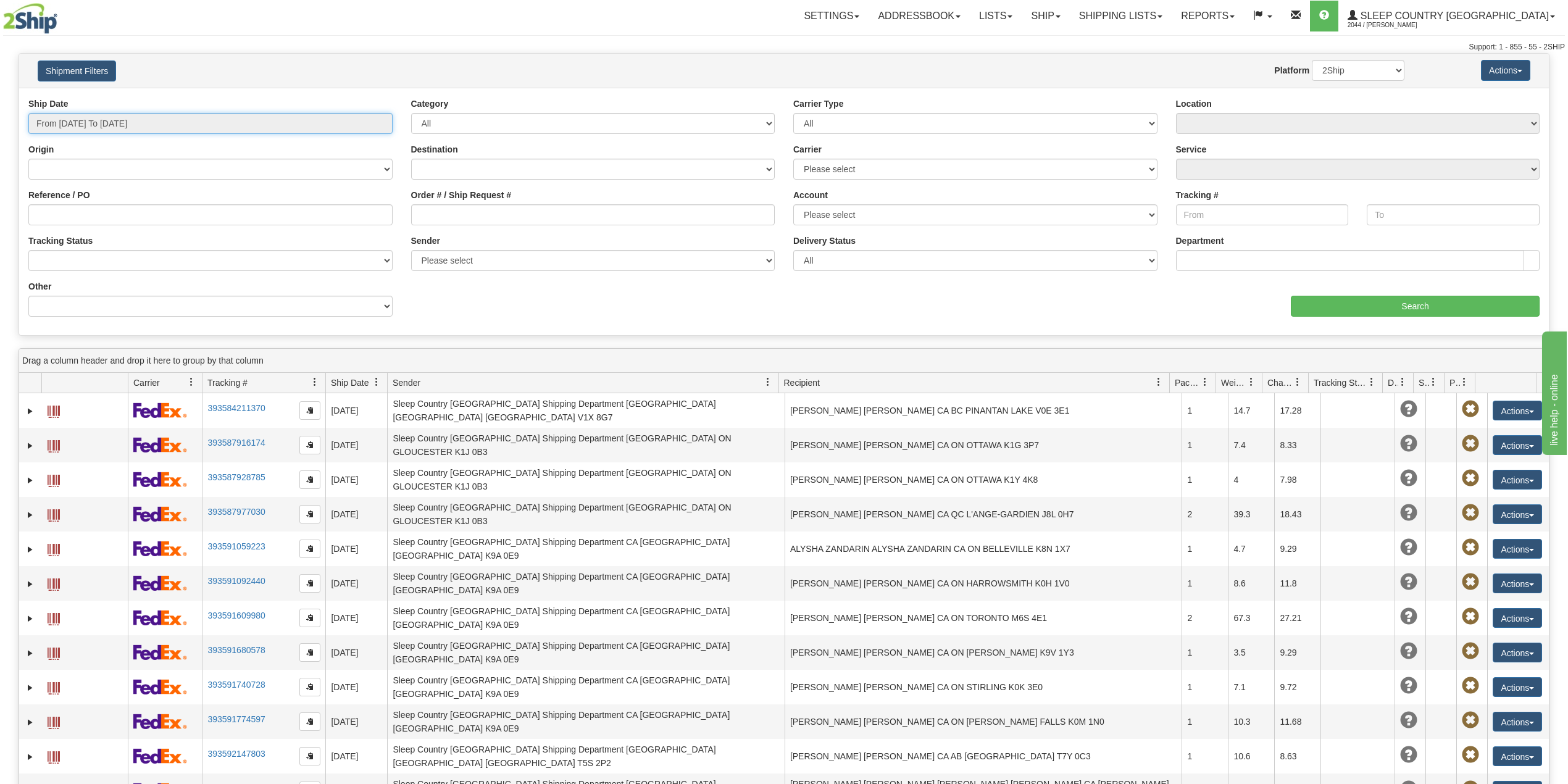
click at [112, 126] on input "From [DATE] To [DATE]" at bounding box center [211, 123] width 364 height 21
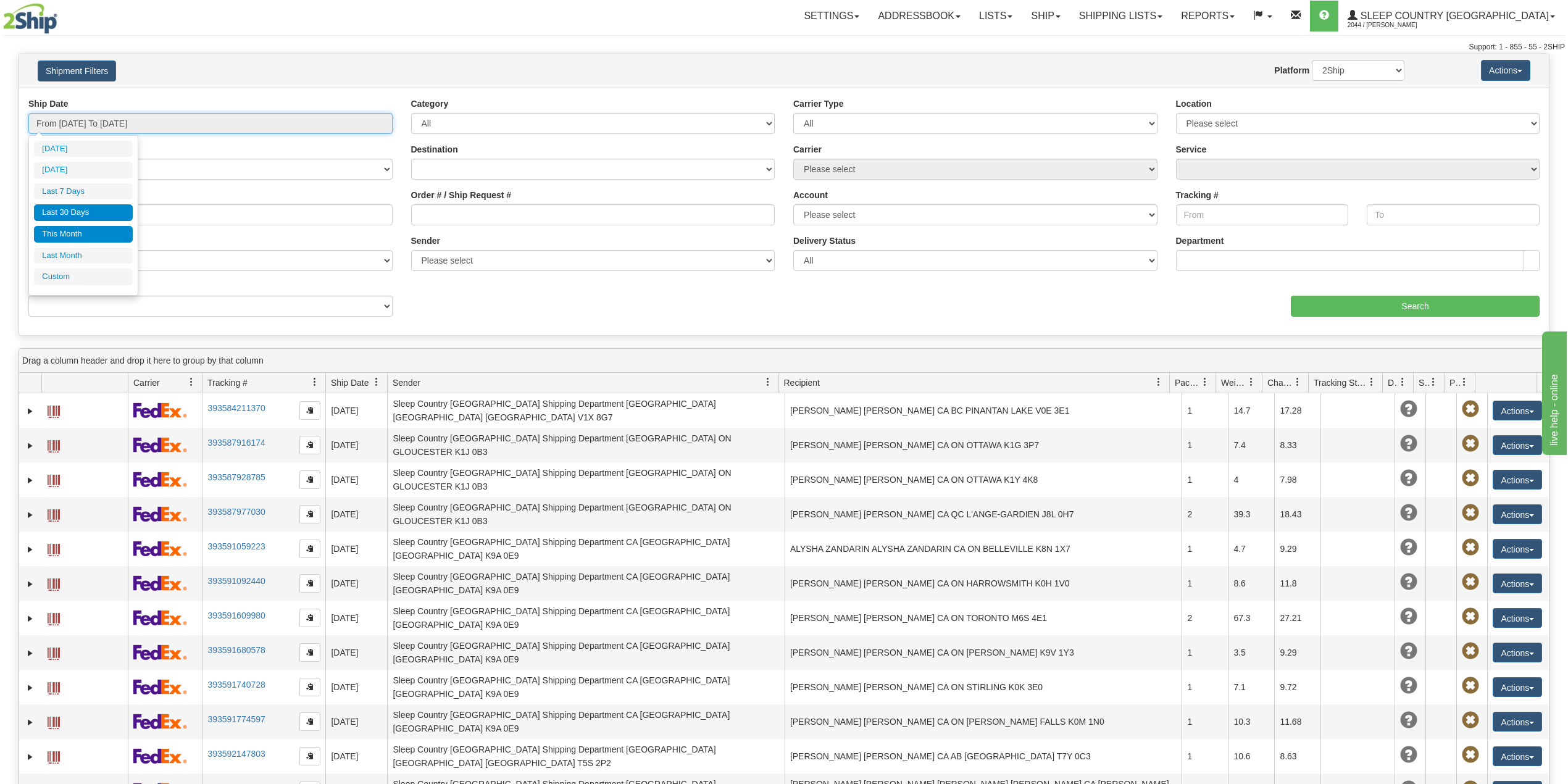
type input "[DATE]"
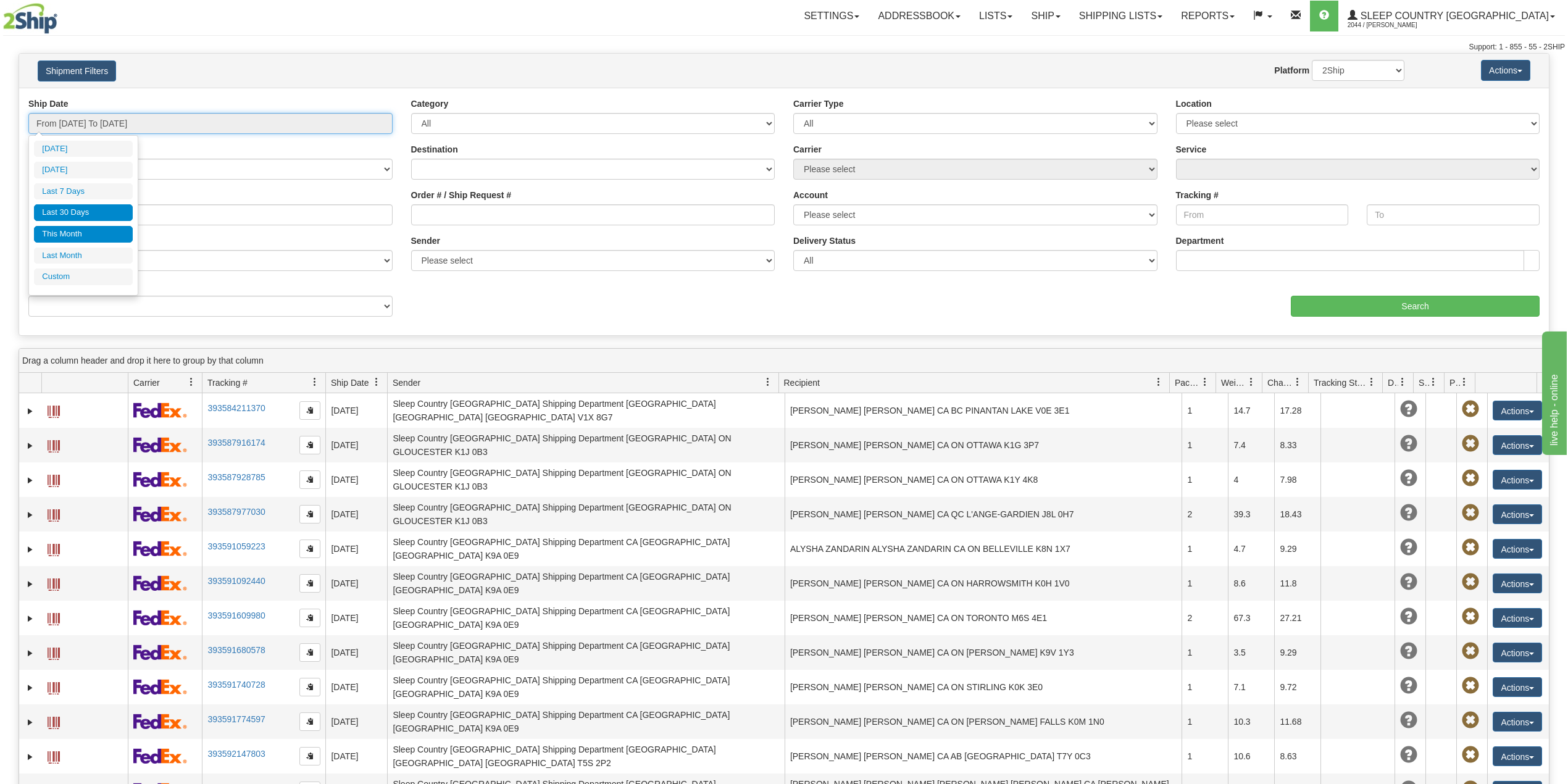
type input "[DATE]"
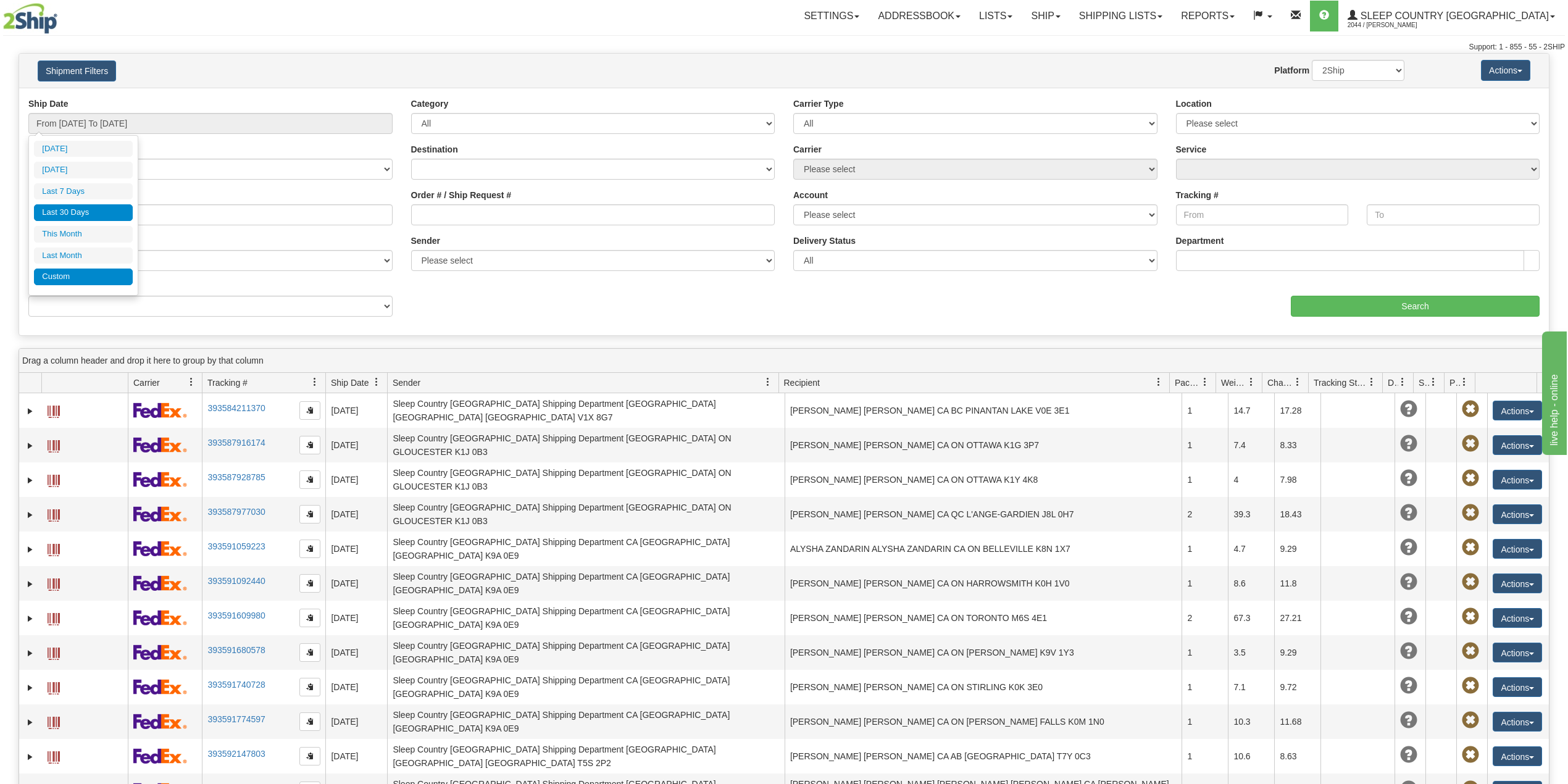
click at [70, 283] on li "Custom" at bounding box center [83, 277] width 99 height 16
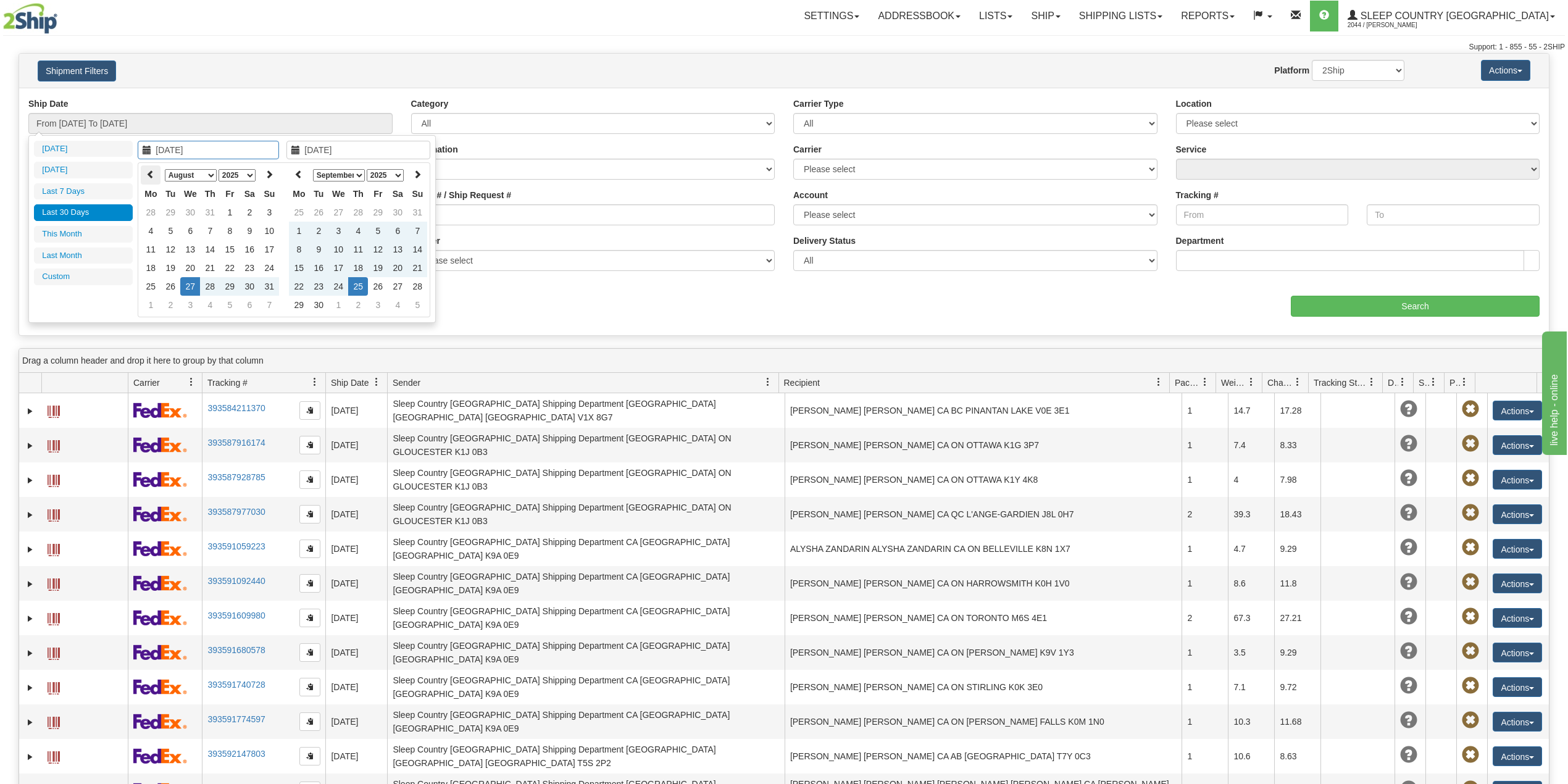
click at [151, 169] on icon at bounding box center [150, 174] width 9 height 9
type input "[DATE]"
click at [173, 206] on td "1" at bounding box center [170, 212] width 20 height 18
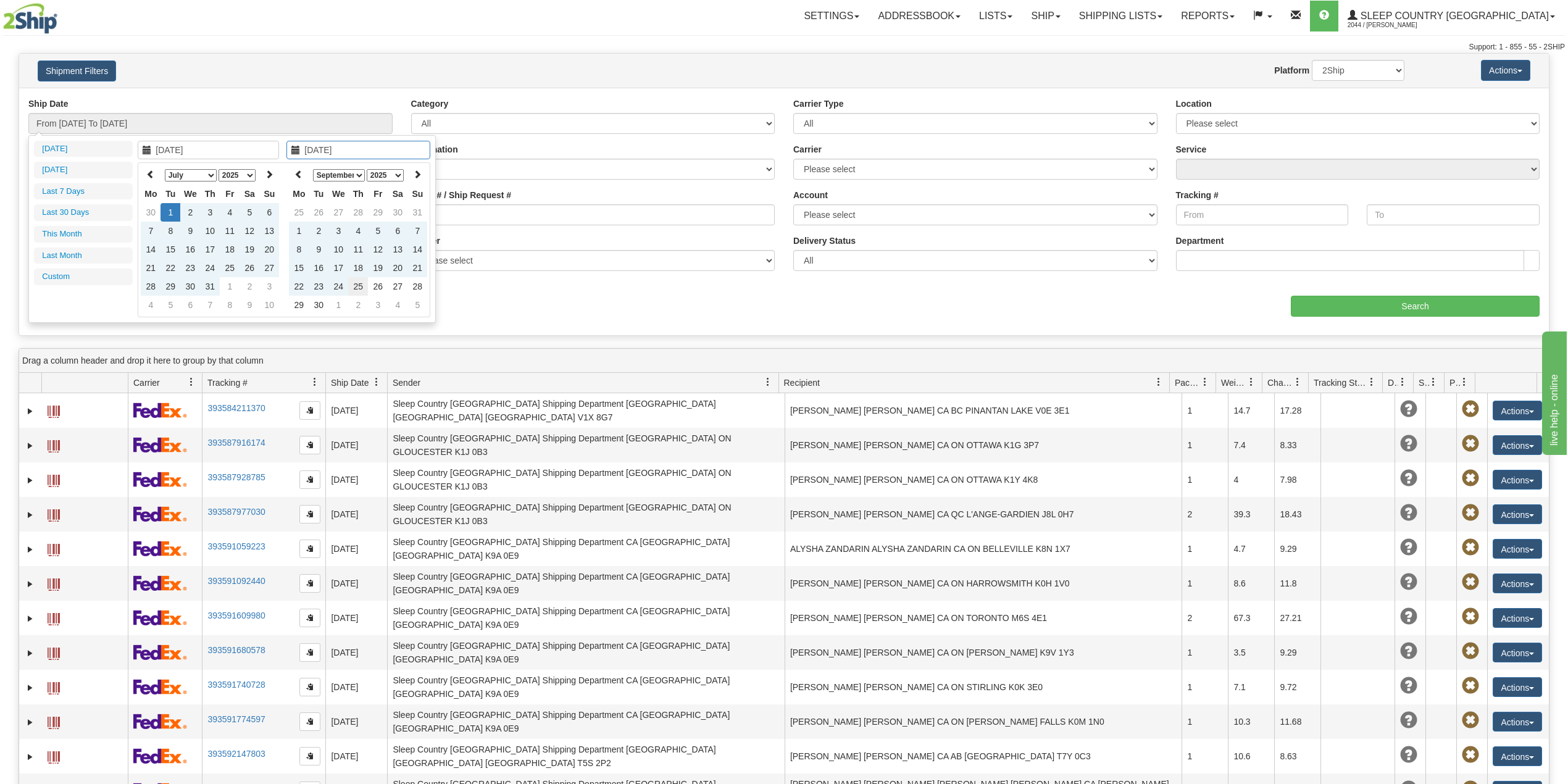
type input "[DATE]"
click at [359, 284] on td "25" at bounding box center [358, 286] width 20 height 18
type input "From [DATE] To [DATE]"
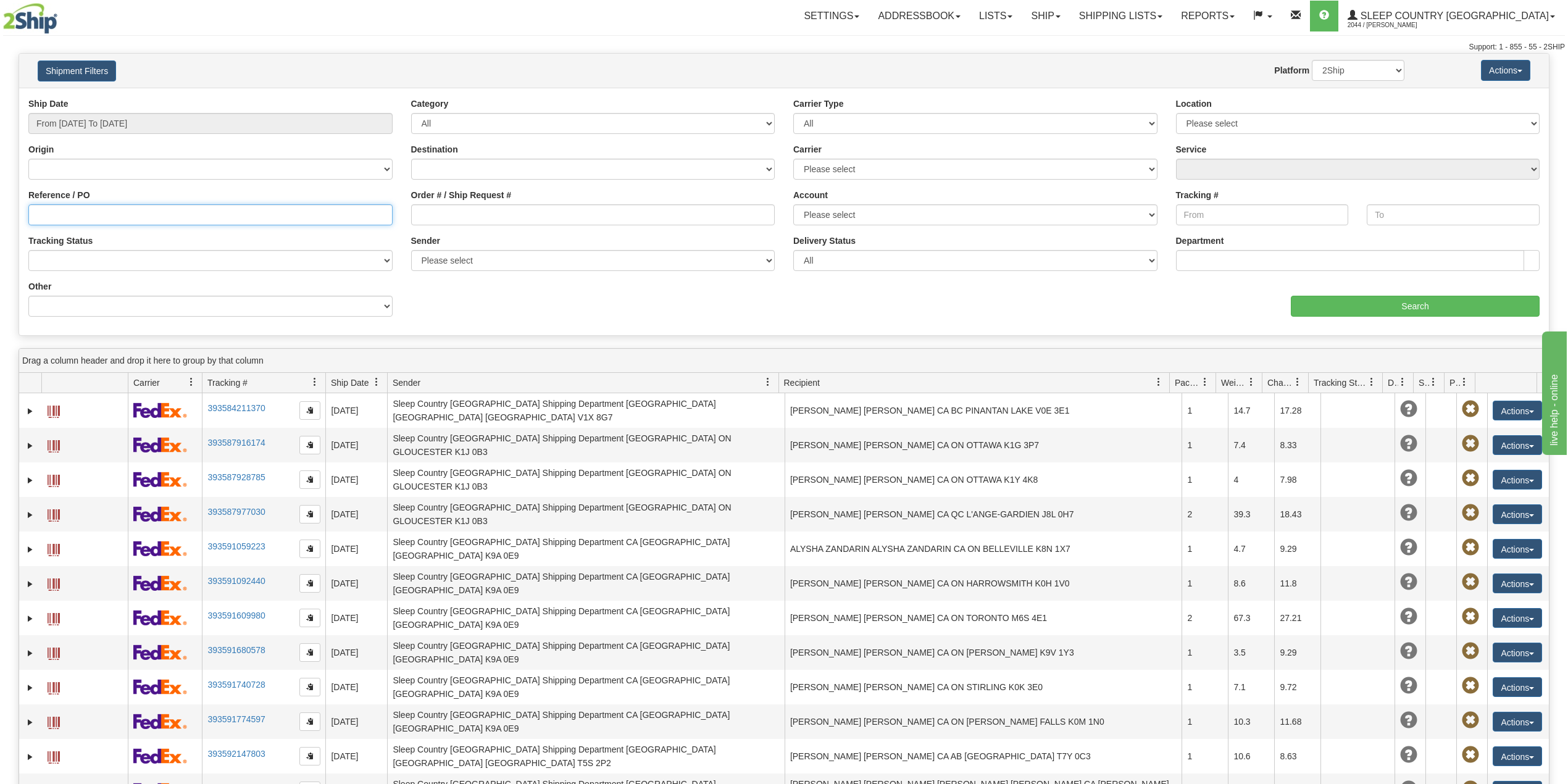
click at [109, 209] on input "Reference / PO" at bounding box center [211, 214] width 364 height 21
paste input "9002H939376"
type input "9002H939376"
click at [1375, 307] on input "Search" at bounding box center [1414, 306] width 248 height 21
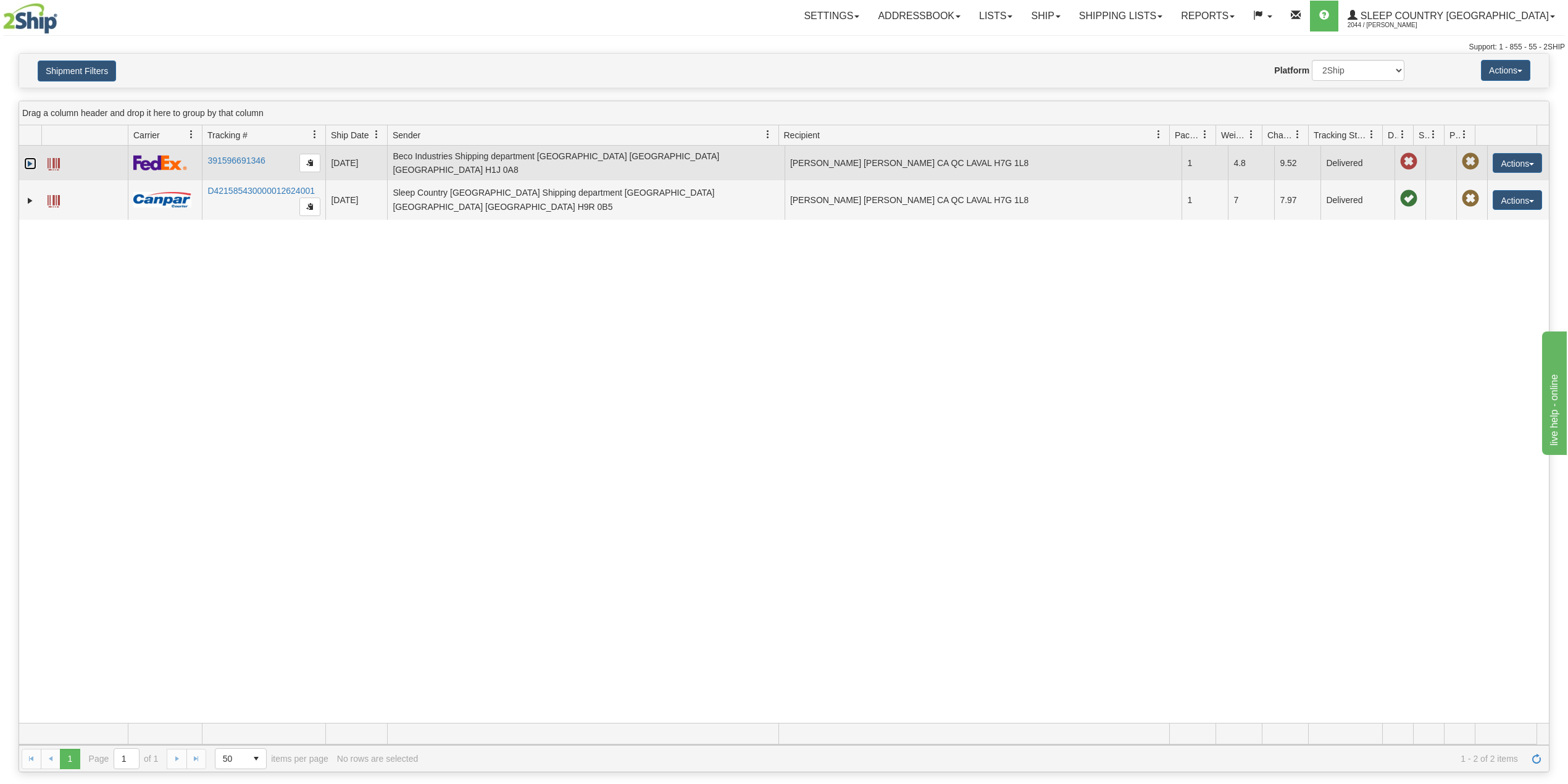
click at [32, 161] on link "Expand" at bounding box center [30, 164] width 13 height 13
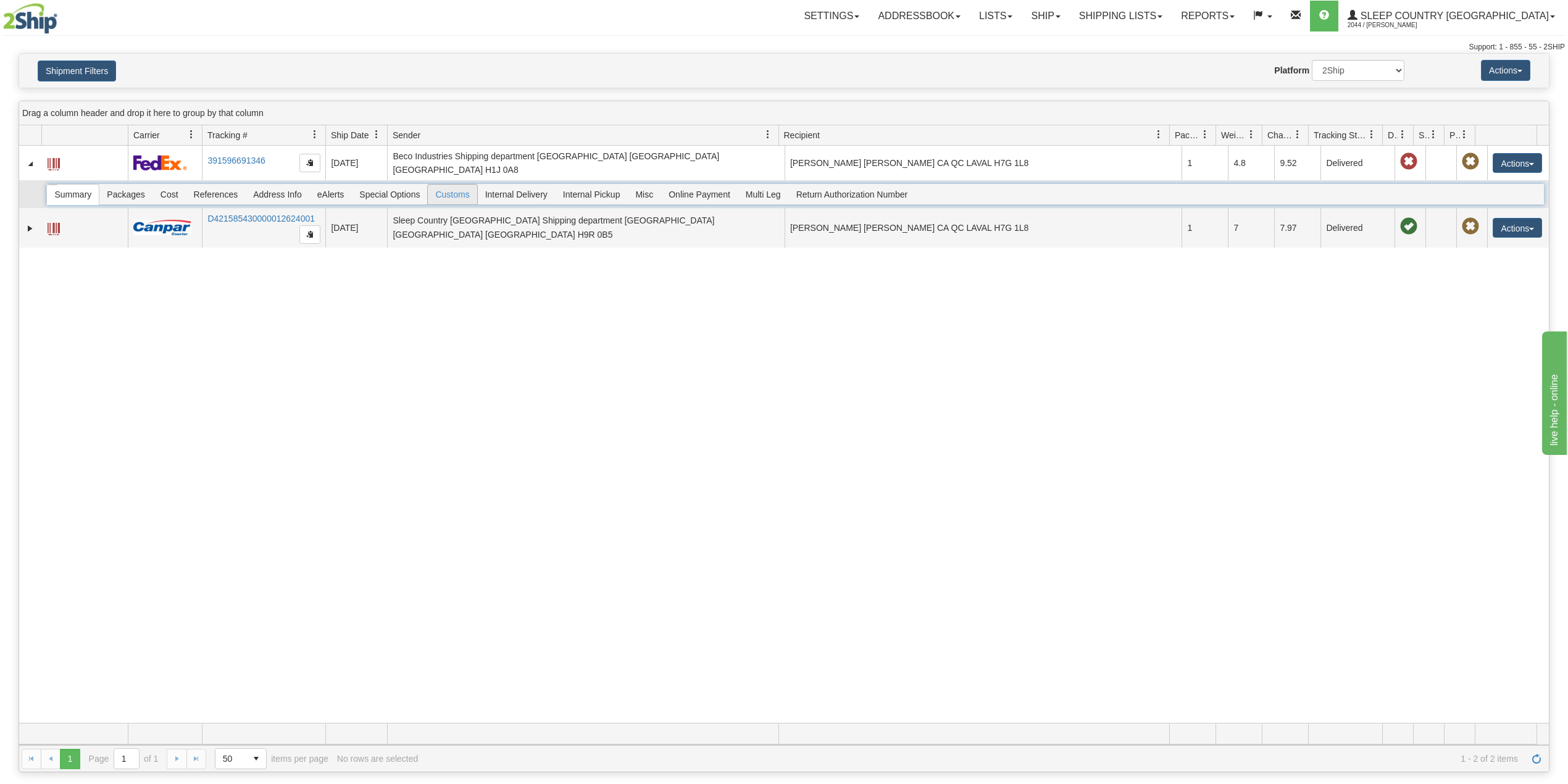
click at [460, 192] on span "Customs" at bounding box center [452, 194] width 49 height 20
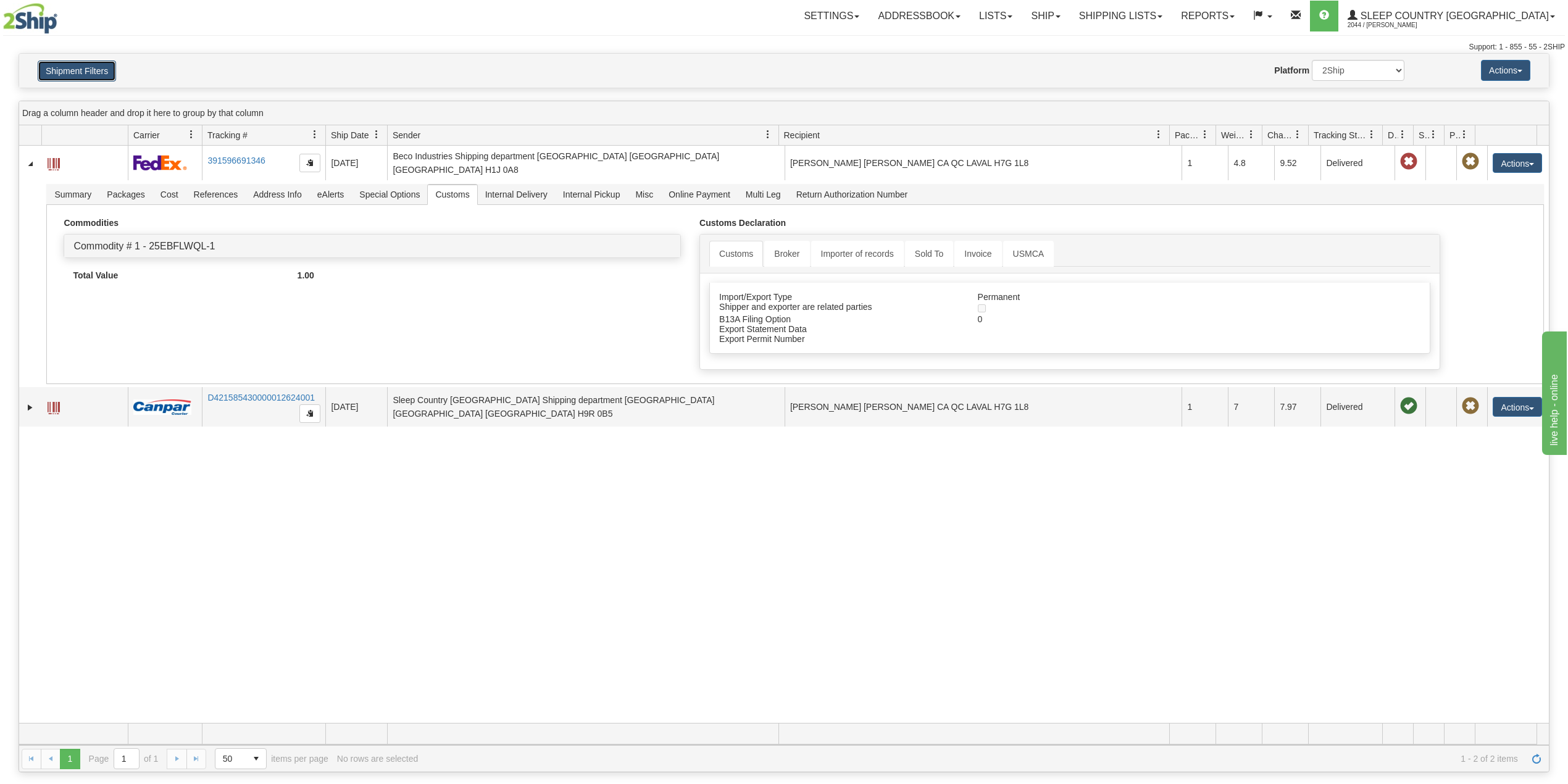
click at [70, 74] on button "Shipment Filters" at bounding box center [77, 71] width 78 height 21
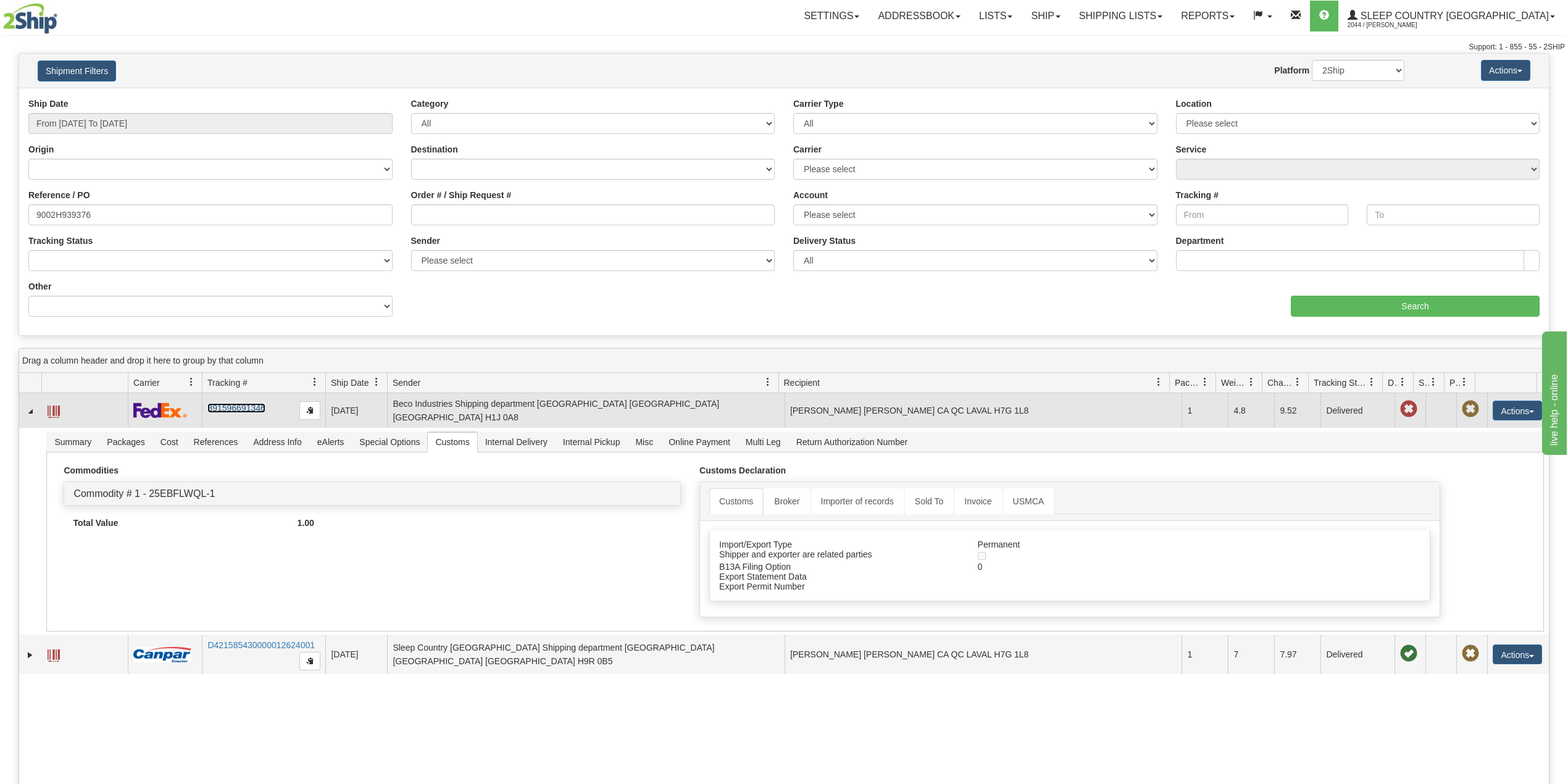
click at [224, 405] on link "391596691346" at bounding box center [236, 408] width 58 height 10
